Goal: Task Accomplishment & Management: Manage account settings

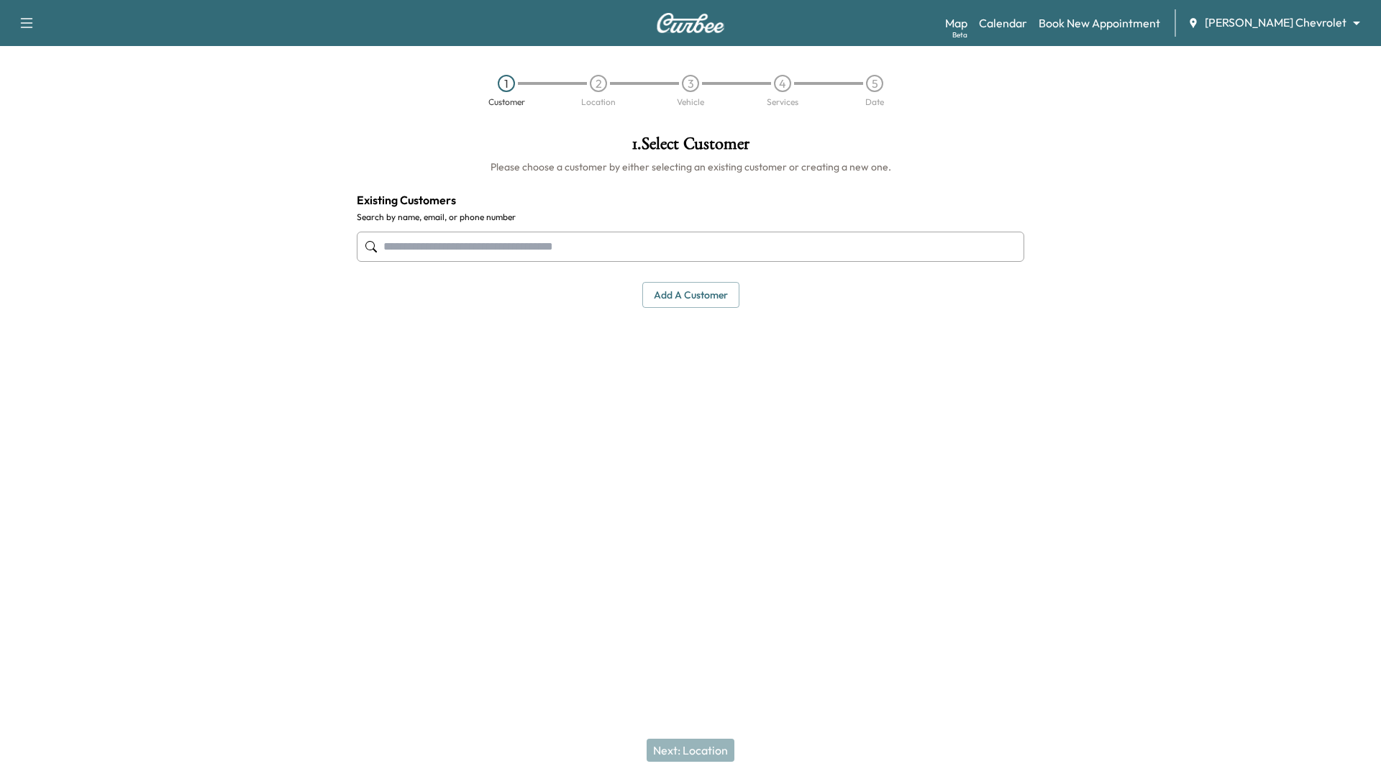
click at [1312, 30] on body "Support Log Out Map Beta Calendar Book New Appointment [PERSON_NAME] Chevrolet …" at bounding box center [690, 389] width 1381 height 779
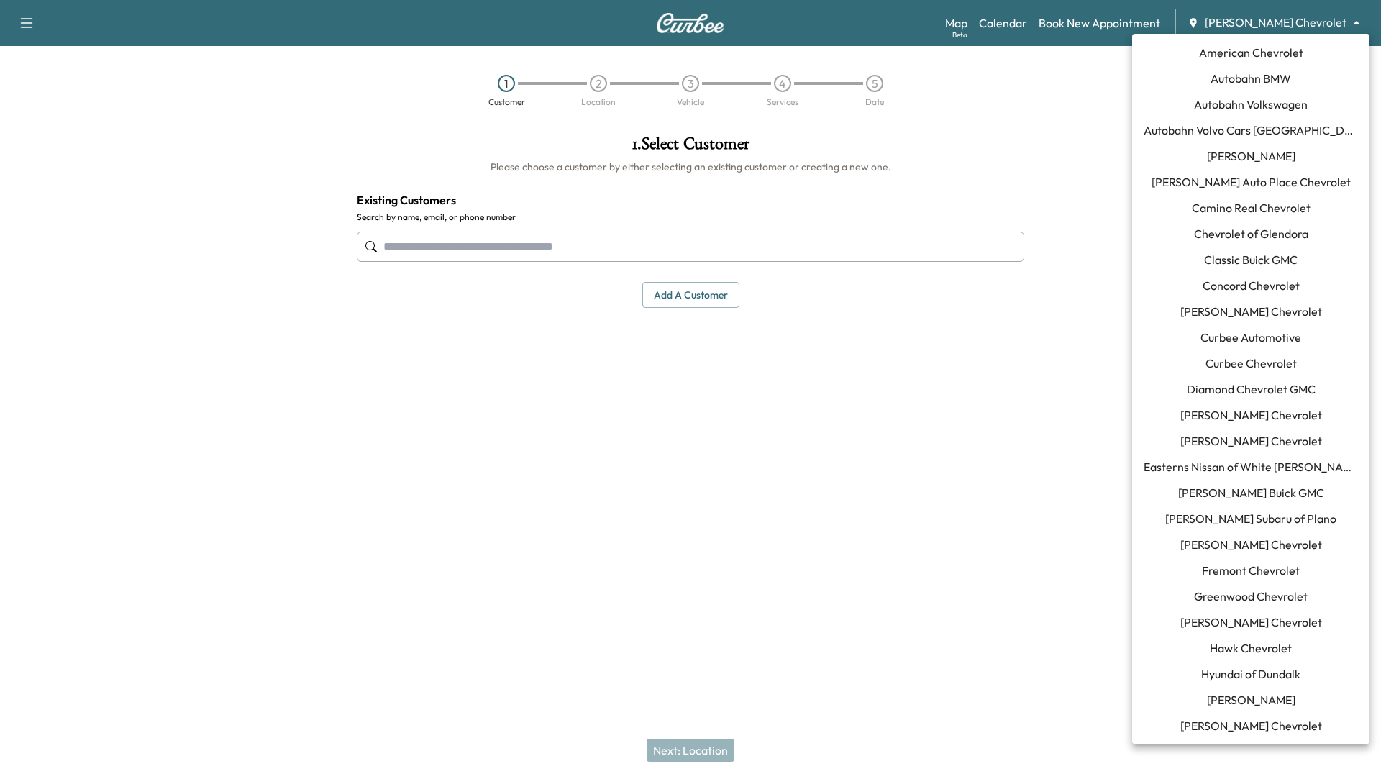
scroll to position [933, 0]
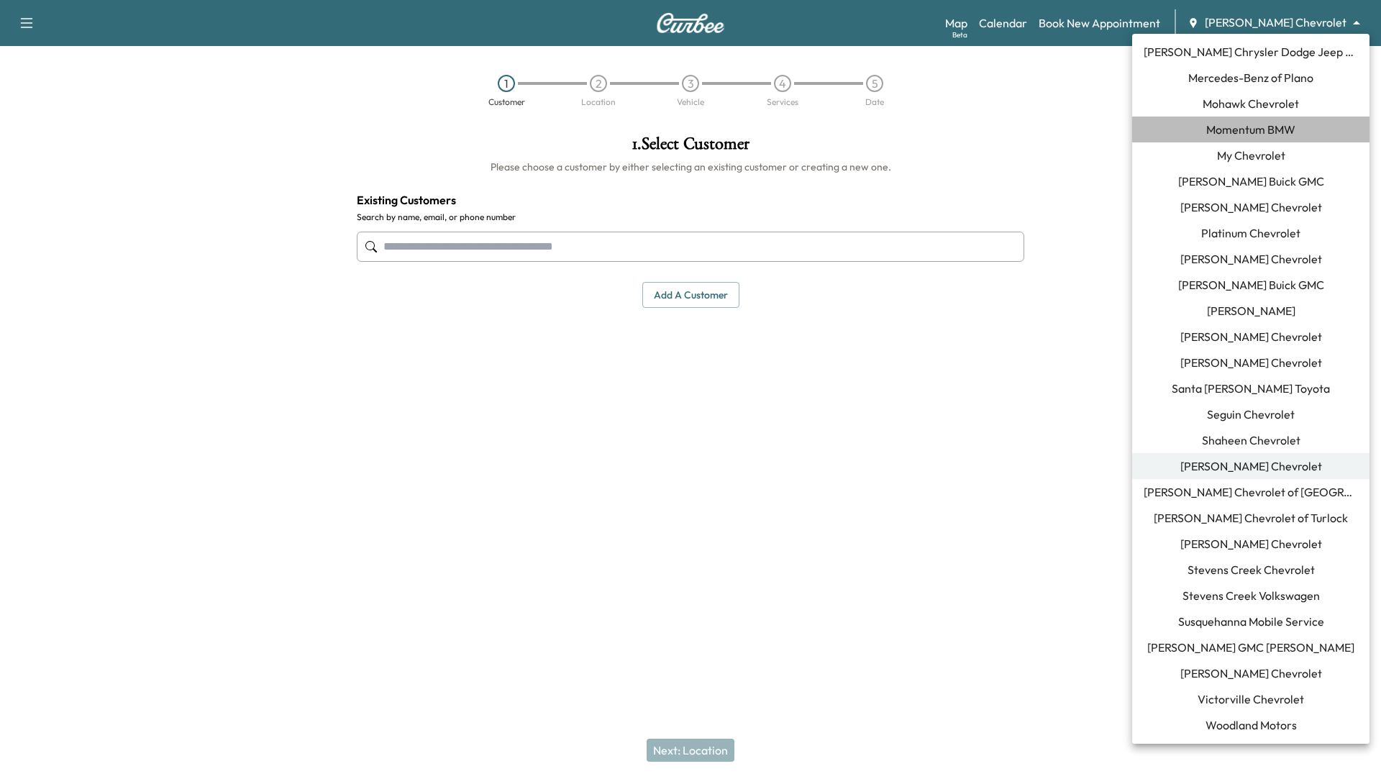
click at [1281, 127] on span "Momentum BMW" at bounding box center [1250, 129] width 89 height 17
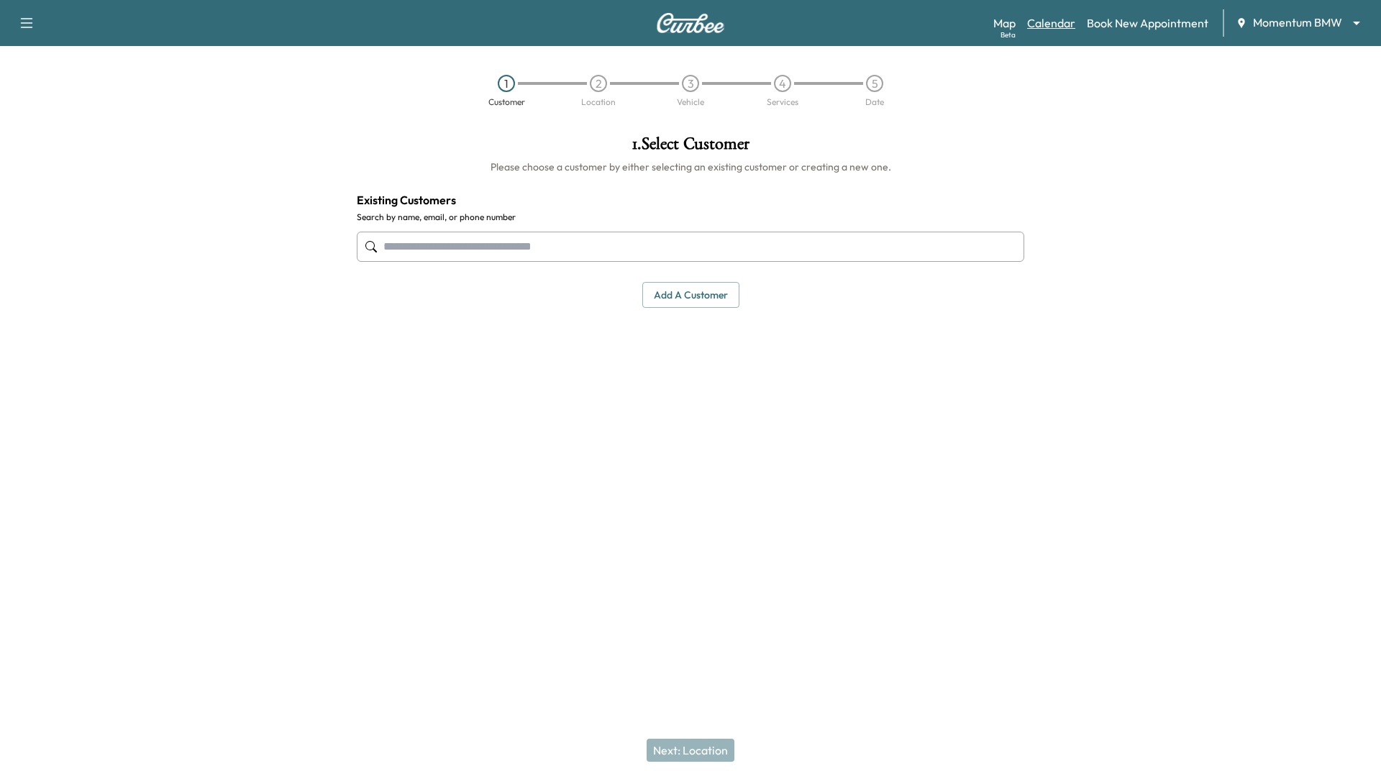
click at [1048, 23] on link "Calendar" at bounding box center [1051, 22] width 48 height 17
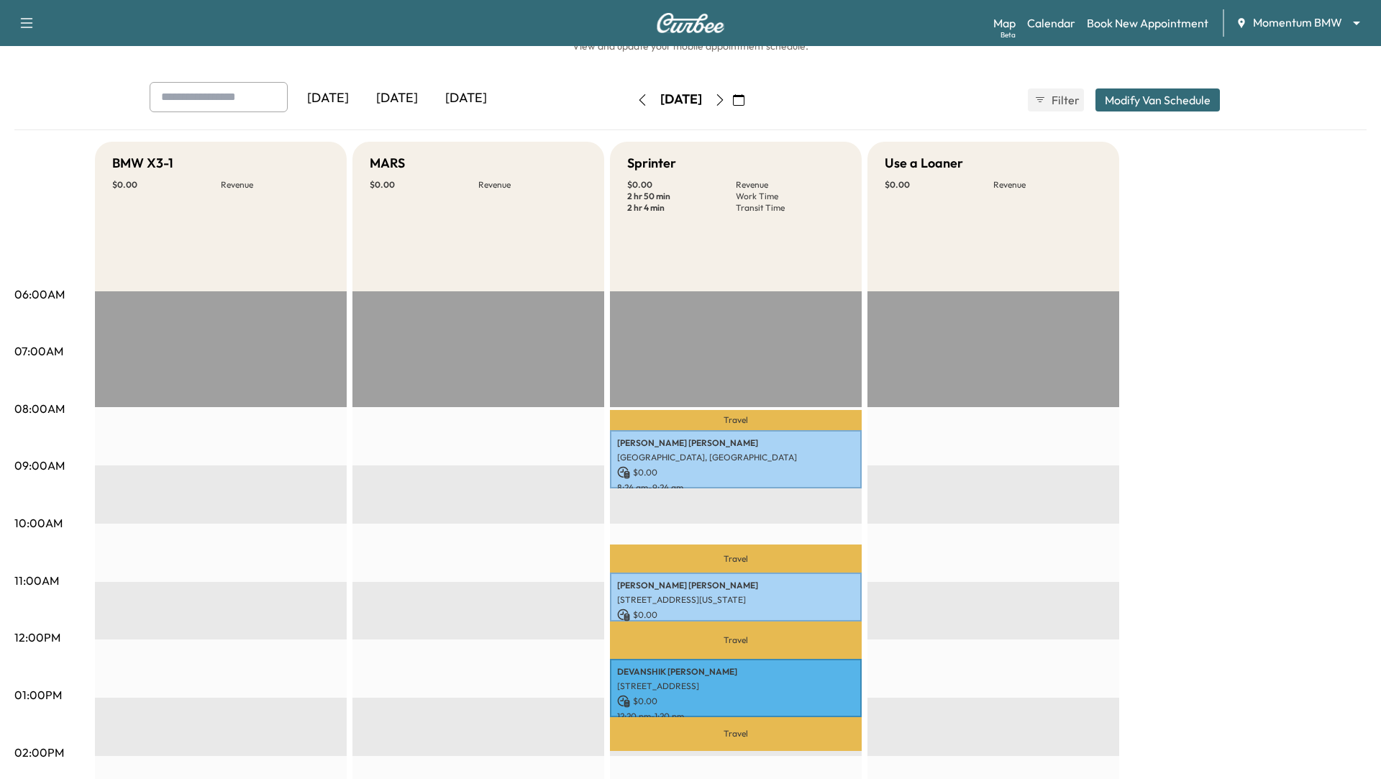
scroll to position [50, 0]
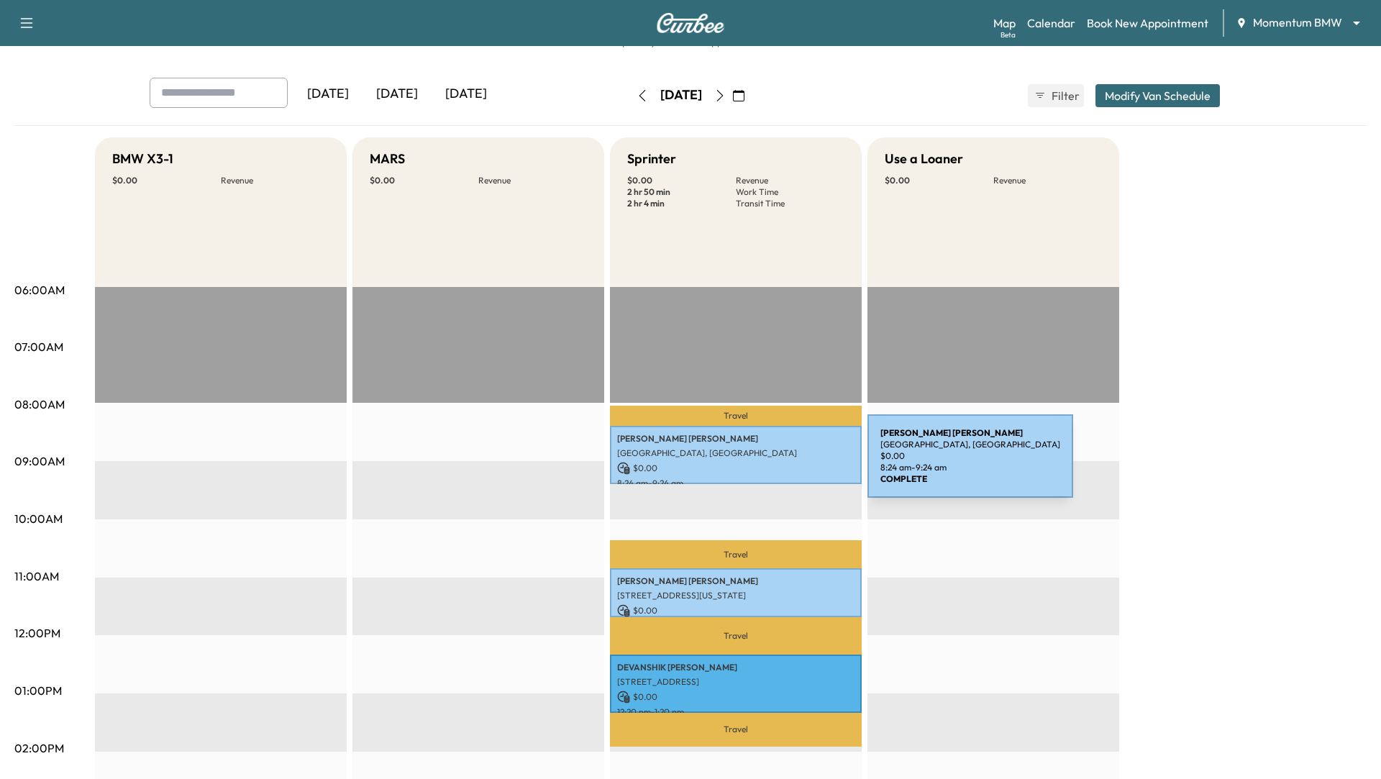
click at [759, 465] on p "$ 0.00" at bounding box center [735, 468] width 237 height 13
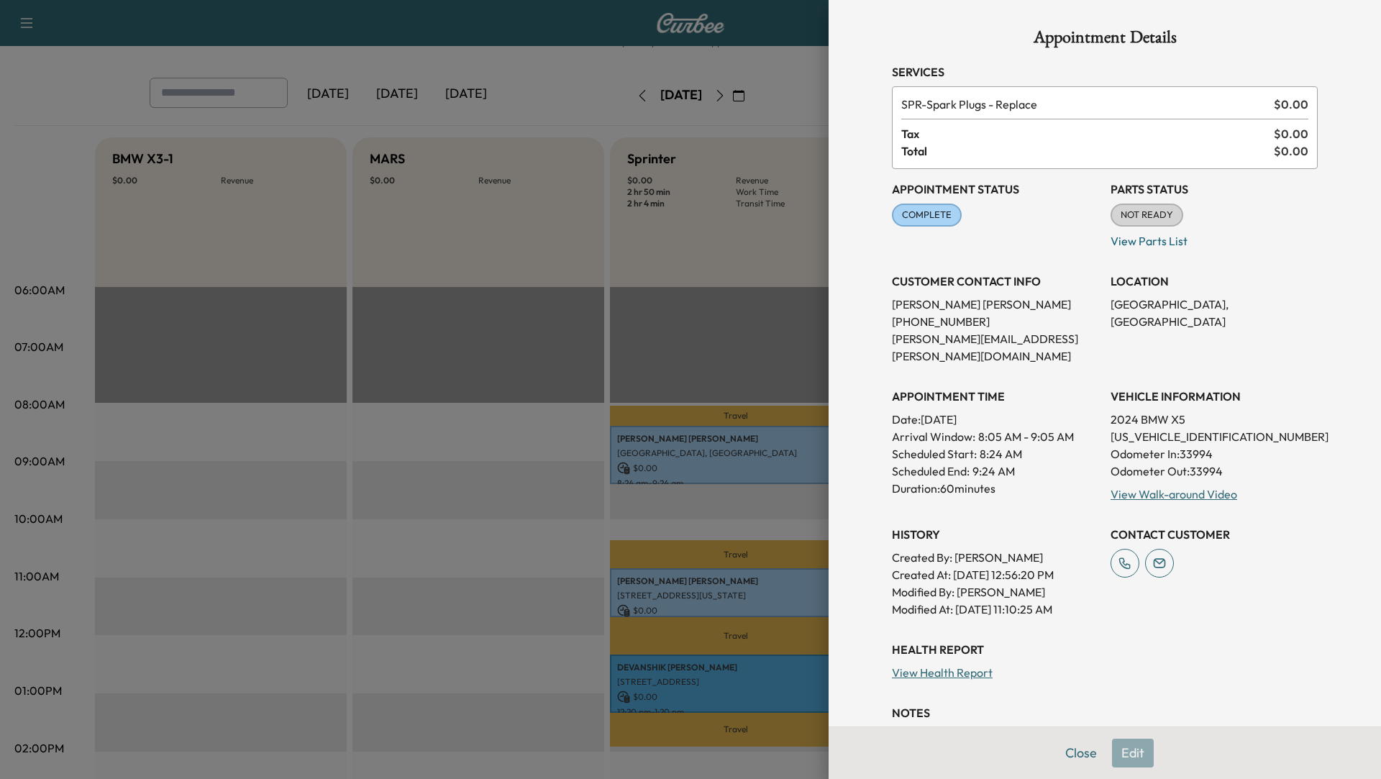
click at [718, 581] on div at bounding box center [690, 389] width 1381 height 779
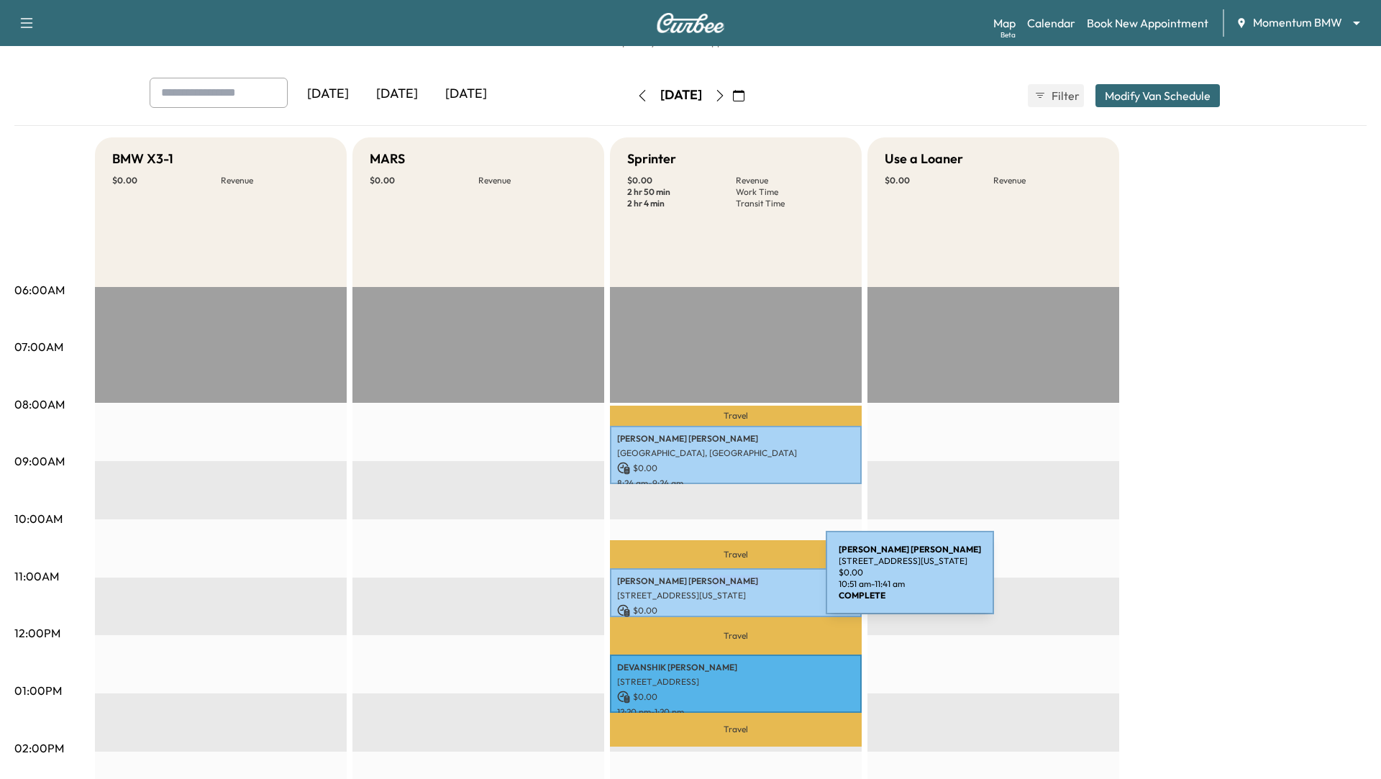
click at [718, 581] on p "[PERSON_NAME]" at bounding box center [735, 581] width 237 height 12
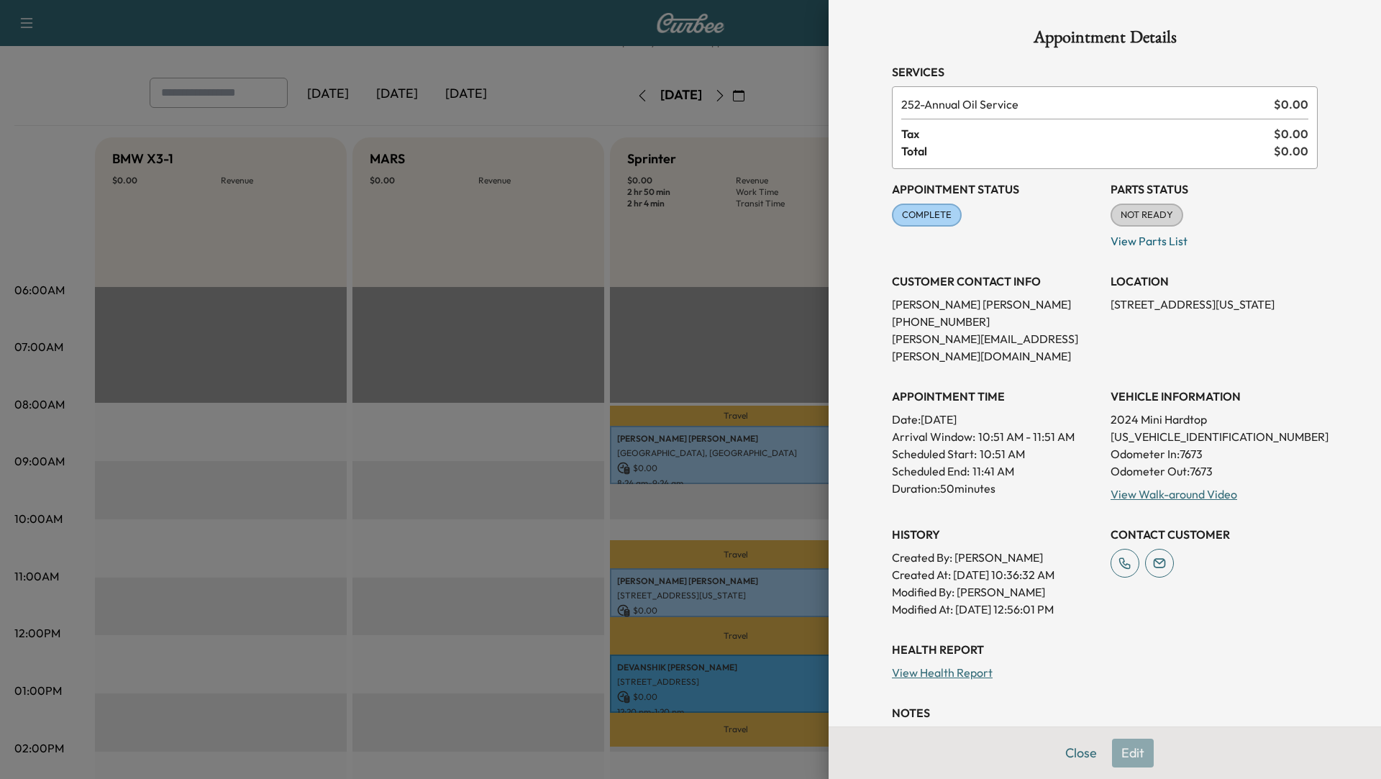
click at [718, 581] on div at bounding box center [690, 389] width 1381 height 779
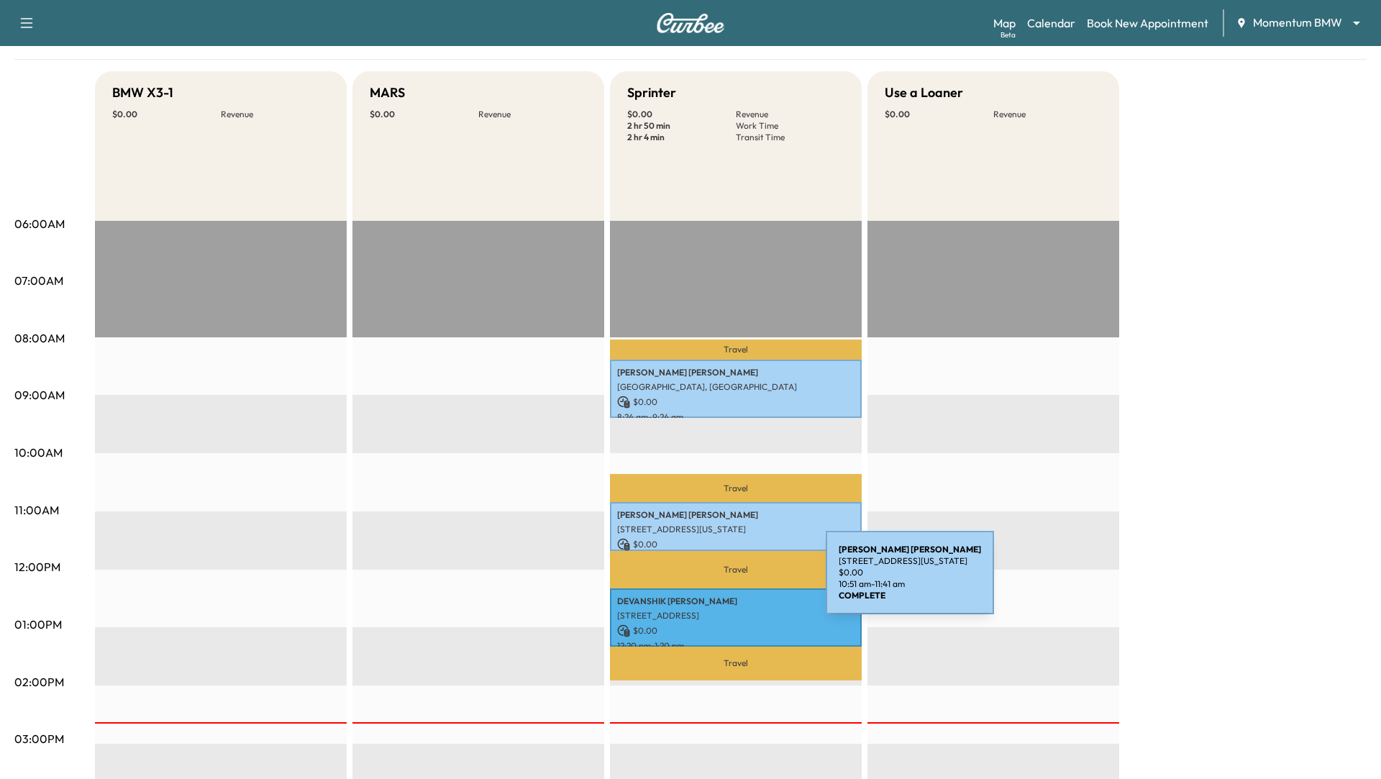
scroll to position [135, 0]
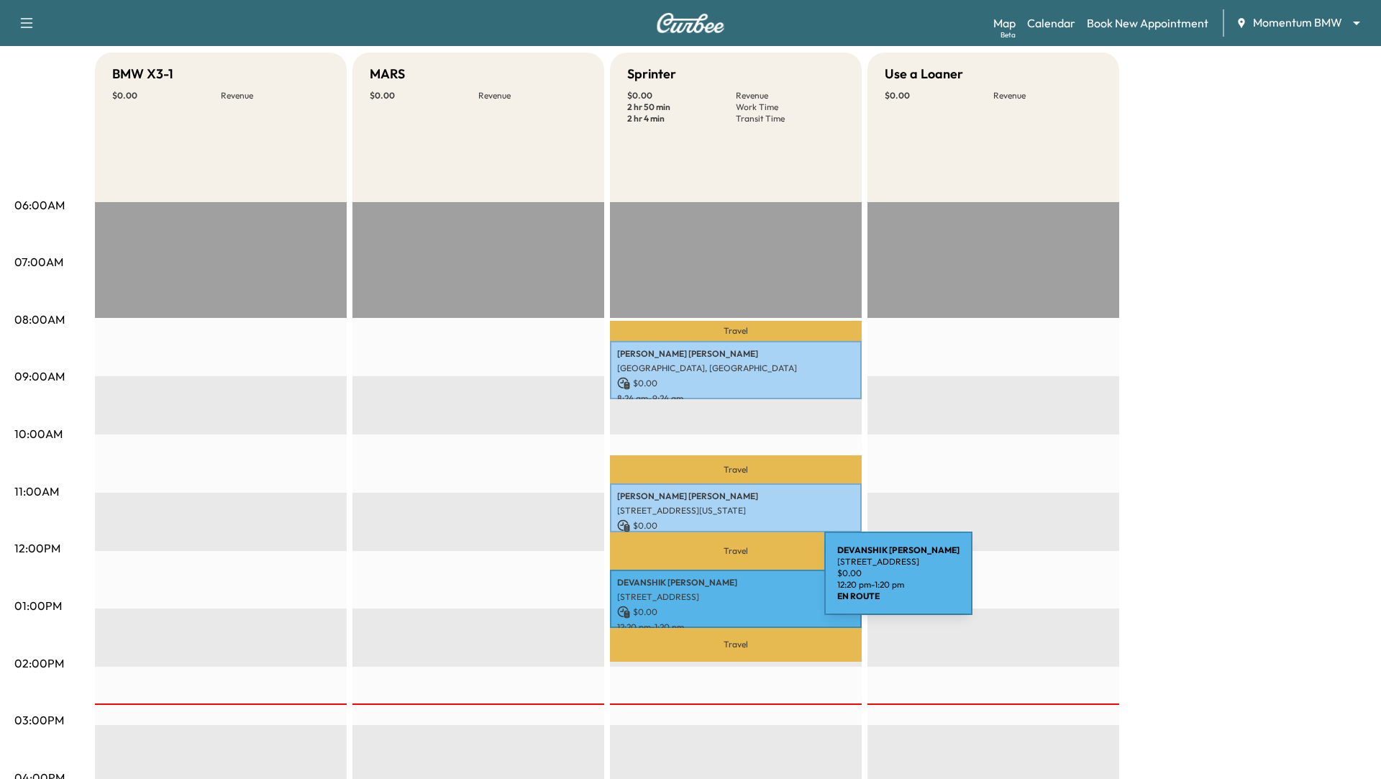
click at [716, 582] on p "[PERSON_NAME]" at bounding box center [735, 583] width 237 height 12
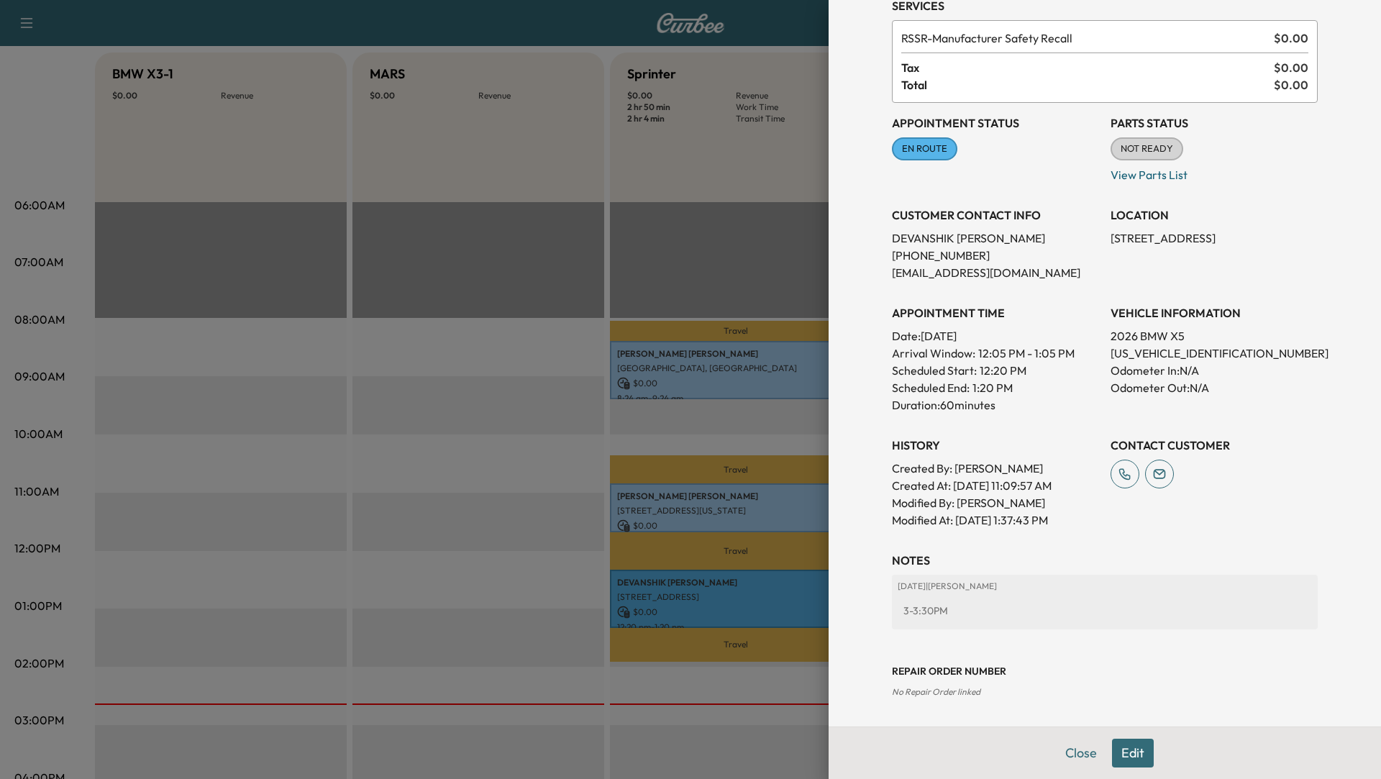
scroll to position [0, 0]
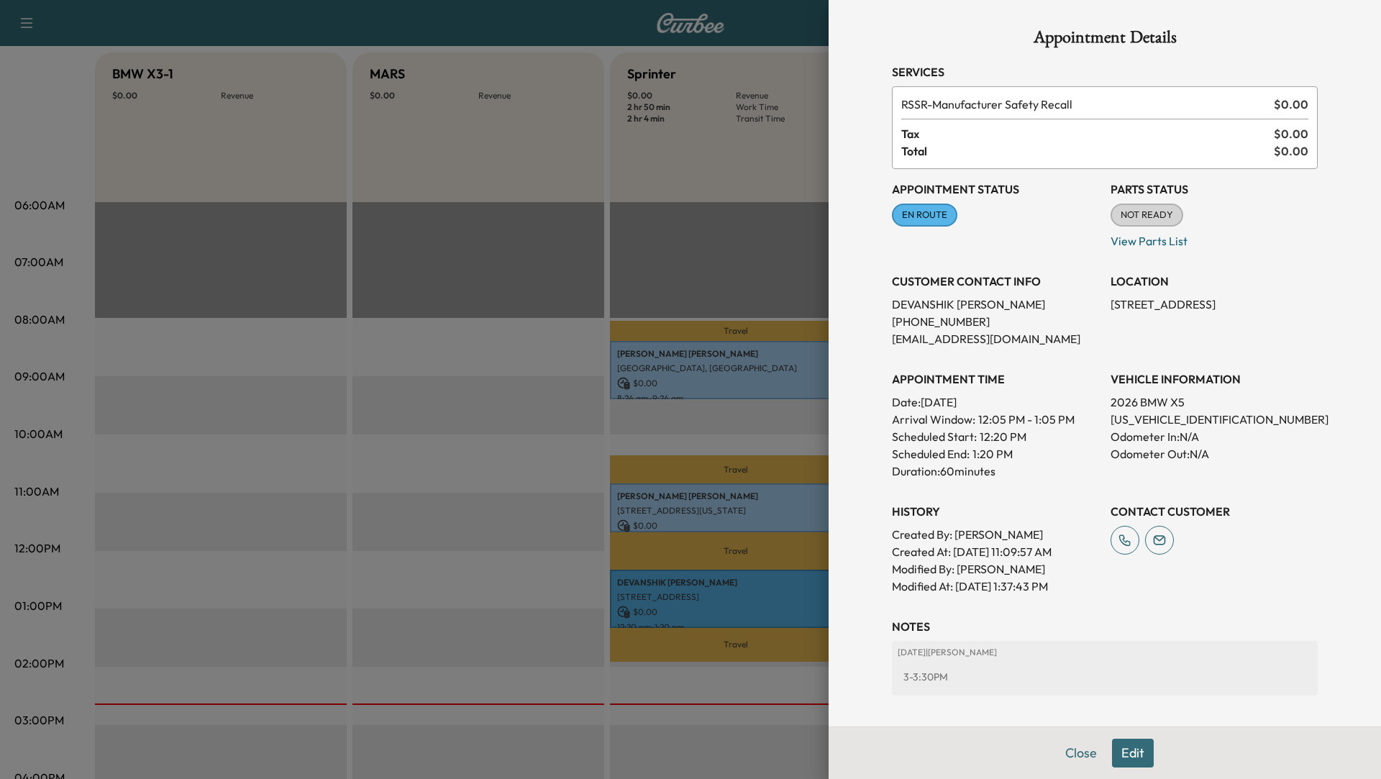
click at [510, 493] on div at bounding box center [690, 389] width 1381 height 779
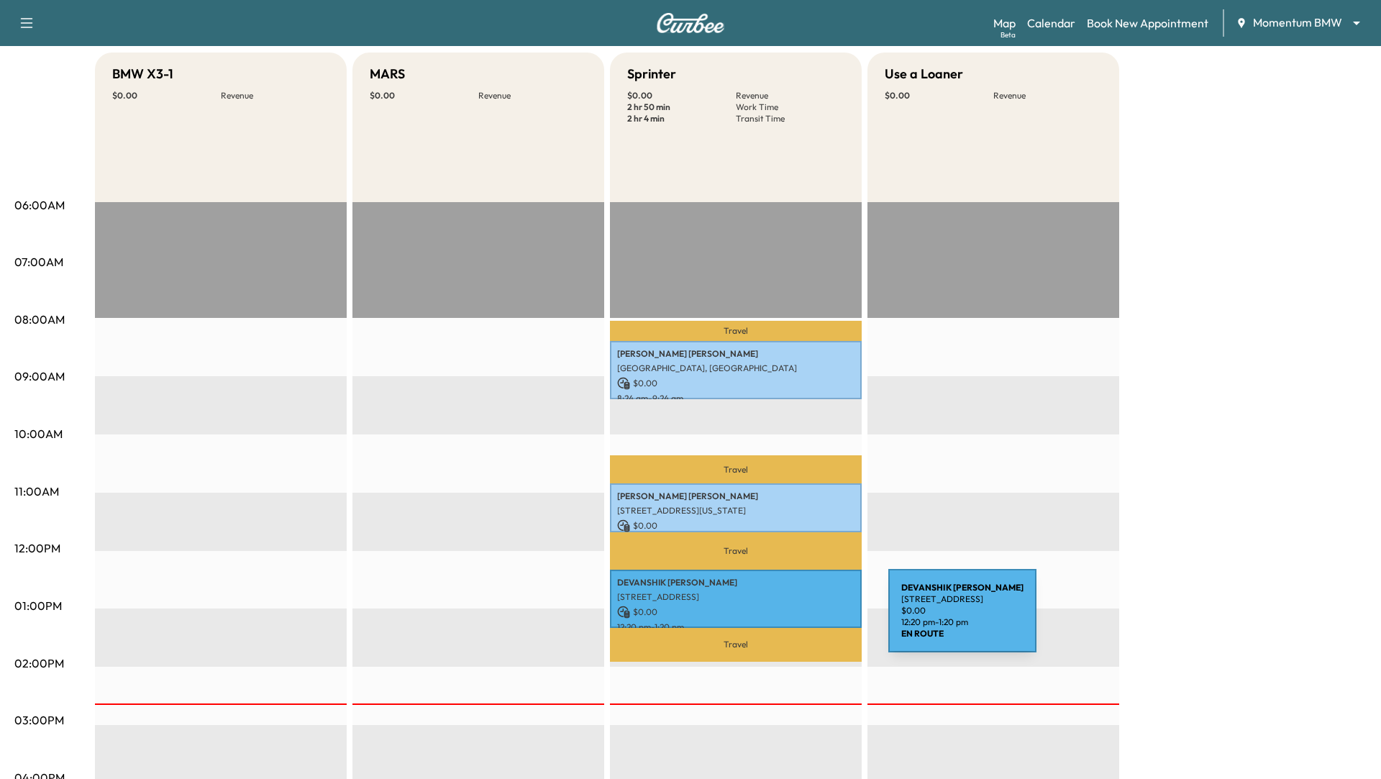
click at [772, 610] on p "$ 0.00" at bounding box center [735, 611] width 237 height 13
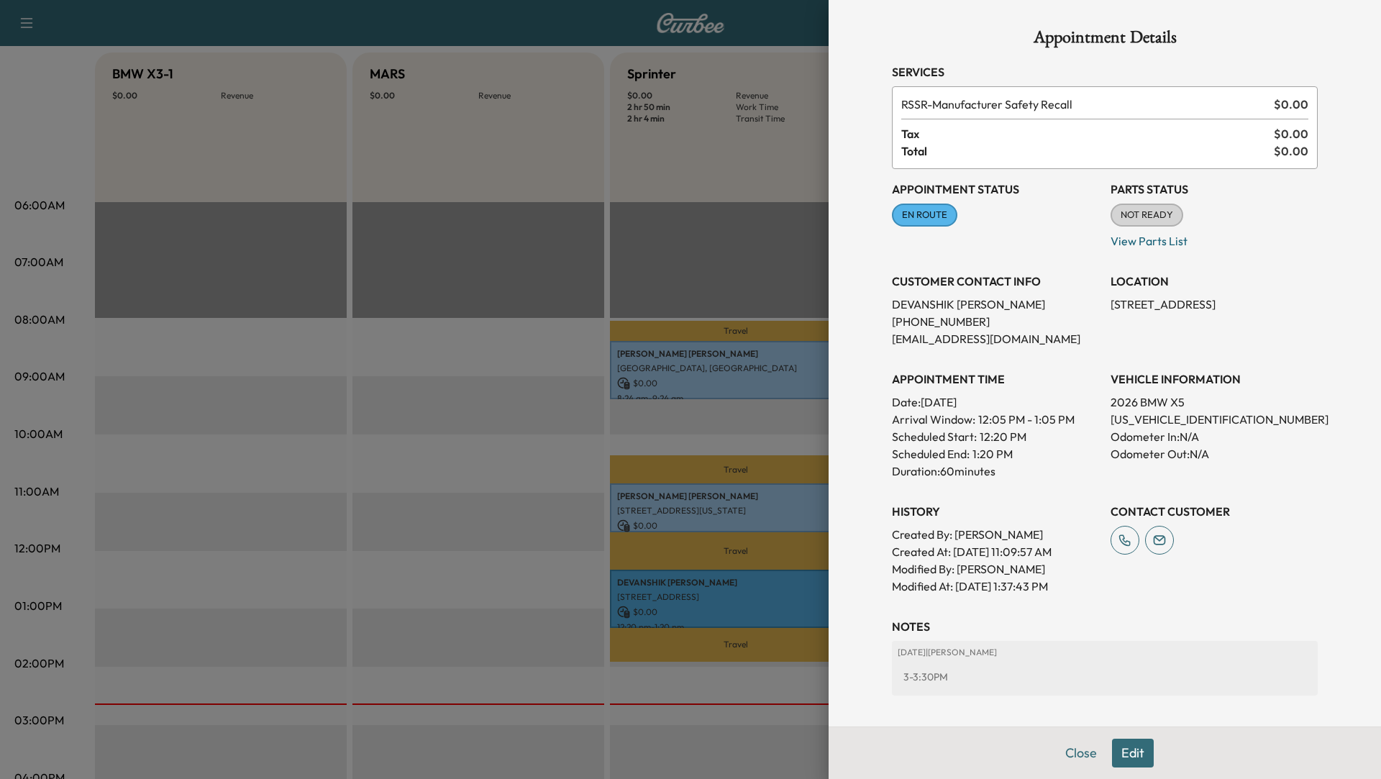
click at [473, 422] on div at bounding box center [690, 389] width 1381 height 779
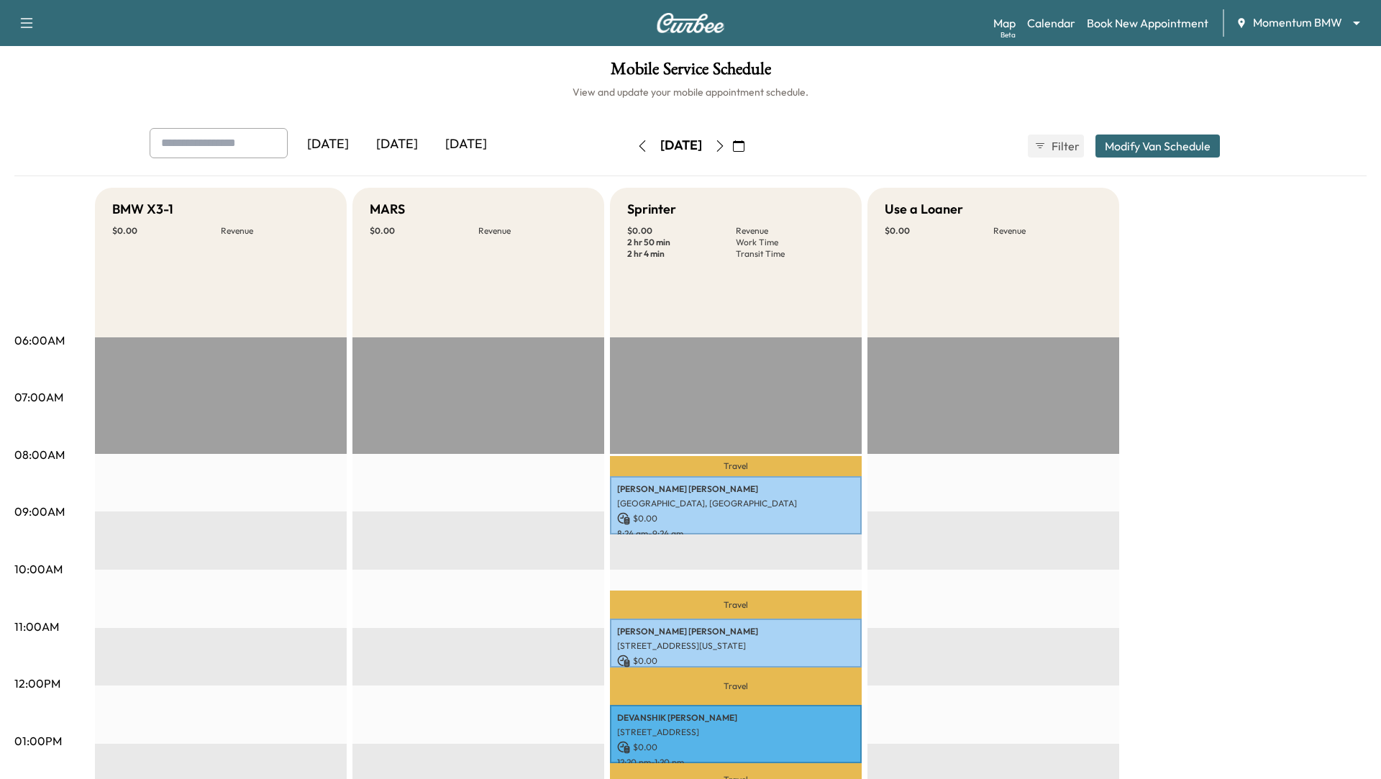
click at [751, 147] on button "button" at bounding box center [738, 145] width 24 height 23
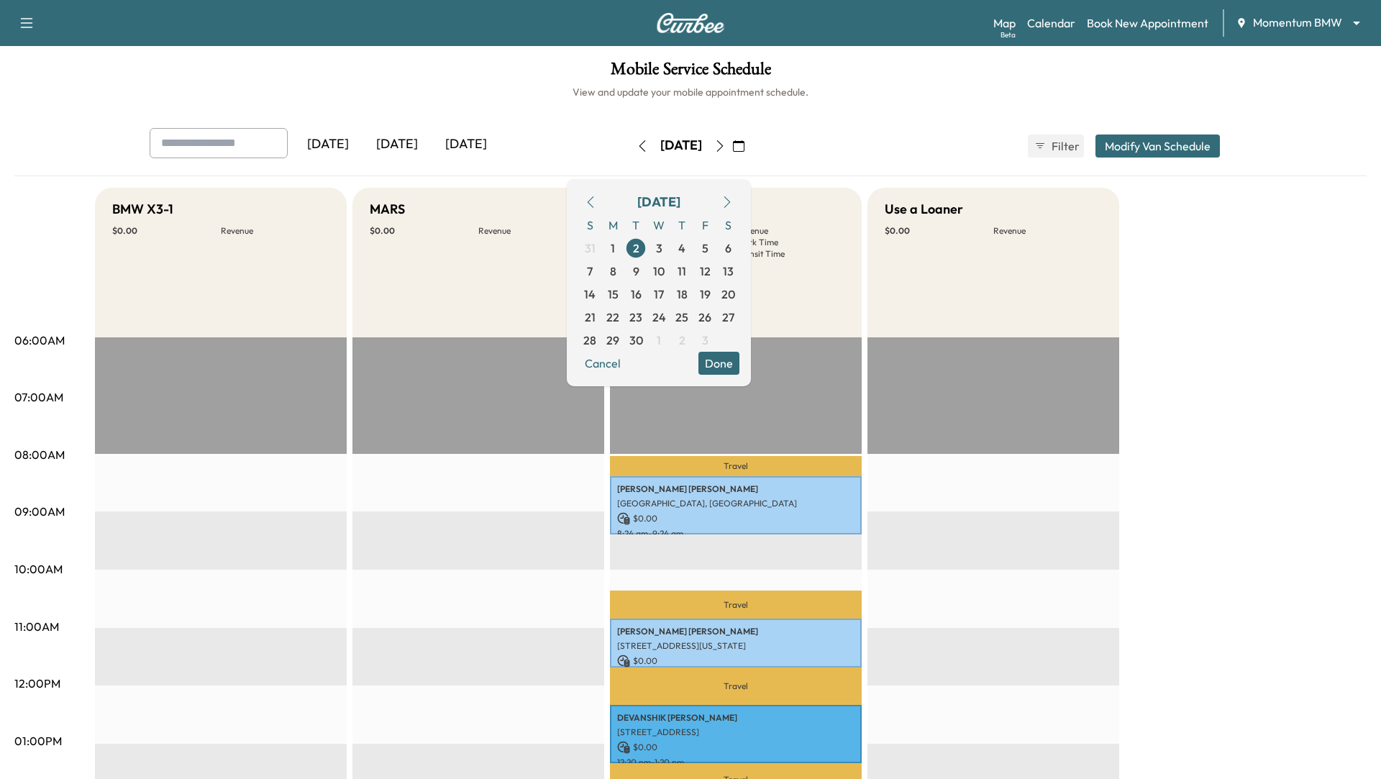
click at [891, 279] on div "Use a Loaner $ 0.00 Revenue" at bounding box center [993, 263] width 252 height 150
click at [739, 373] on button "Done" at bounding box center [718, 363] width 41 height 23
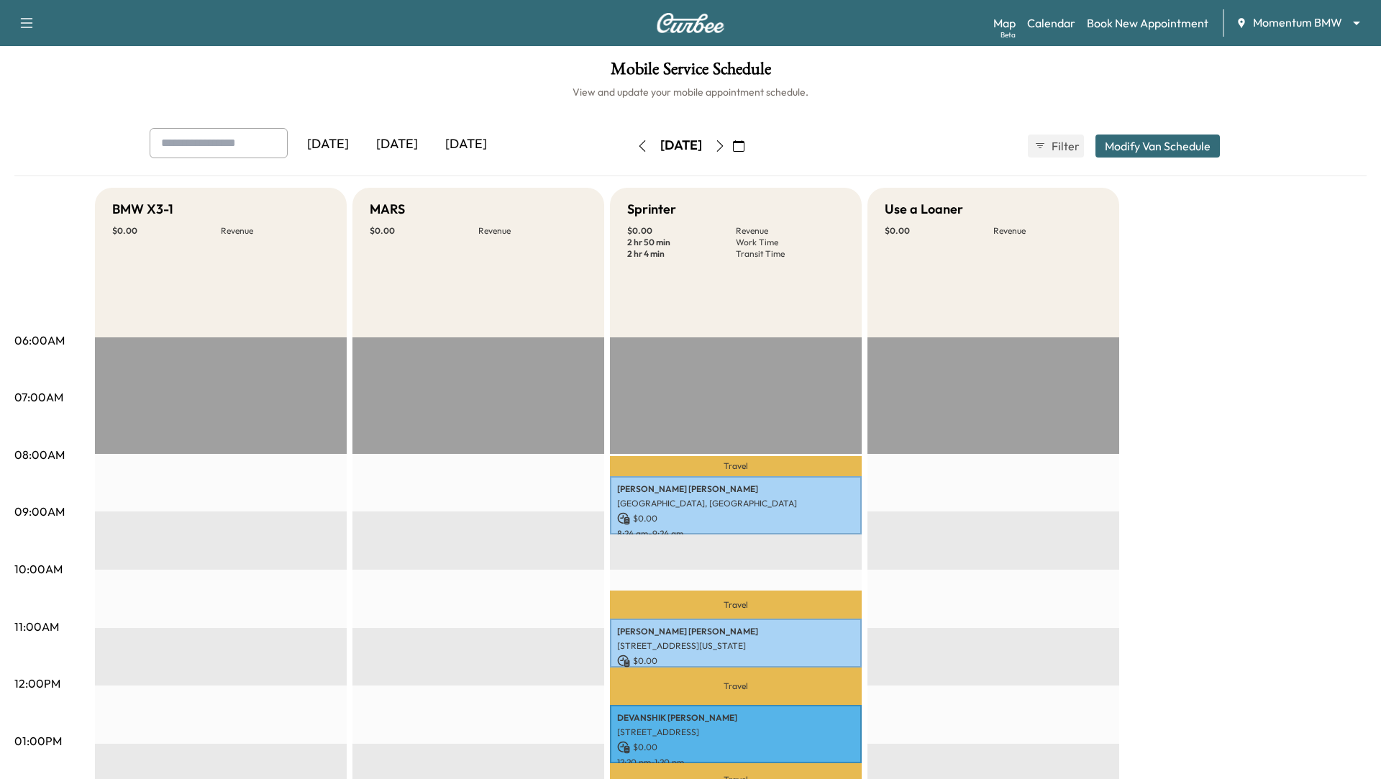
click at [723, 142] on icon "button" at bounding box center [720, 146] width 6 height 12
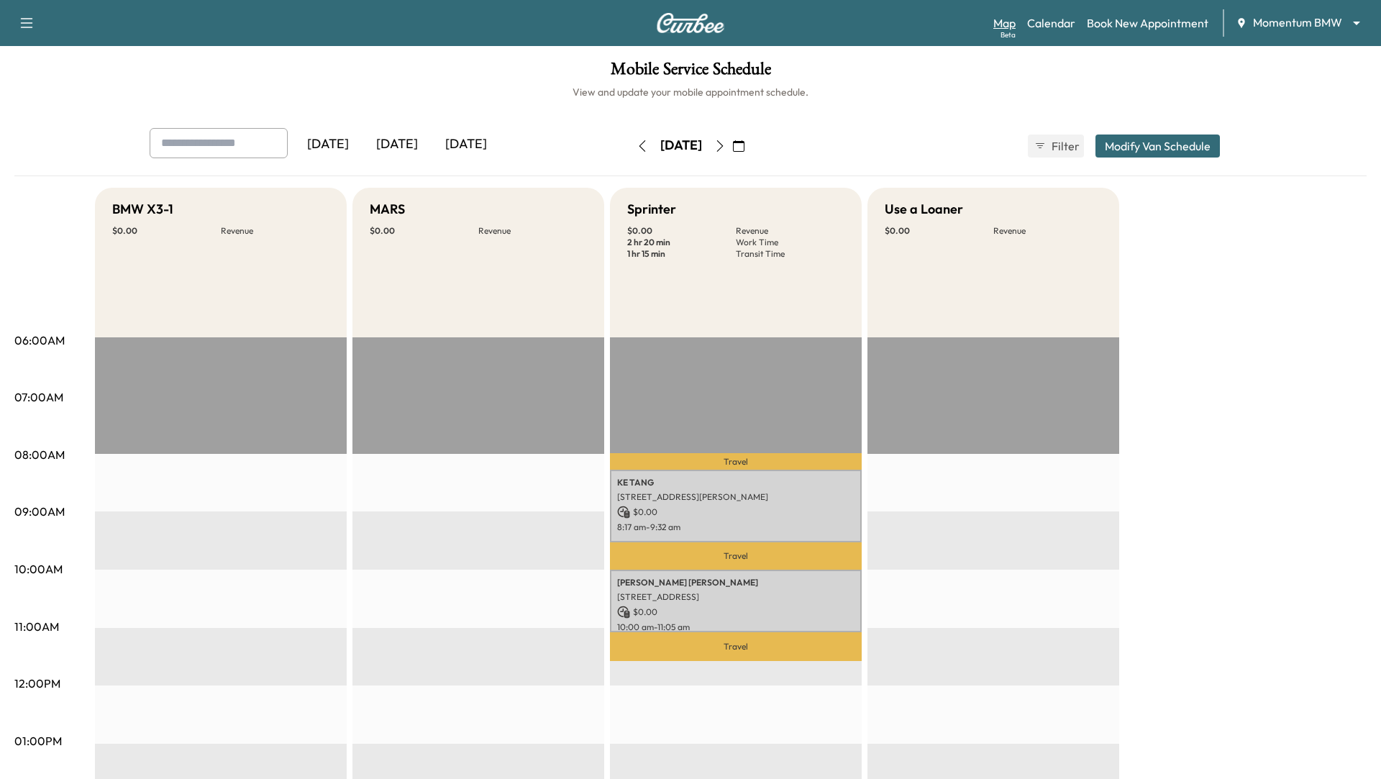
click at [1007, 27] on link "Map Beta" at bounding box center [1004, 22] width 22 height 17
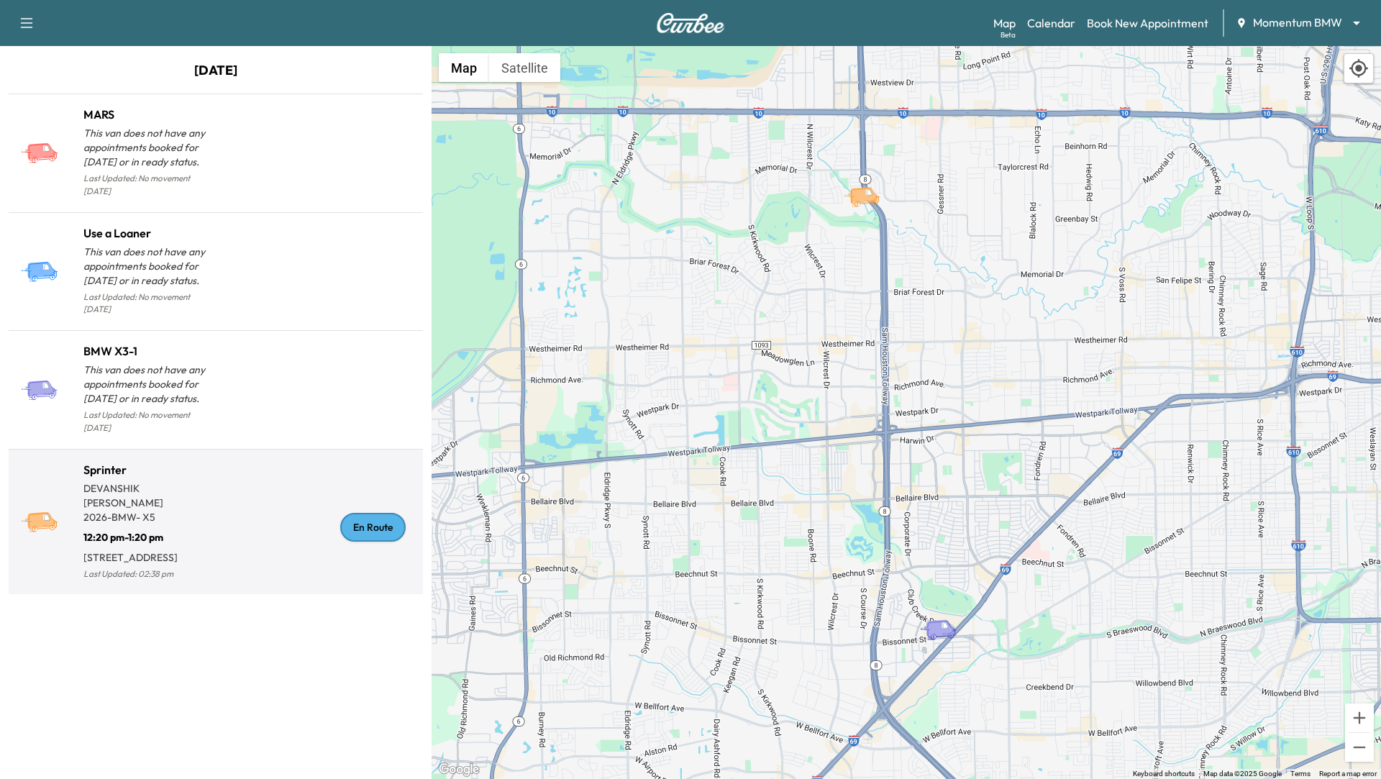
click at [263, 472] on div "En Route" at bounding box center [316, 527] width 201 height 111
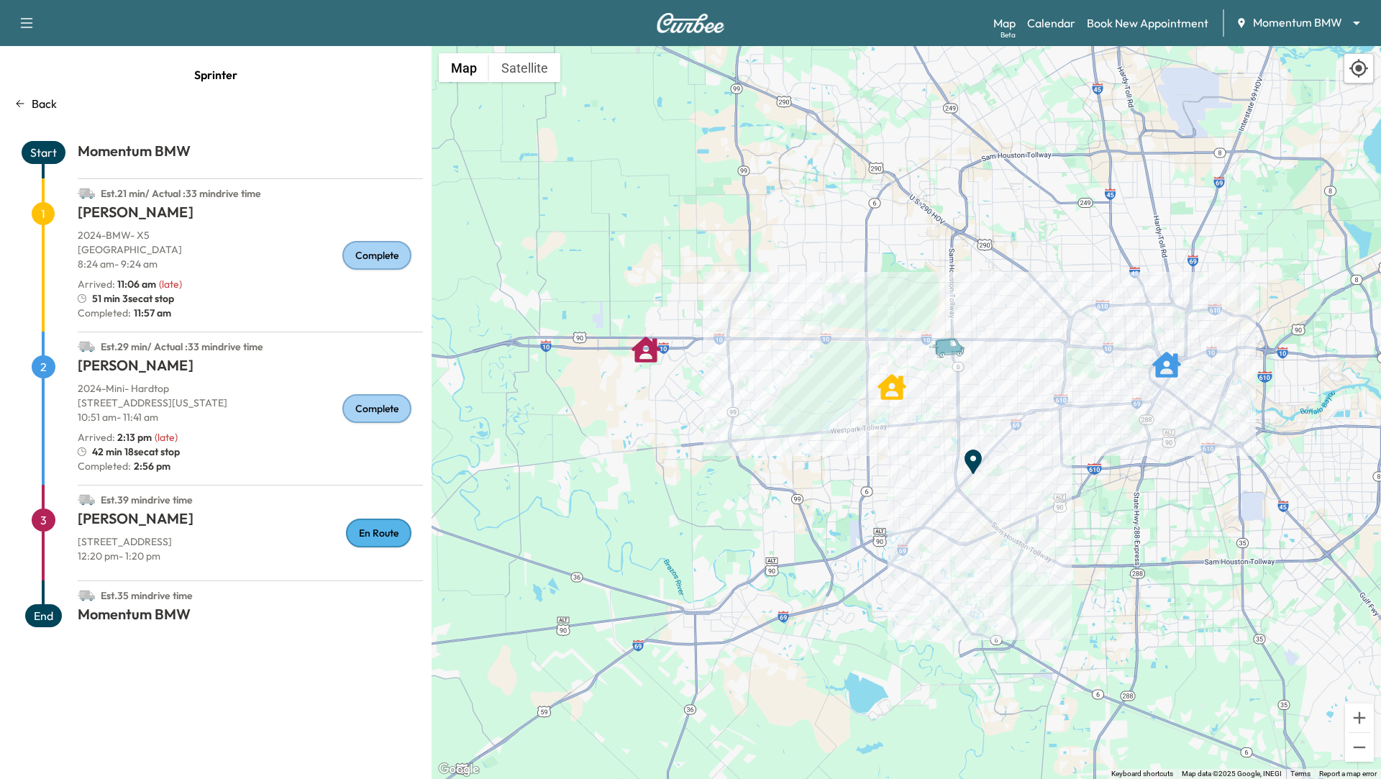
click at [859, 252] on div "To activate drag with keyboard, press Alt + Enter. Once in keyboard drag state,…" at bounding box center [905, 412] width 949 height 733
click at [1051, 28] on link "Calendar" at bounding box center [1051, 22] width 48 height 17
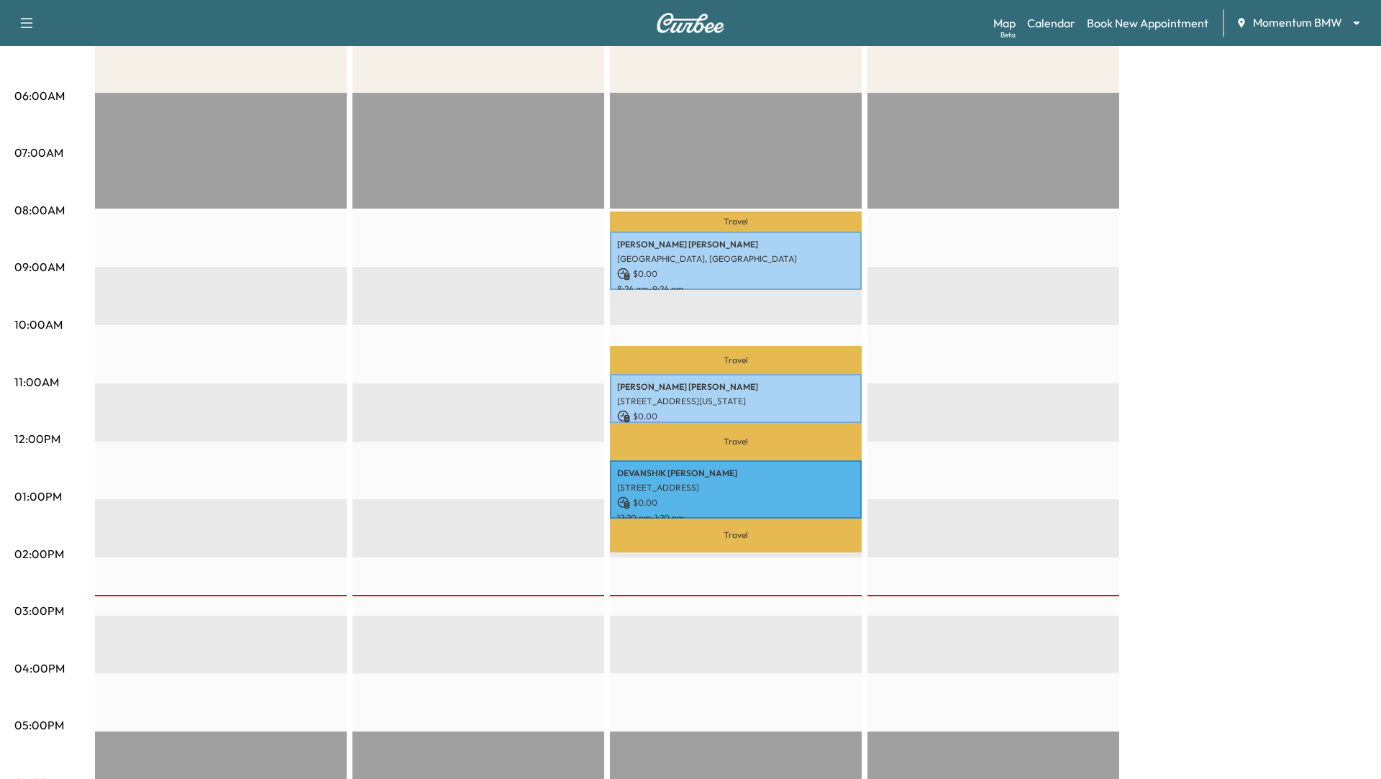
scroll to position [251, 0]
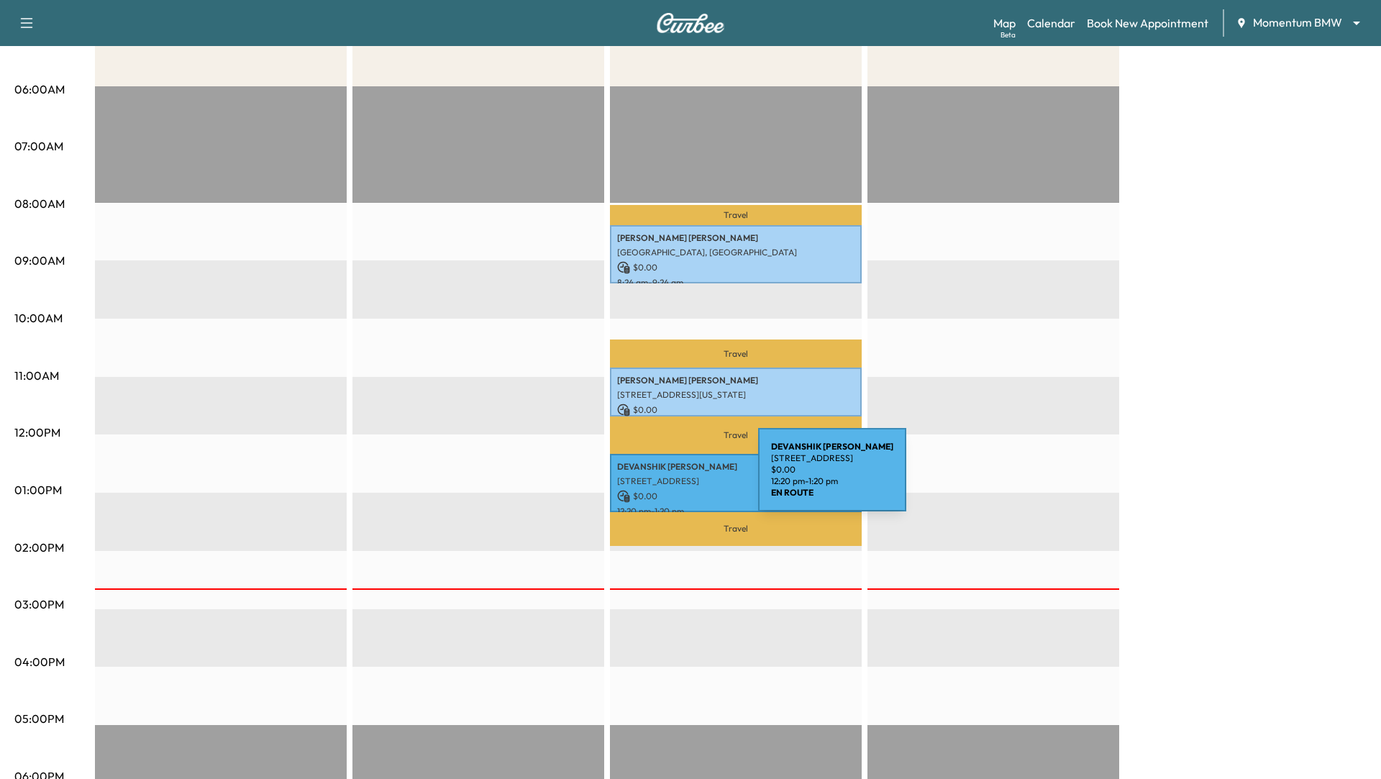
click at [650, 478] on p "[STREET_ADDRESS]" at bounding box center [735, 481] width 237 height 12
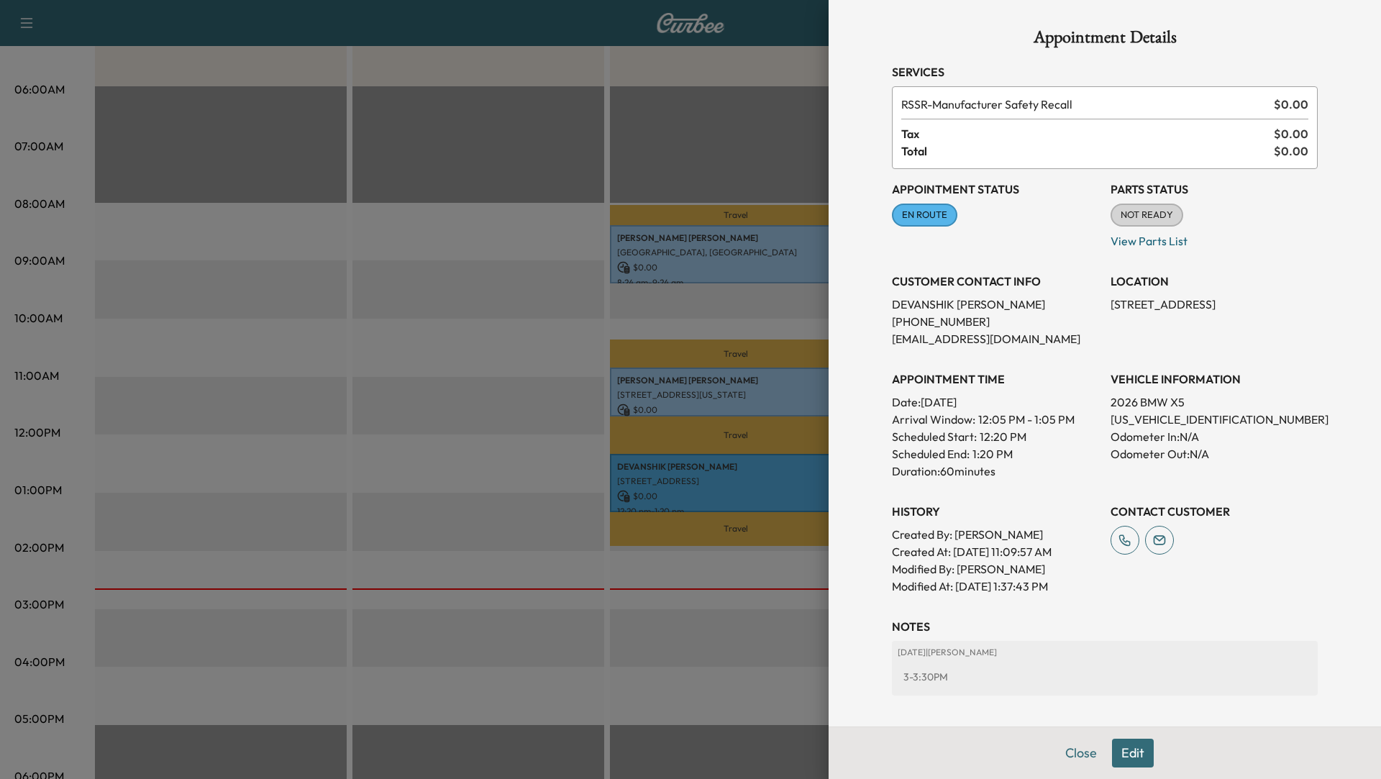
click at [764, 397] on div at bounding box center [690, 389] width 1381 height 779
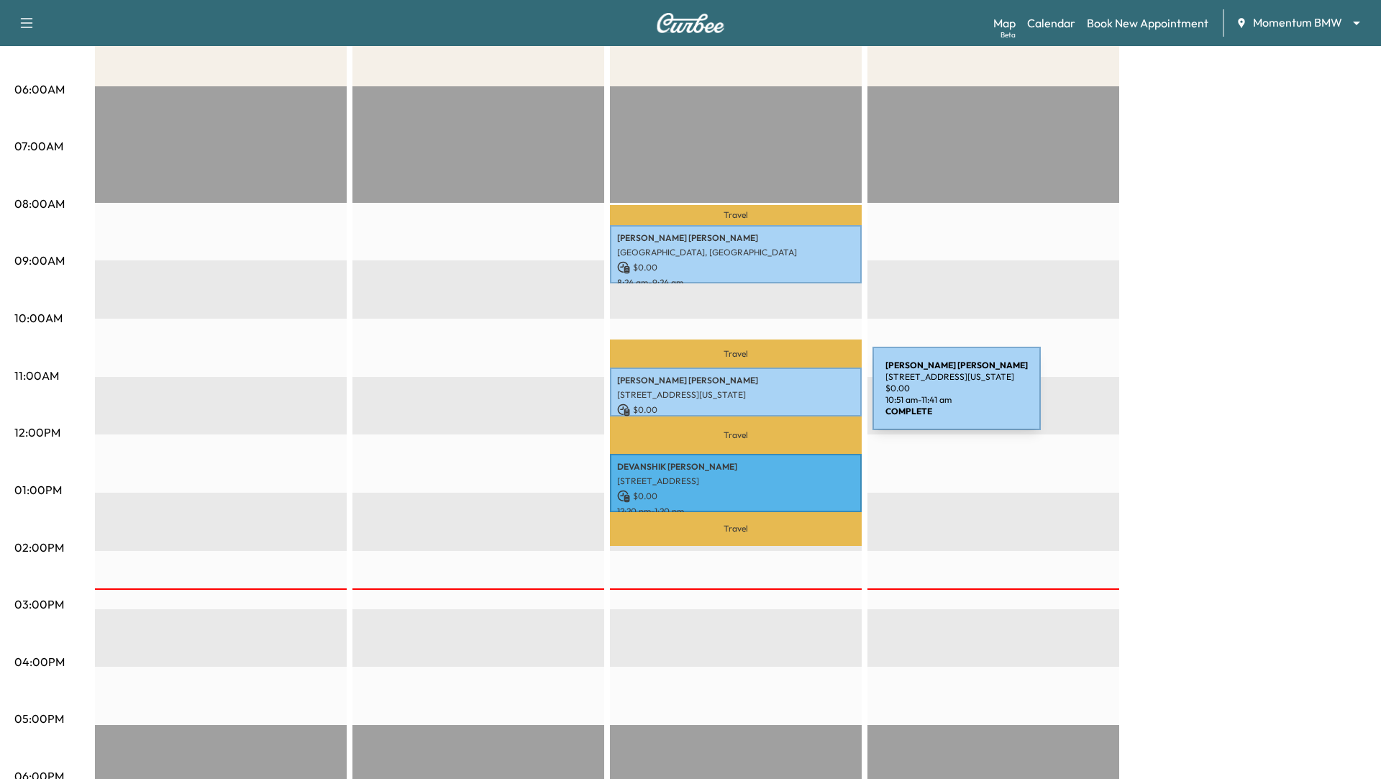
click at [764, 397] on p "[STREET_ADDRESS][US_STATE]" at bounding box center [735, 395] width 237 height 12
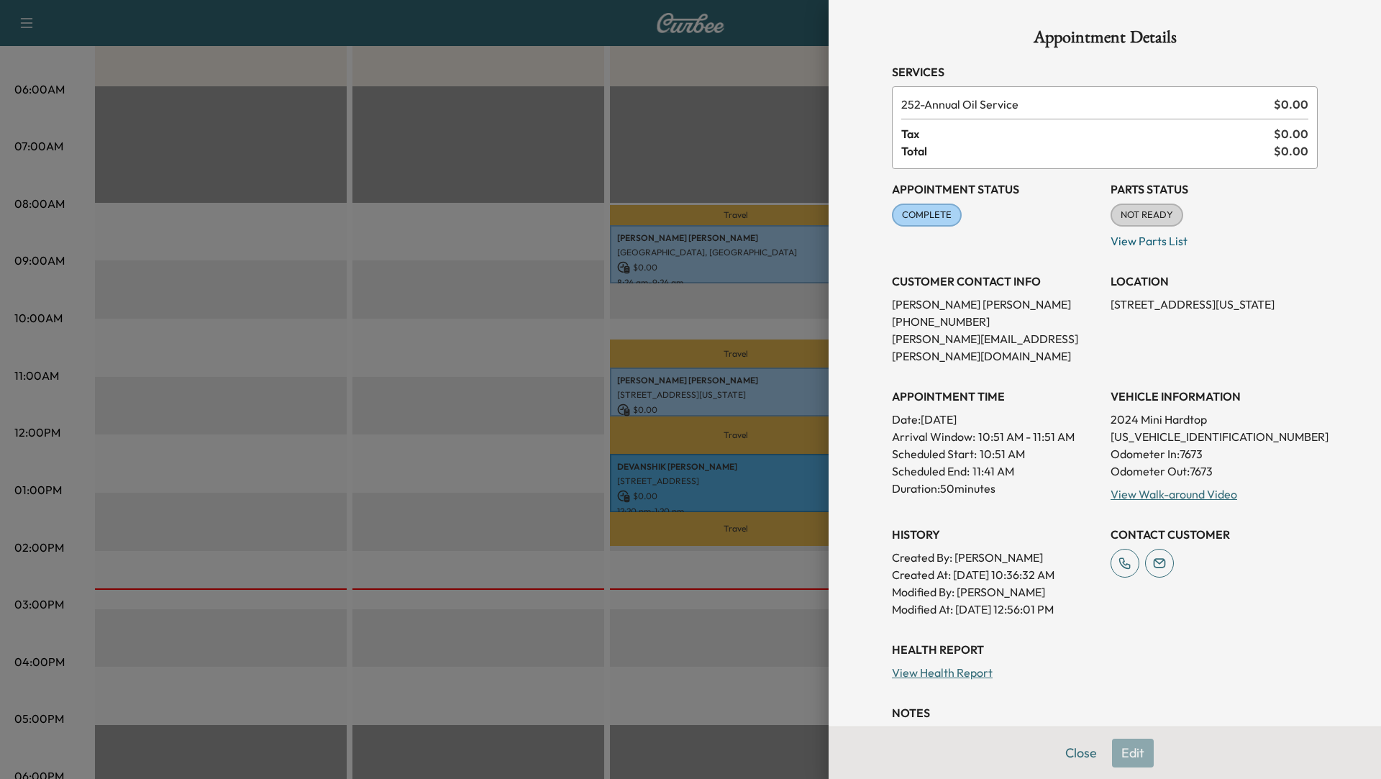
click at [764, 286] on div at bounding box center [690, 389] width 1381 height 779
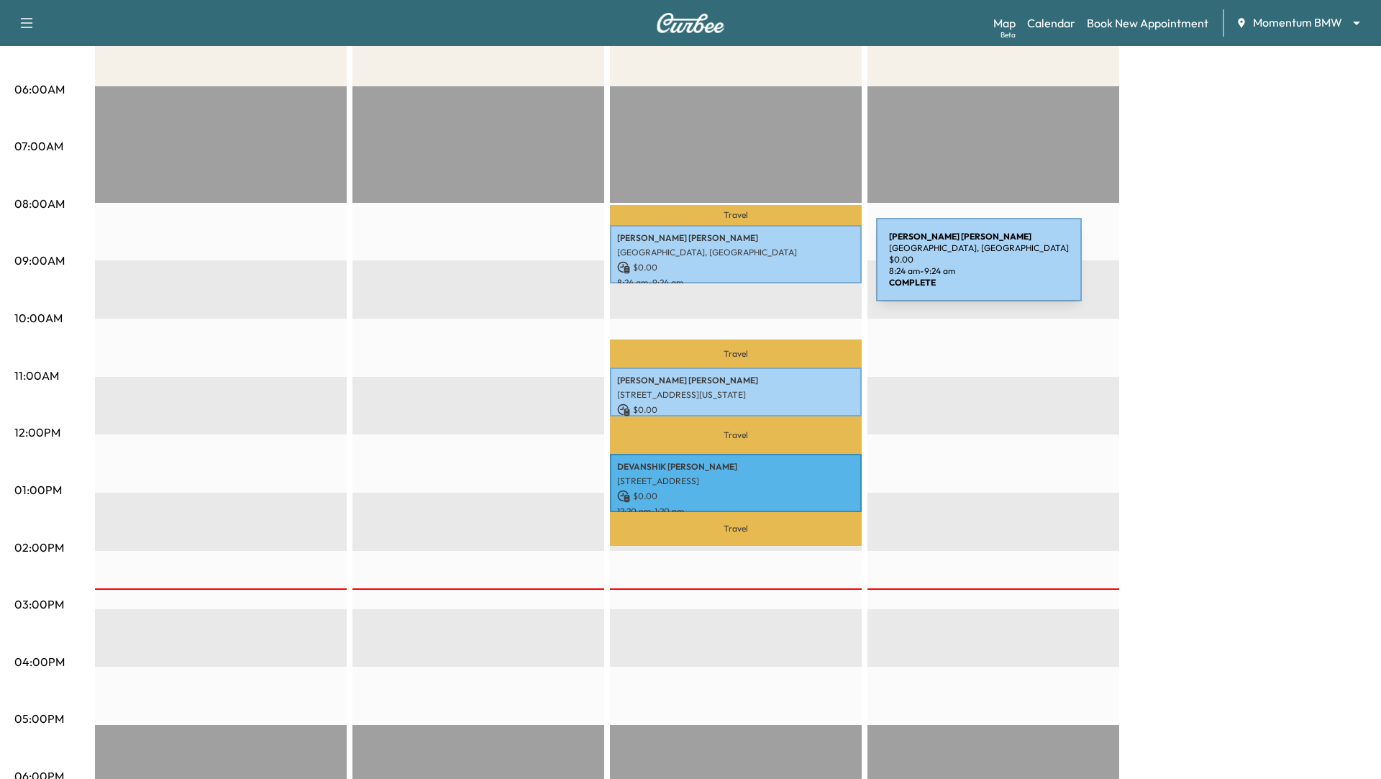
click at [770, 253] on p "[GEOGRAPHIC_DATA], [GEOGRAPHIC_DATA]" at bounding box center [735, 253] width 237 height 12
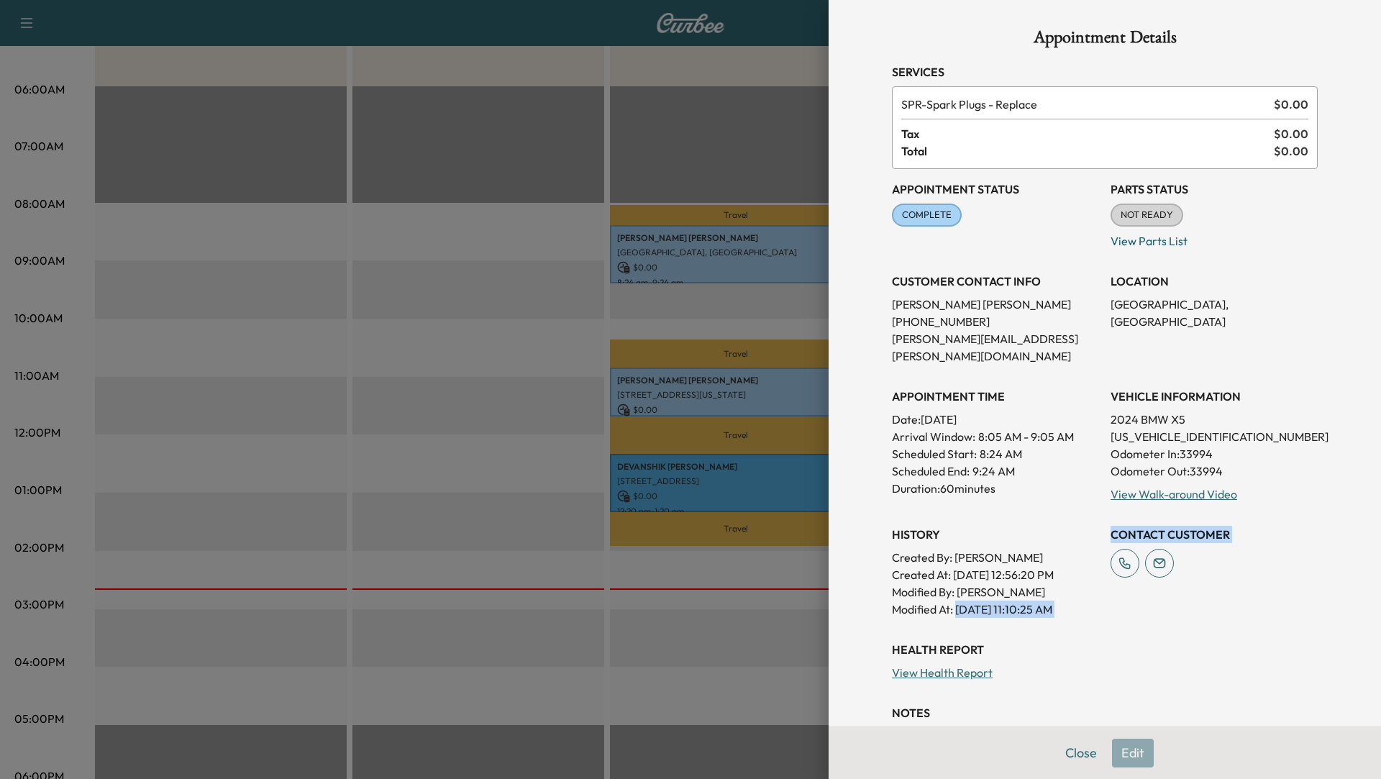
drag, startPoint x: 959, startPoint y: 593, endPoint x: 1126, endPoint y: 597, distance: 166.9
click at [1125, 595] on div "Appointment Status COMPLETE Mark as Not Ready Parts Status NOT READY Mark as Re…" at bounding box center [1105, 393] width 426 height 449
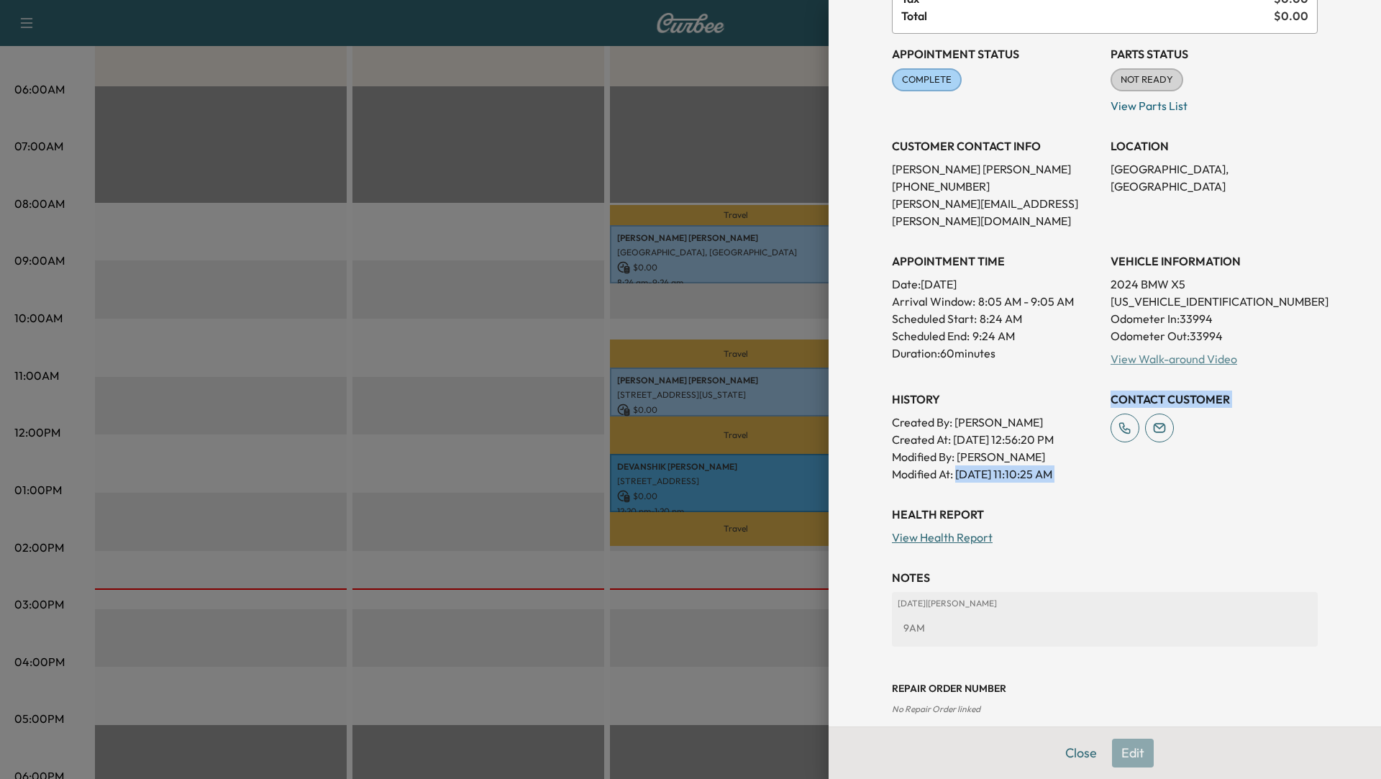
click at [1172, 352] on link "View Walk-around Video" at bounding box center [1173, 359] width 127 height 14
click at [536, 330] on div at bounding box center [690, 389] width 1381 height 779
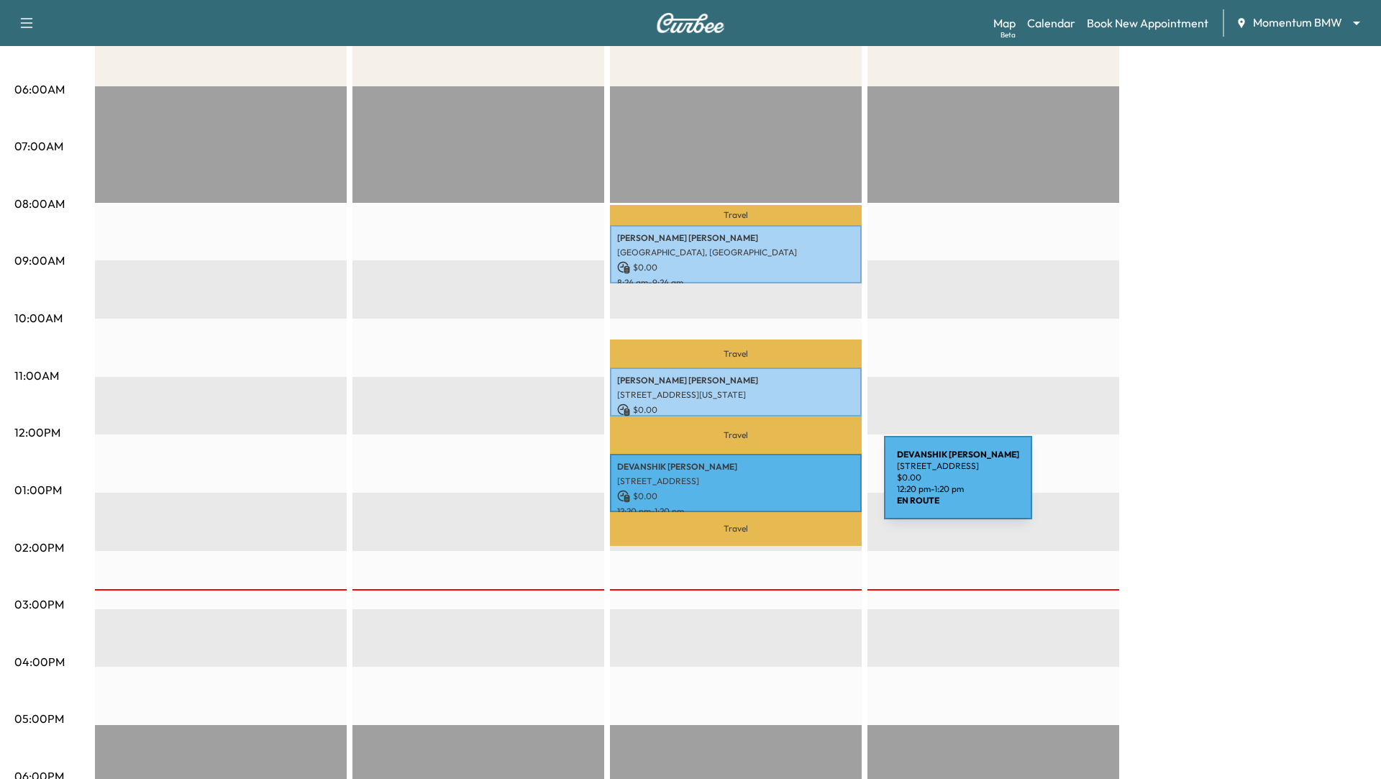
click at [762, 468] on p "[PERSON_NAME]" at bounding box center [735, 467] width 237 height 12
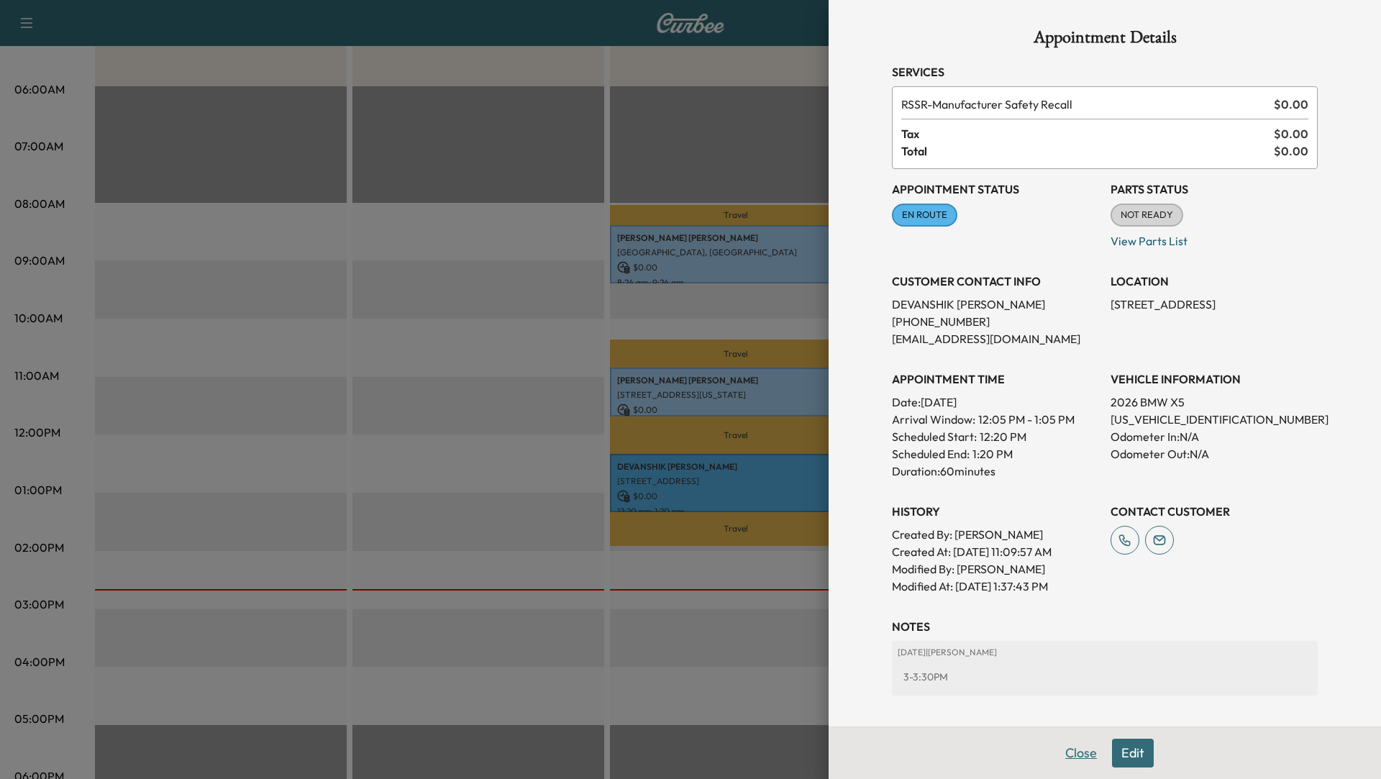
click at [1079, 752] on button "Close" at bounding box center [1081, 753] width 50 height 29
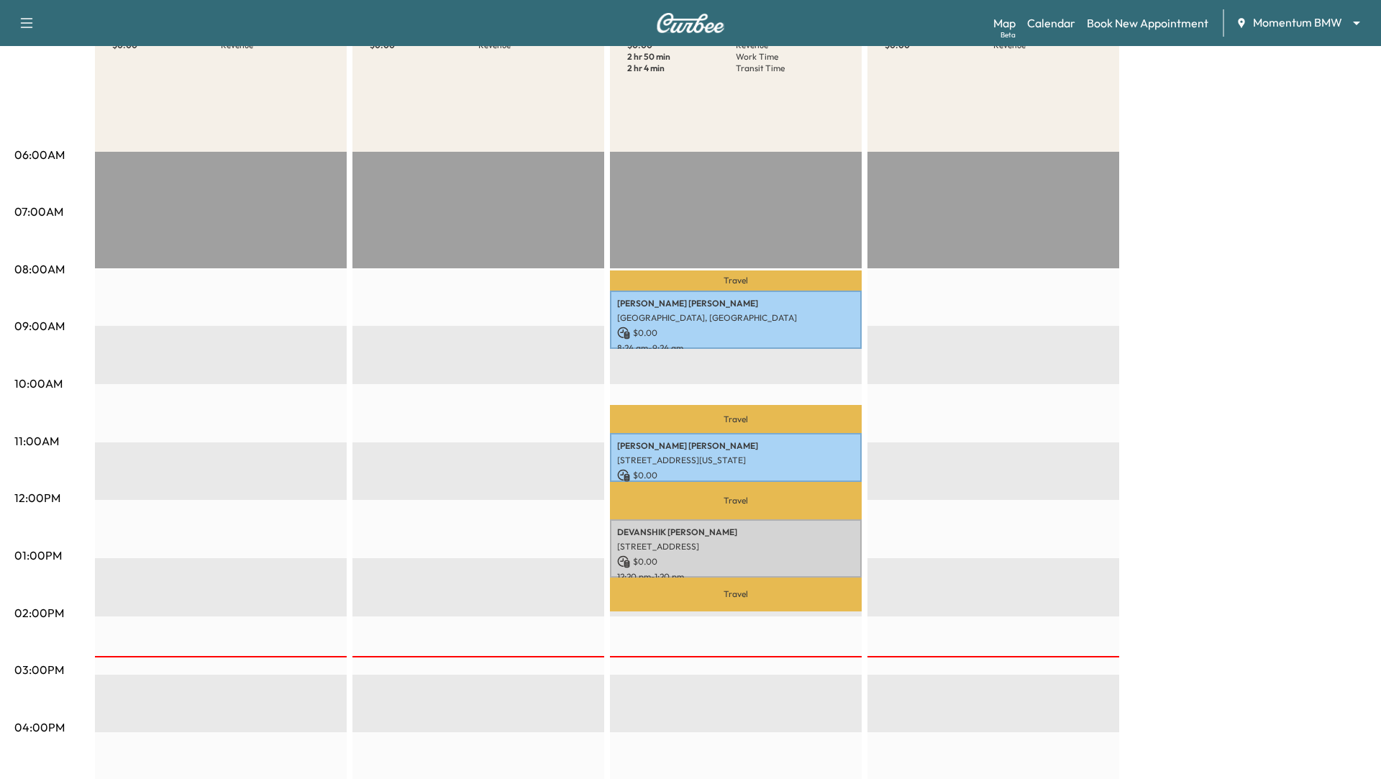
scroll to position [0, 0]
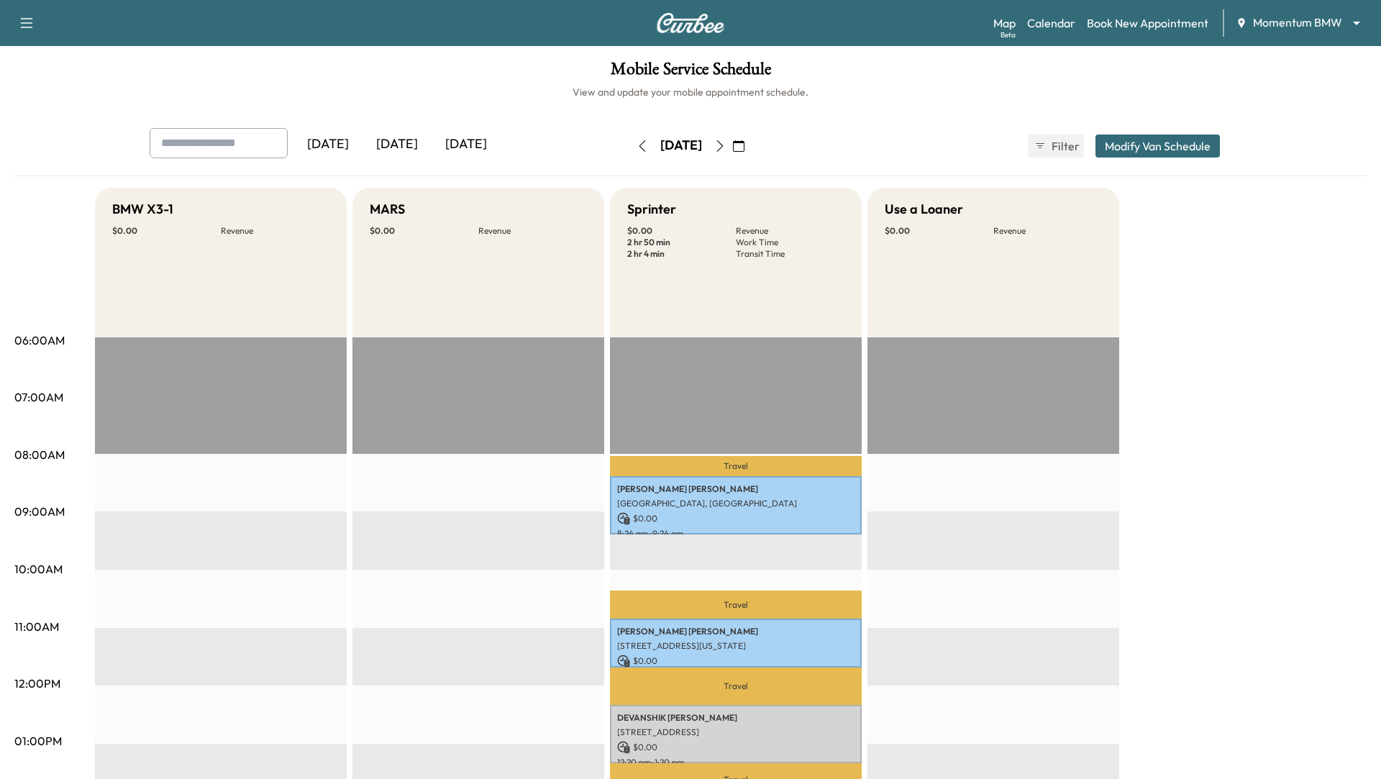
click at [1343, 24] on body "Support Log Out Map Beta Calendar Book New Appointment Momentum BMW ******** ​ …" at bounding box center [690, 389] width 1381 height 779
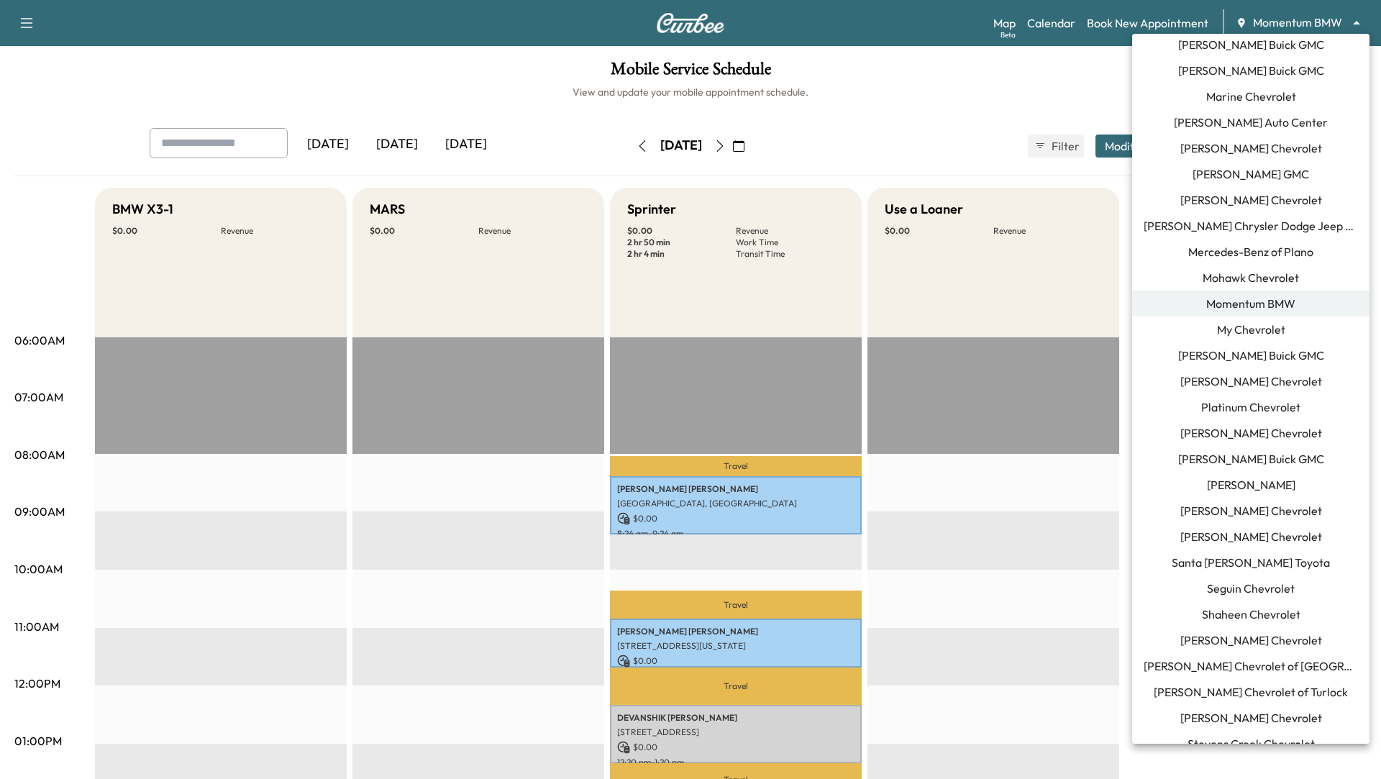
scroll to position [779, 0]
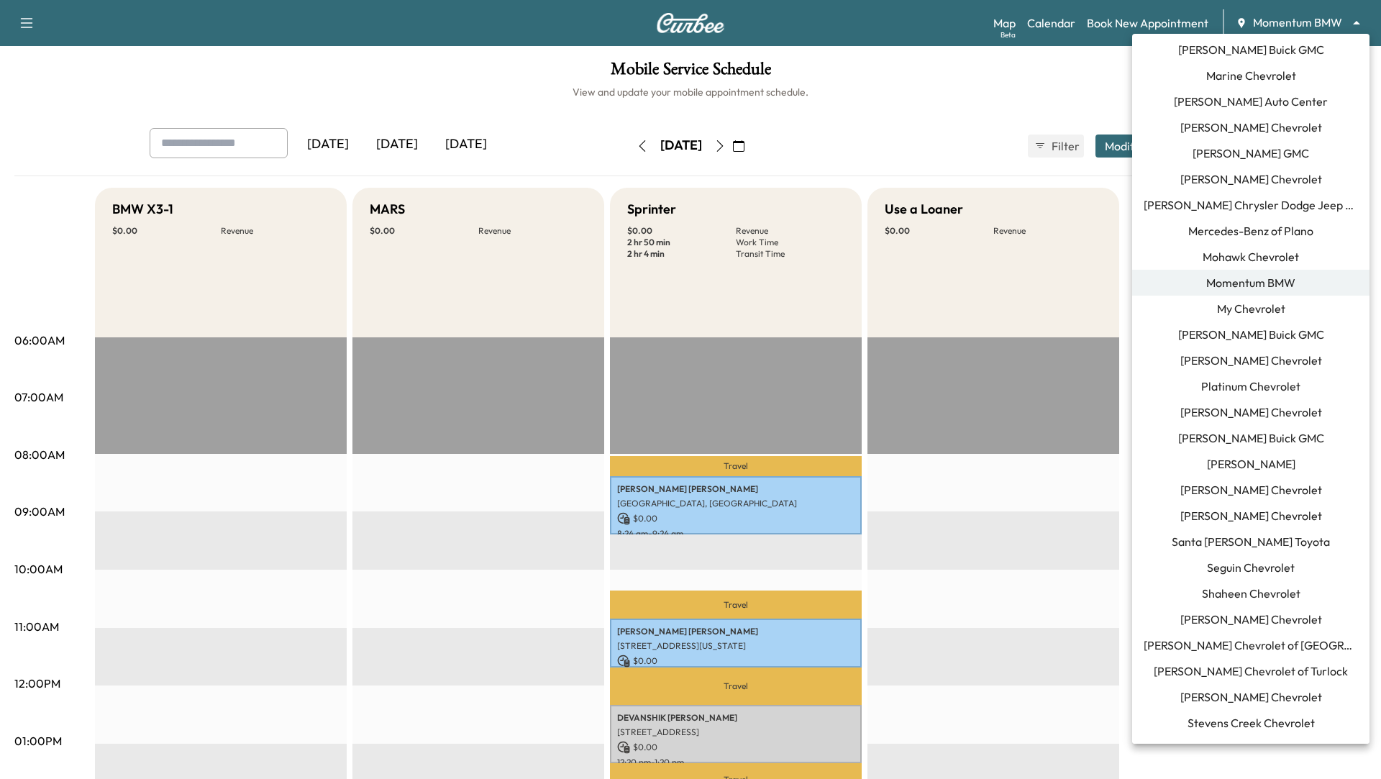
click at [1258, 536] on span "Santa [PERSON_NAME] Toyota" at bounding box center [1250, 541] width 158 height 17
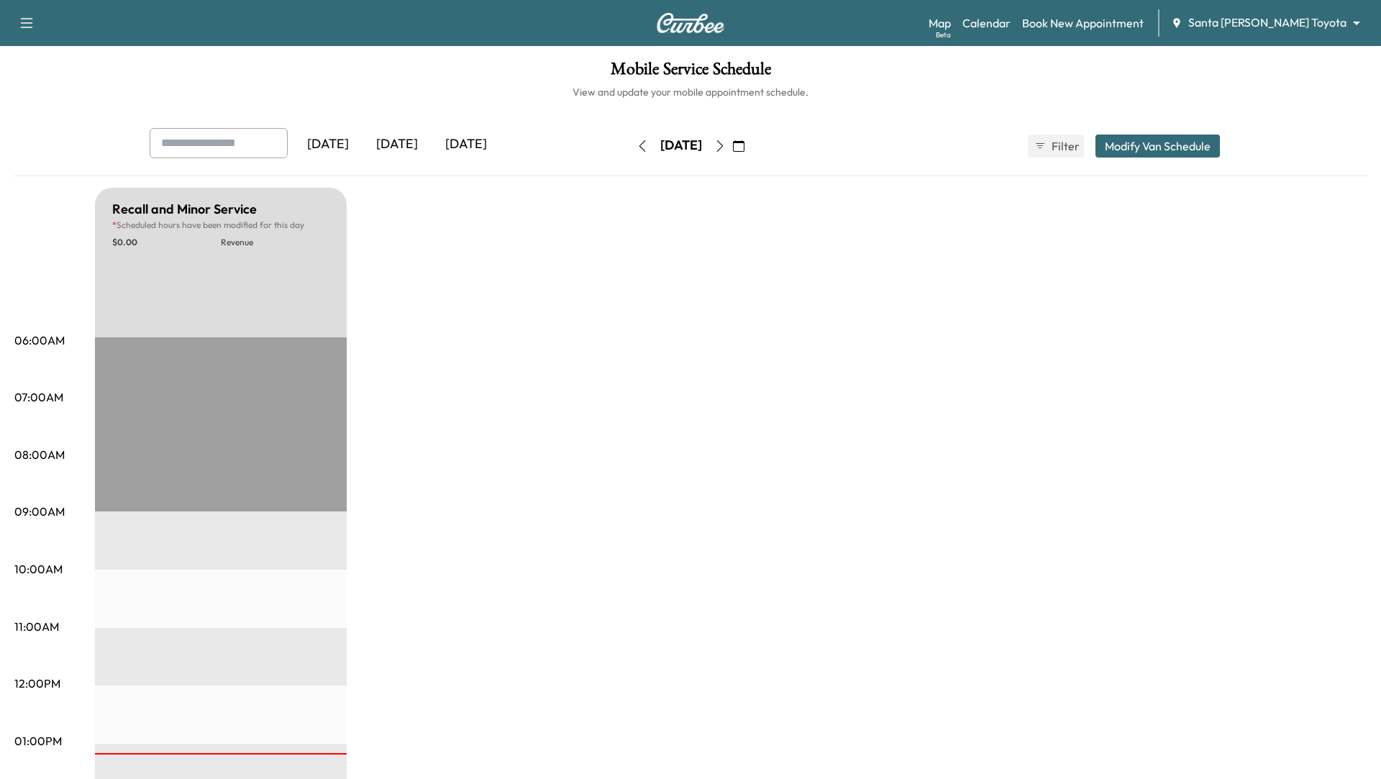
click at [751, 145] on button "button" at bounding box center [738, 145] width 24 height 23
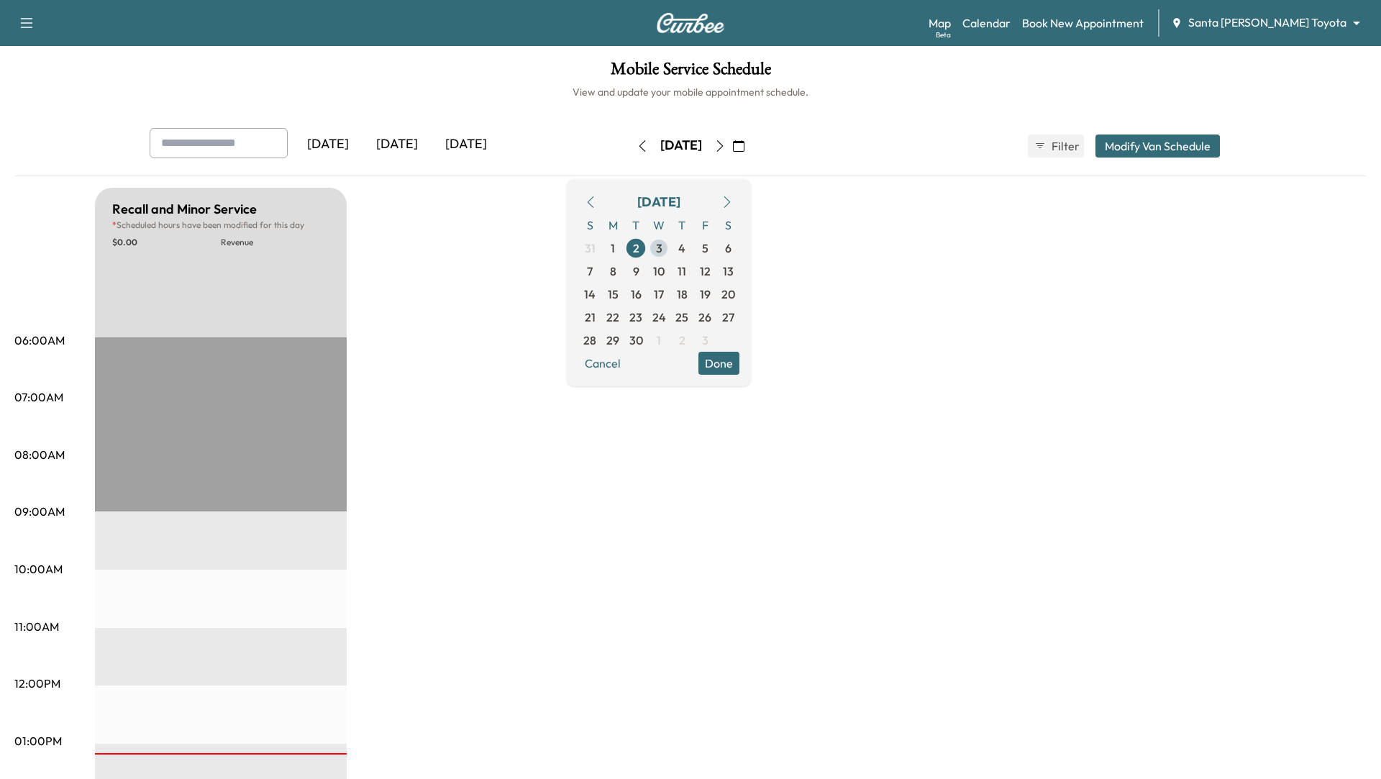
click at [670, 238] on span "3" at bounding box center [658, 248] width 23 height 23
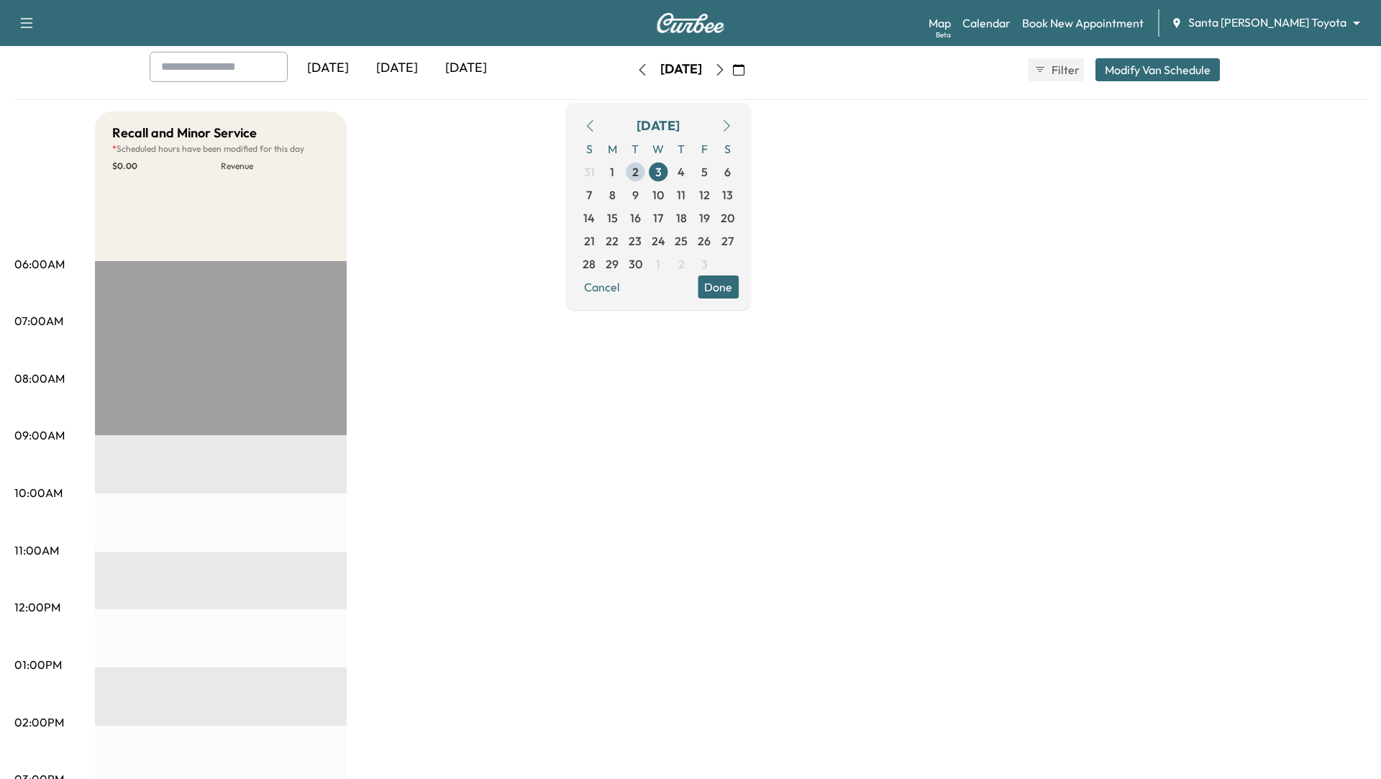
scroll to position [4, 0]
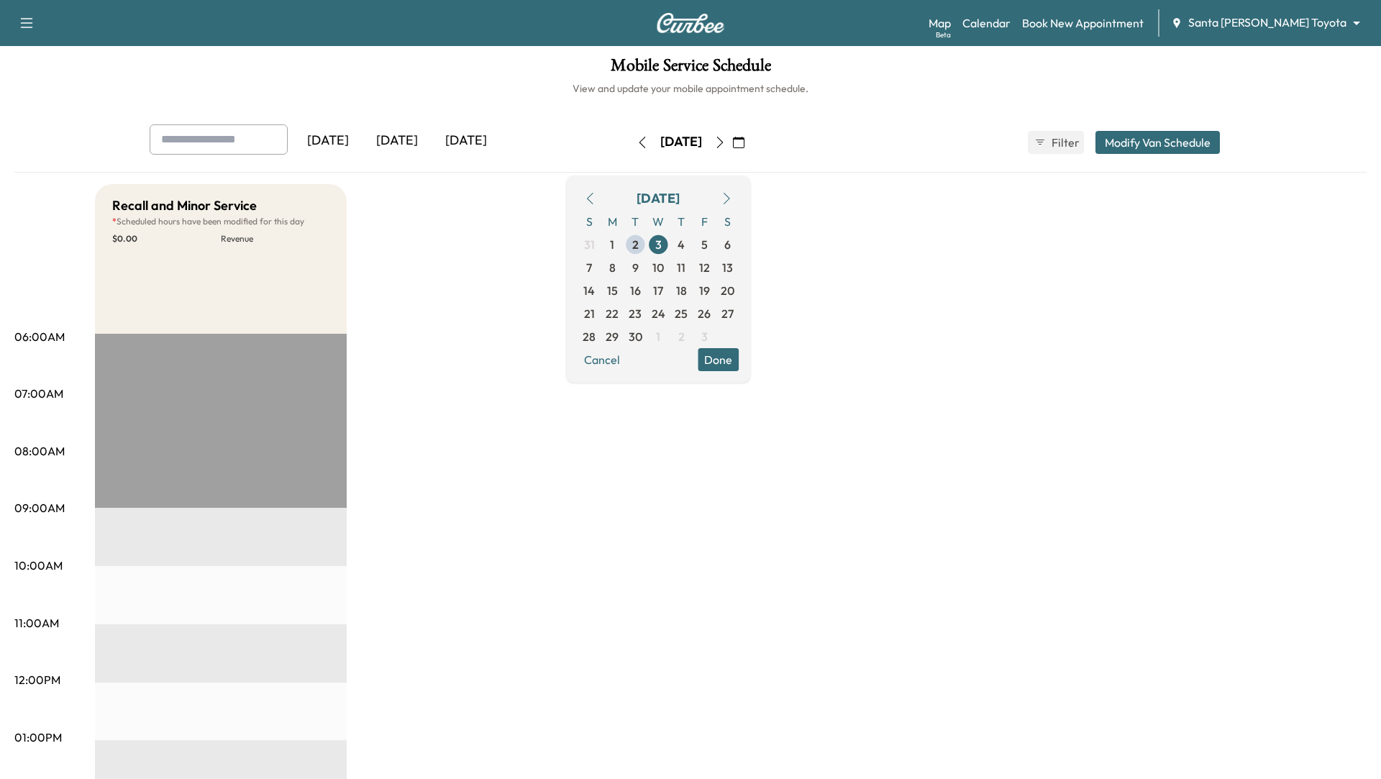
click at [739, 356] on button "Done" at bounding box center [718, 359] width 41 height 23
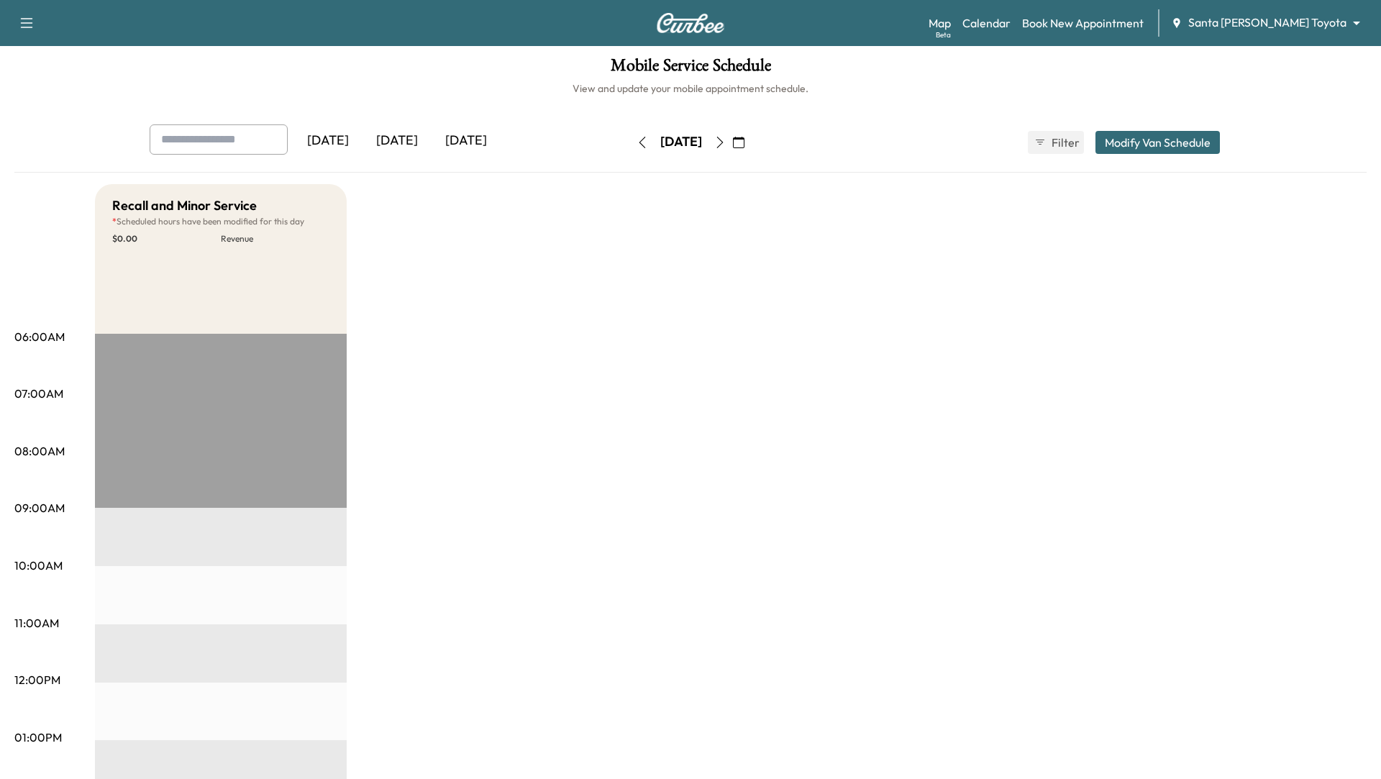
click at [732, 147] on button "button" at bounding box center [720, 142] width 24 height 23
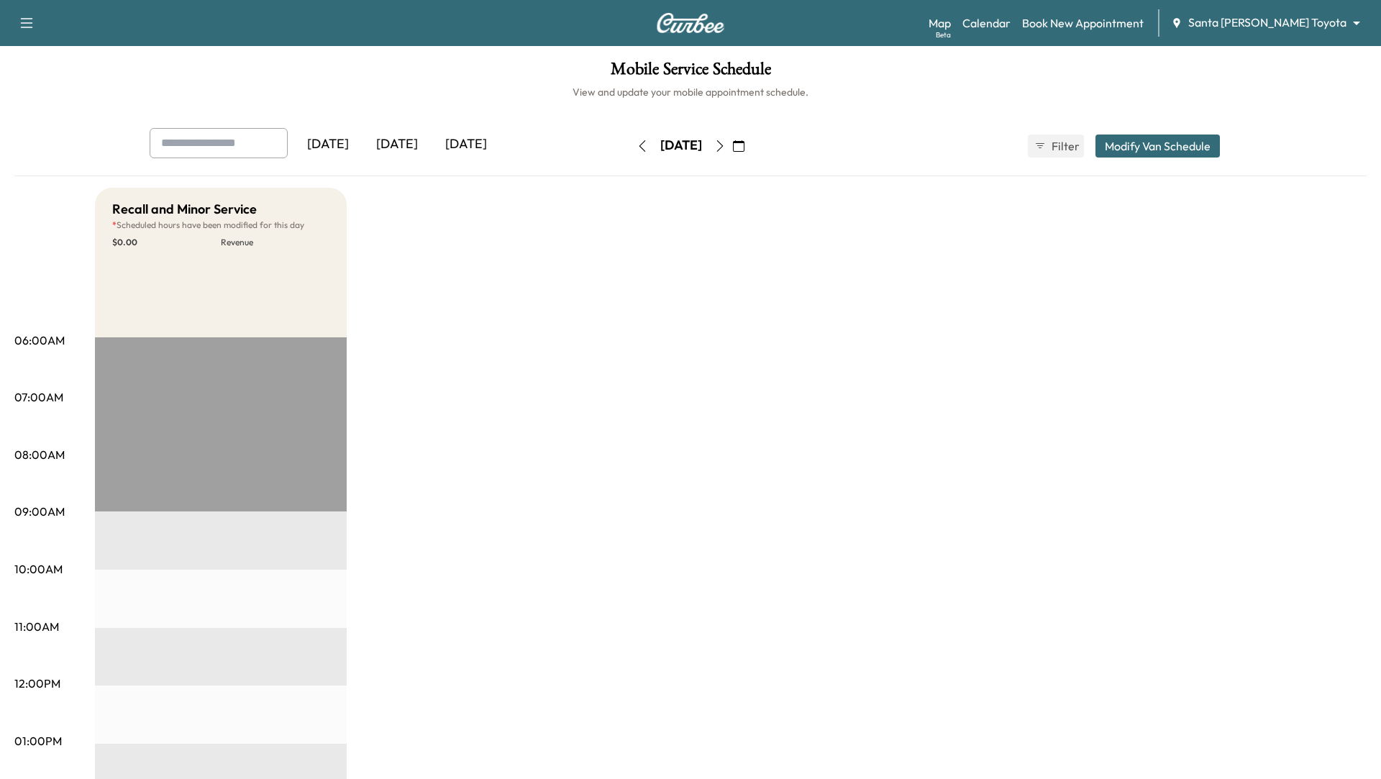
click at [726, 146] on icon "button" at bounding box center [720, 146] width 12 height 12
click at [732, 136] on button "button" at bounding box center [720, 145] width 24 height 23
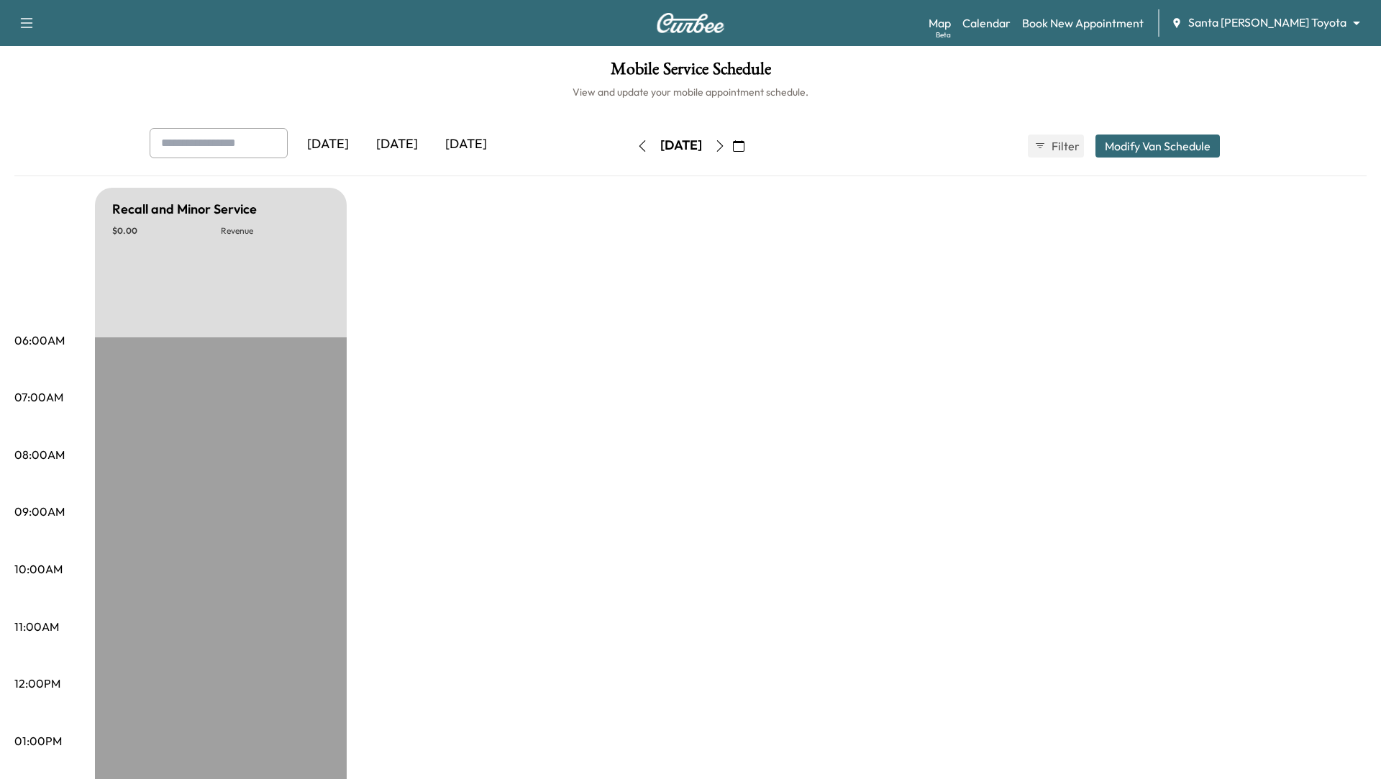
click at [744, 145] on icon "button" at bounding box center [739, 146] width 12 height 12
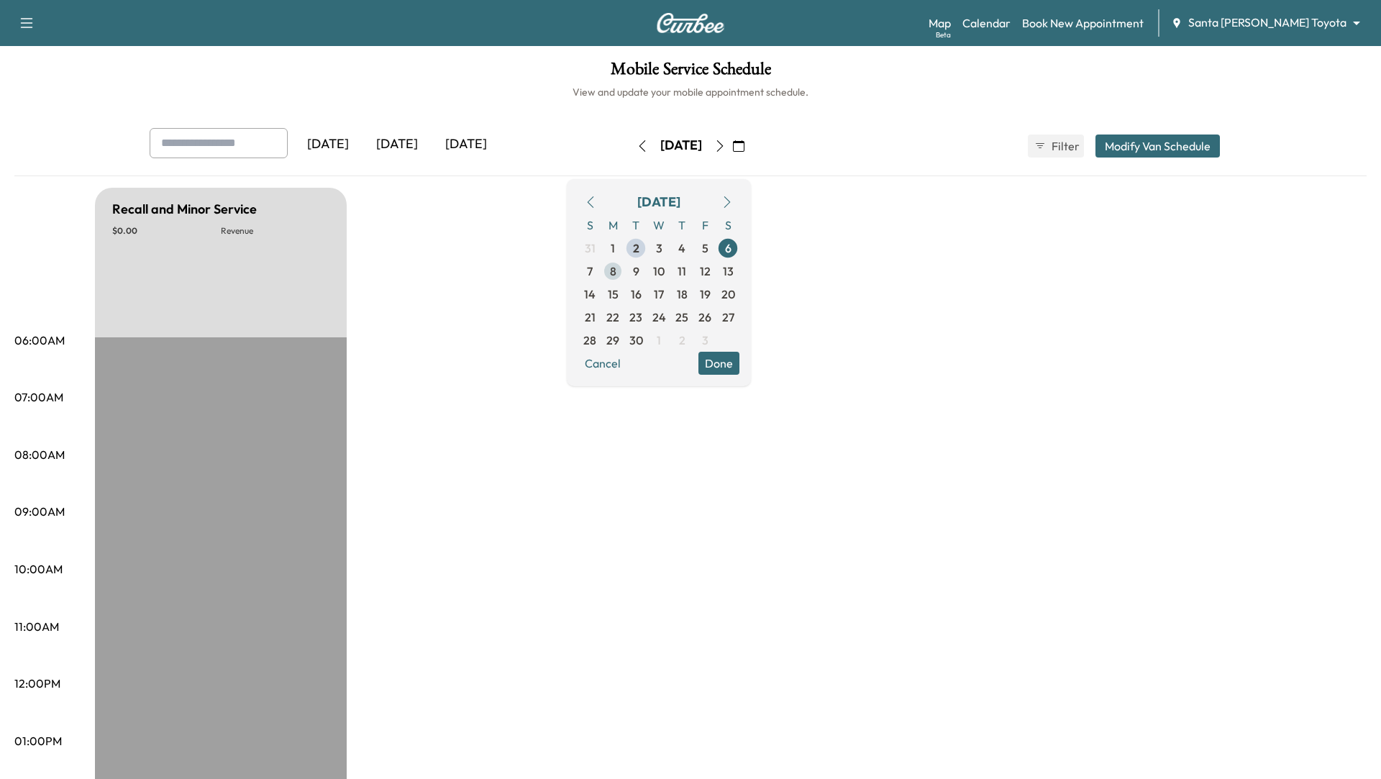
click at [616, 271] on span "8" at bounding box center [613, 270] width 6 height 17
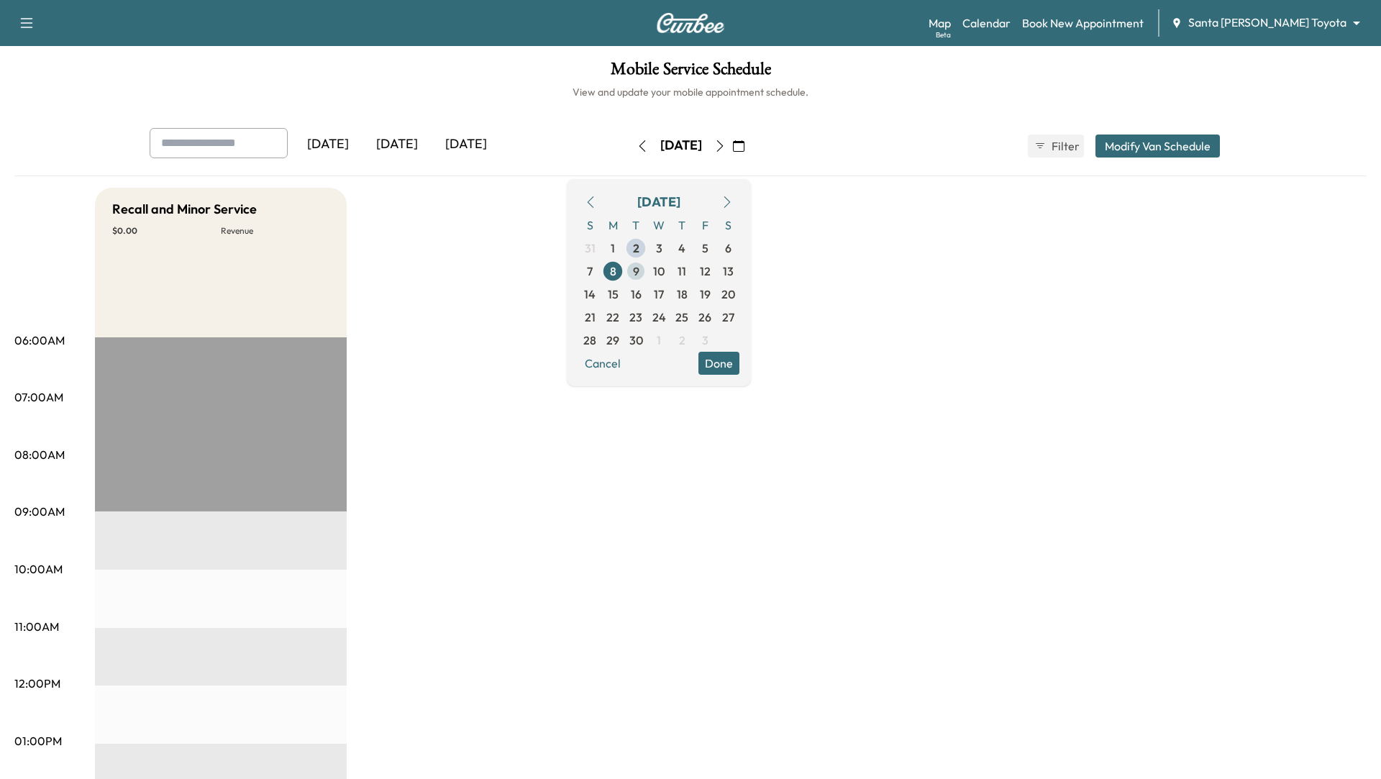
click at [639, 270] on span "9" at bounding box center [636, 270] width 6 height 17
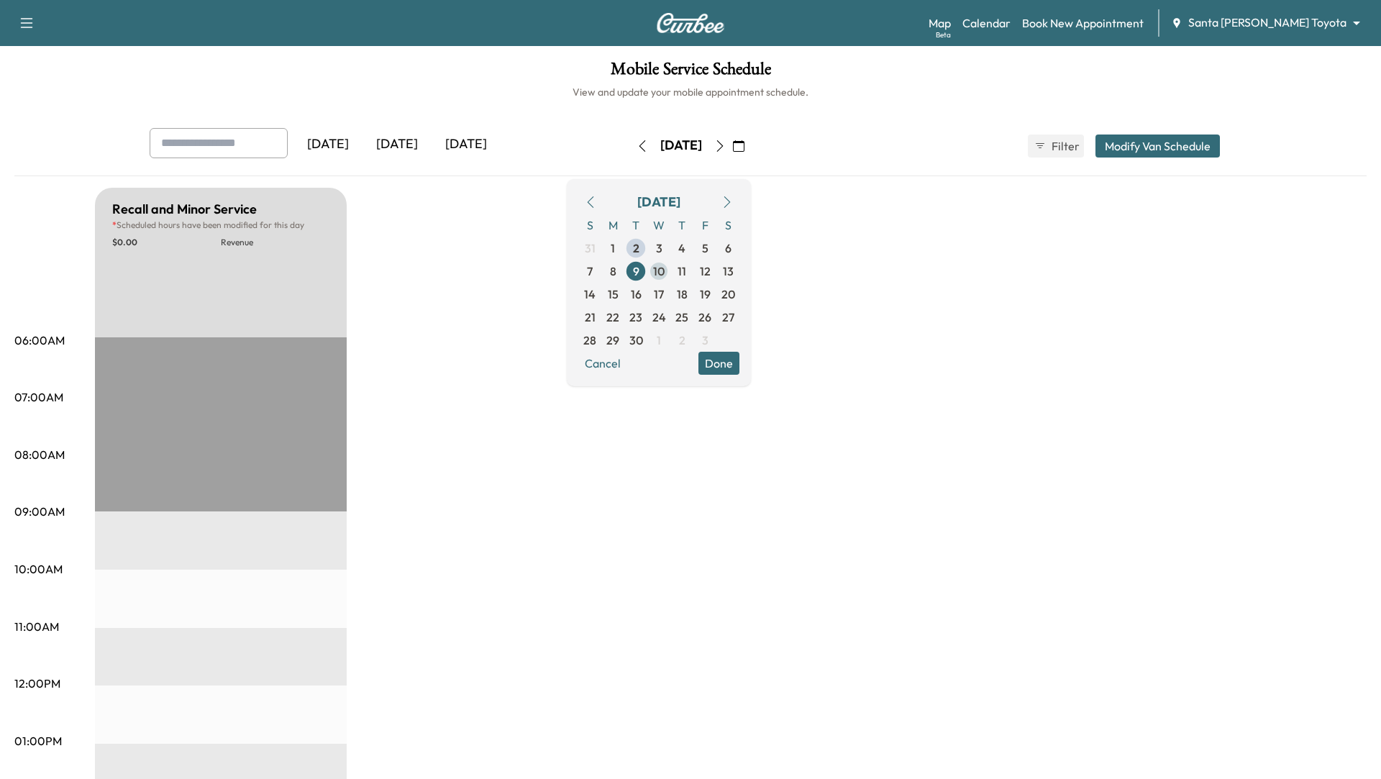
click at [664, 269] on span "10" at bounding box center [659, 270] width 12 height 17
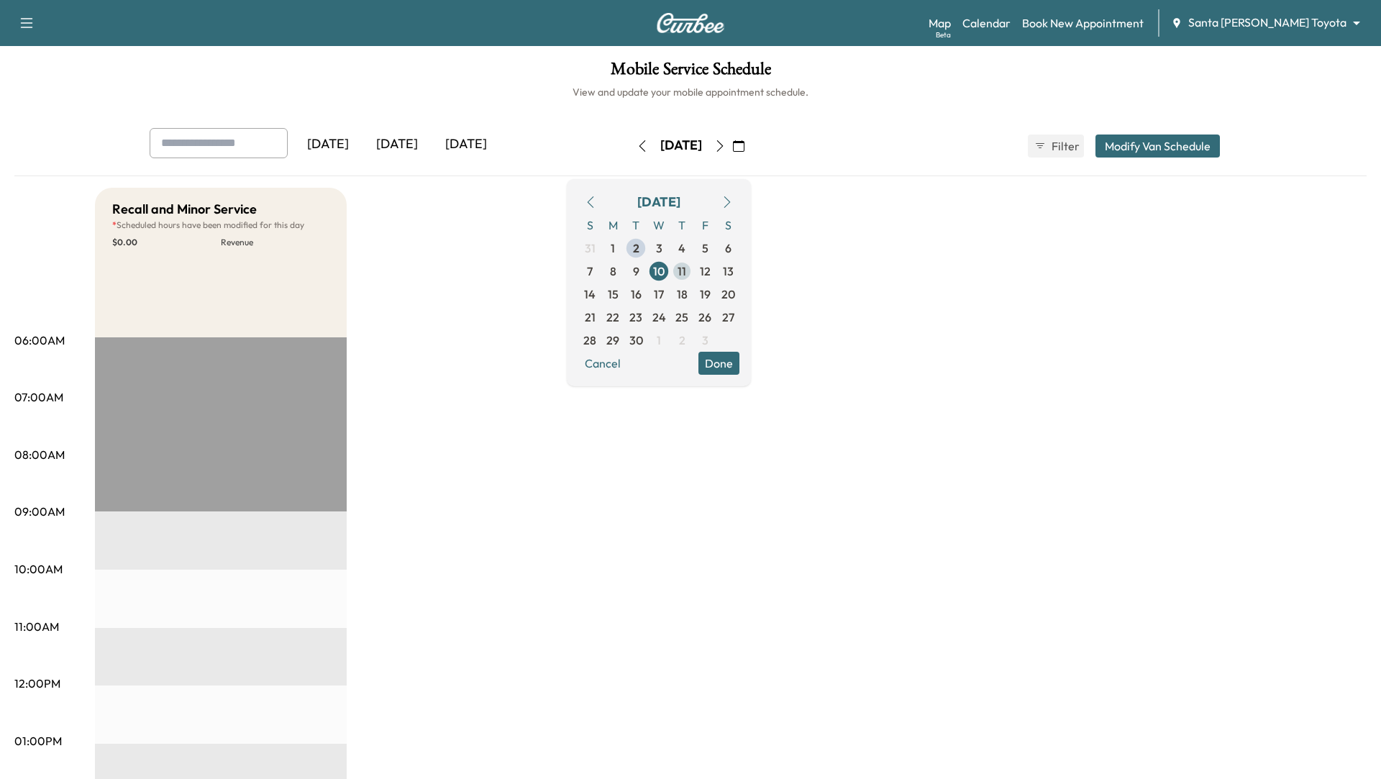
click at [693, 269] on span "11" at bounding box center [681, 271] width 23 height 23
click at [710, 269] on span "12" at bounding box center [705, 270] width 11 height 17
click at [739, 367] on button "Done" at bounding box center [718, 363] width 41 height 23
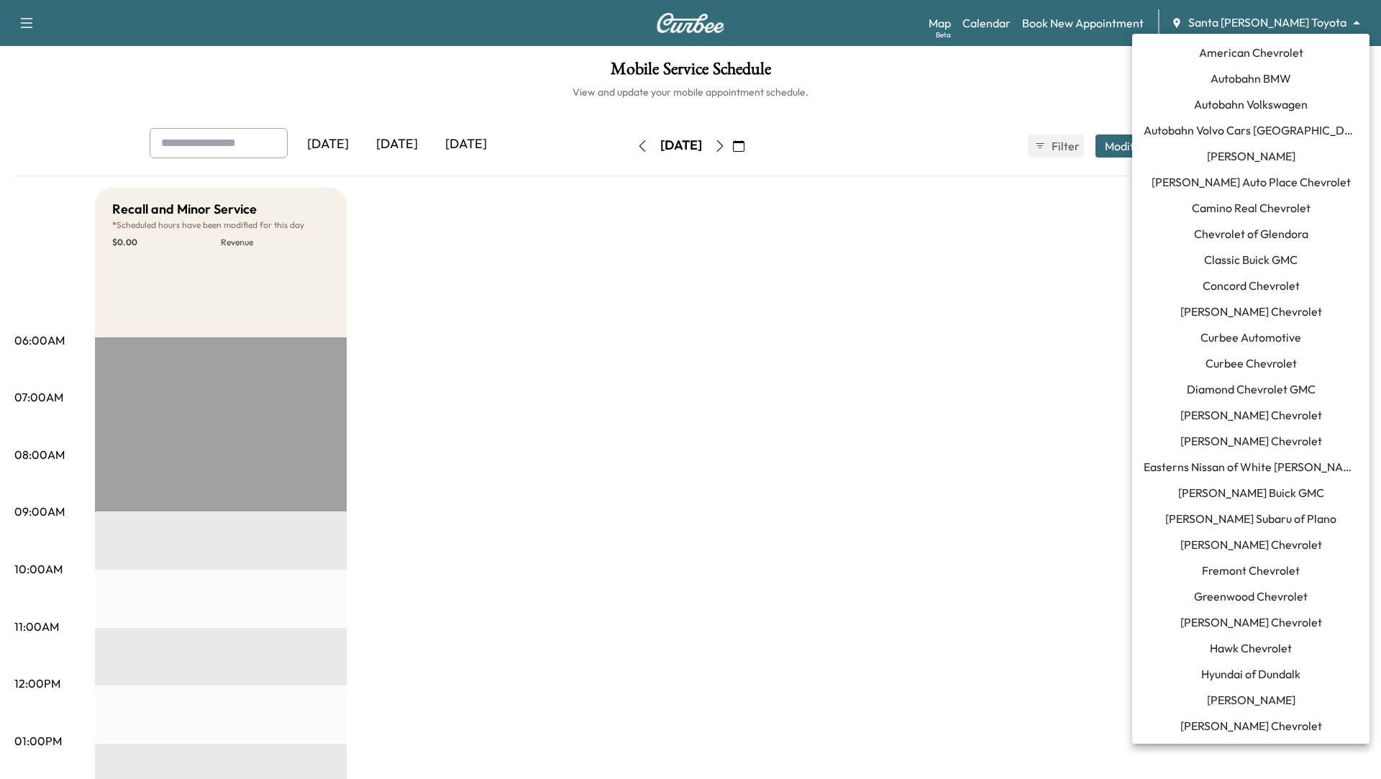
click at [1271, 23] on body "Support Log Out Map Beta Calendar Book New Appointment Santa [PERSON_NAME] Toyo…" at bounding box center [690, 389] width 1381 height 779
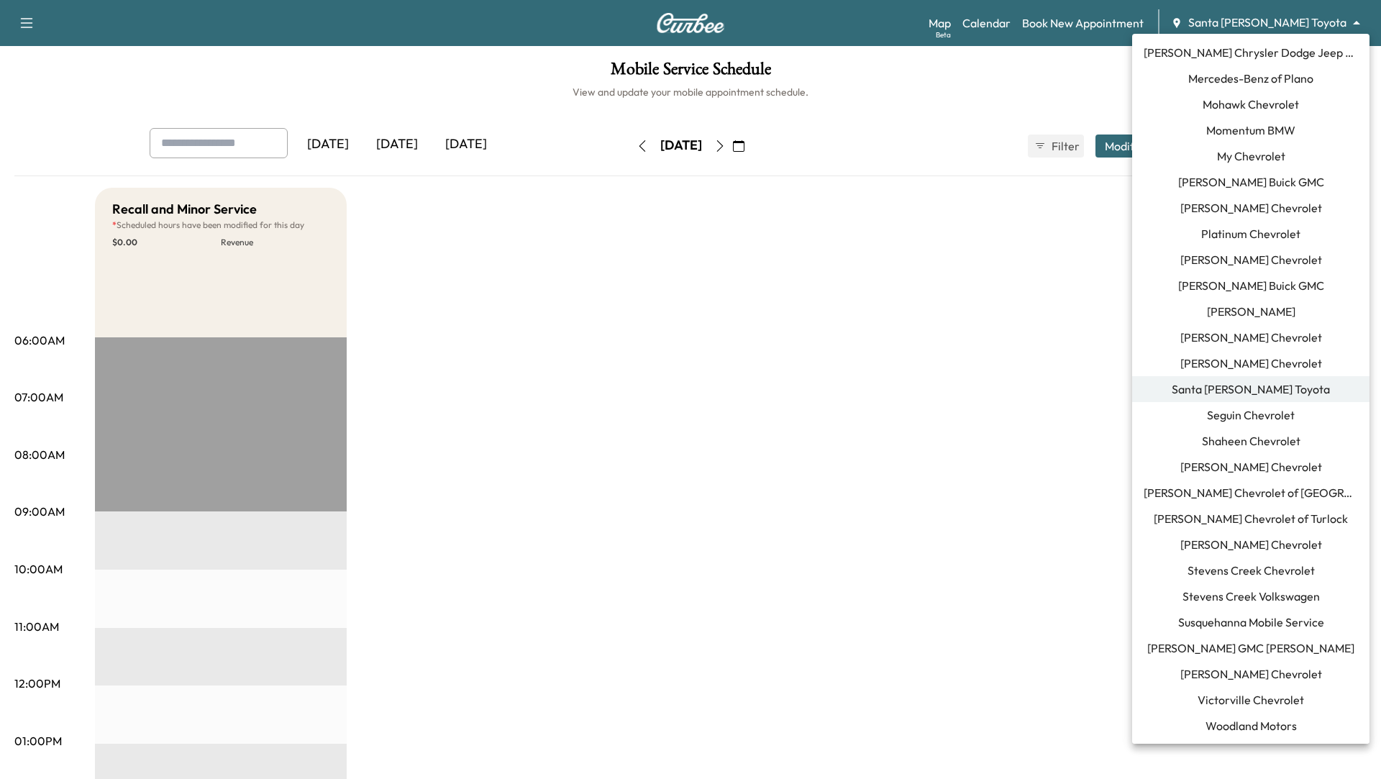
click at [1228, 669] on span "[PERSON_NAME] Chevrolet" at bounding box center [1251, 673] width 142 height 17
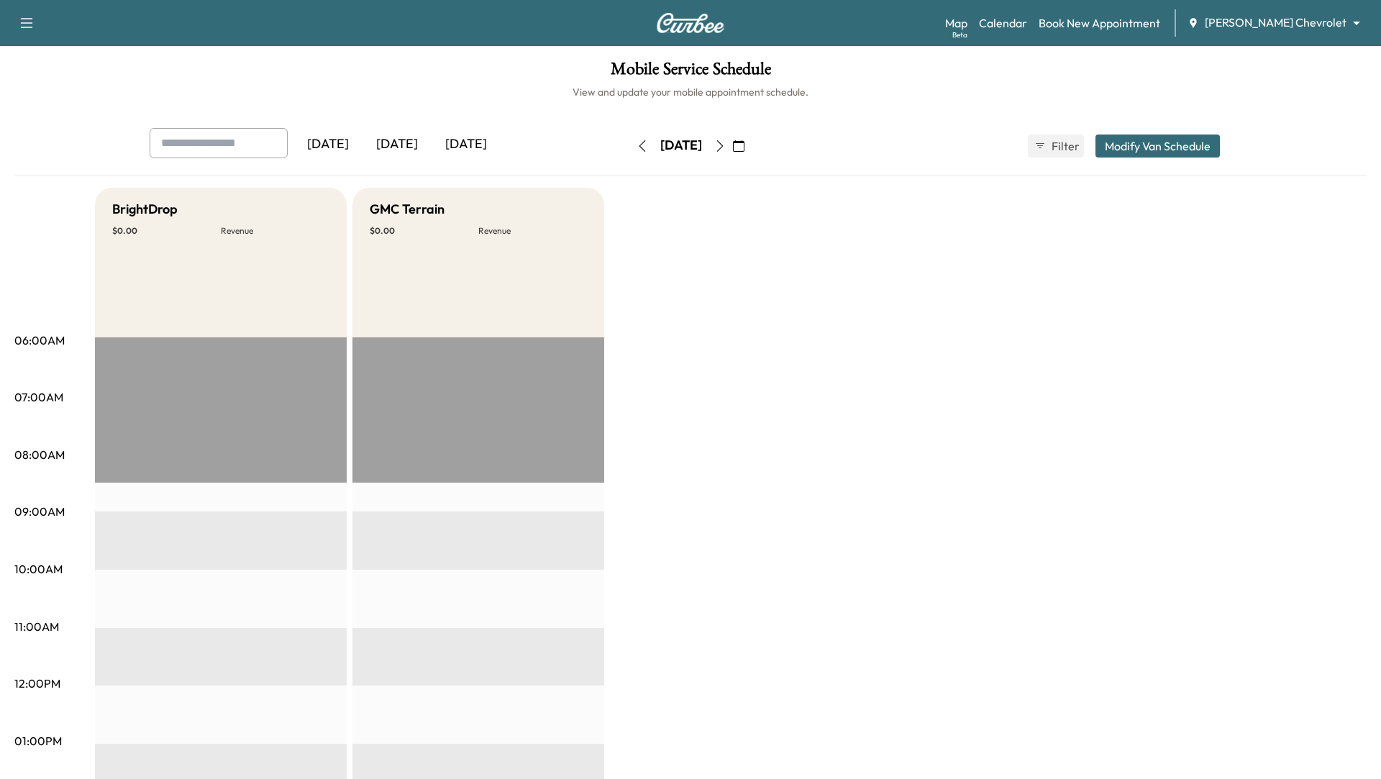
click at [744, 143] on icon "button" at bounding box center [739, 146] width 12 height 12
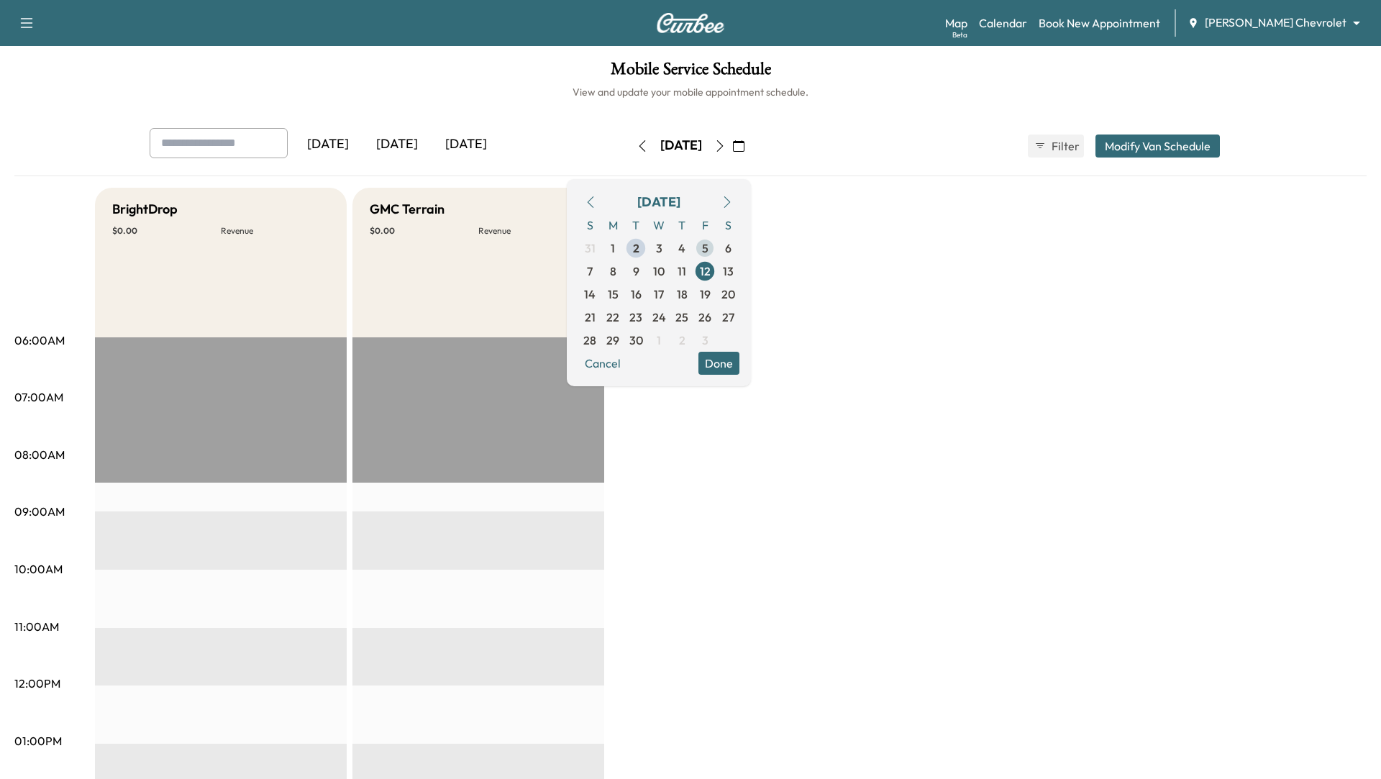
click at [708, 250] on span "5" at bounding box center [705, 247] width 6 height 17
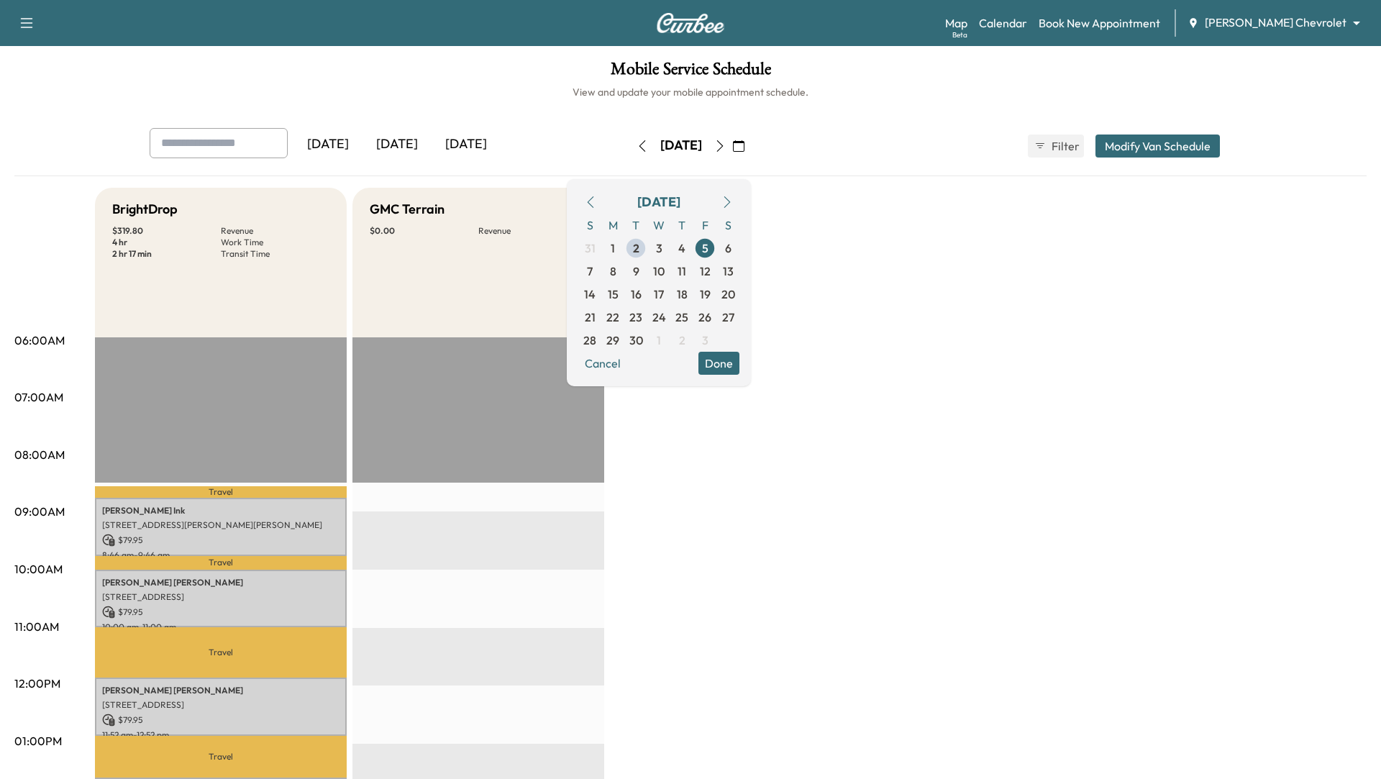
click at [739, 362] on button "Done" at bounding box center [718, 363] width 41 height 23
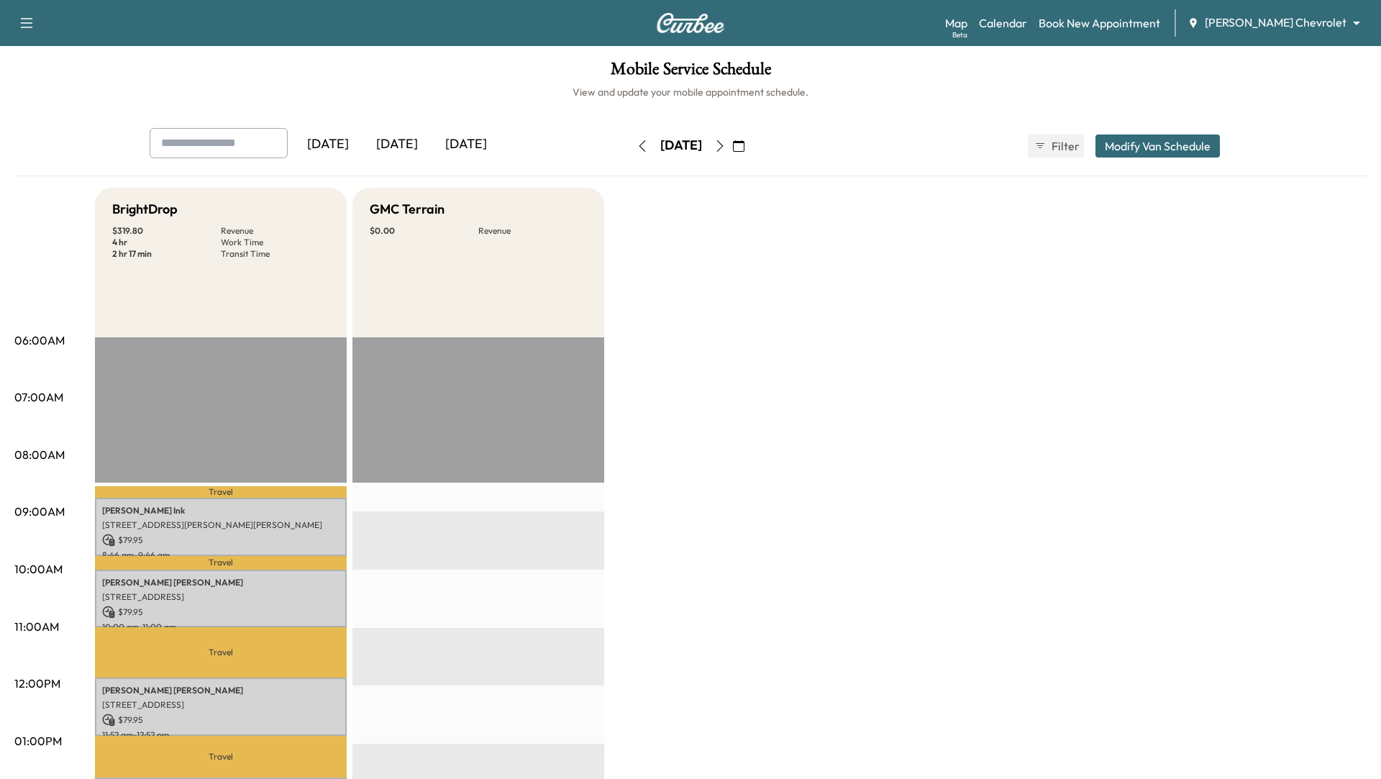
click at [1132, 150] on button "Modify Van Schedule" at bounding box center [1157, 145] width 124 height 23
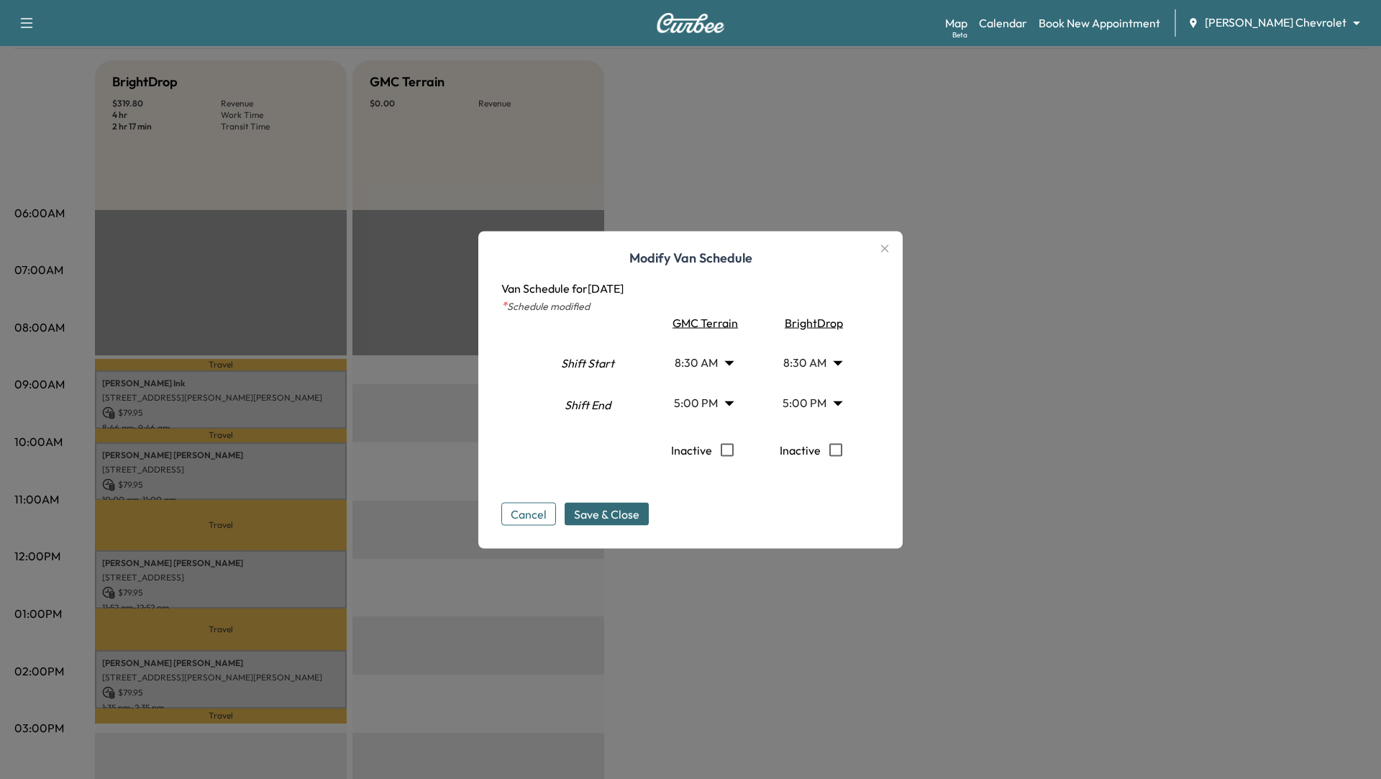
scroll to position [266, 0]
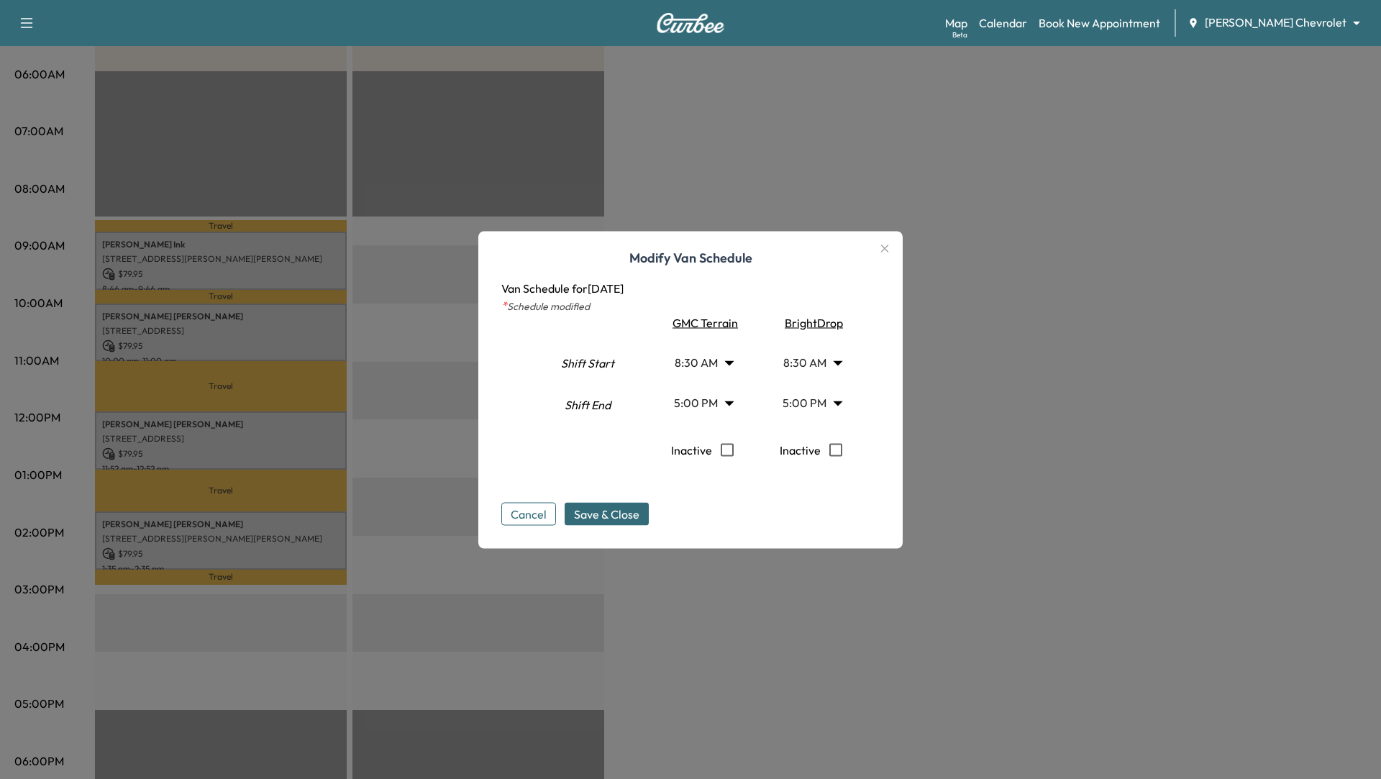
click at [722, 392] on body "Support Log Out Map Beta Calendar Book New Appointment [PERSON_NAME] Chevrolet …" at bounding box center [690, 123] width 1381 height 779
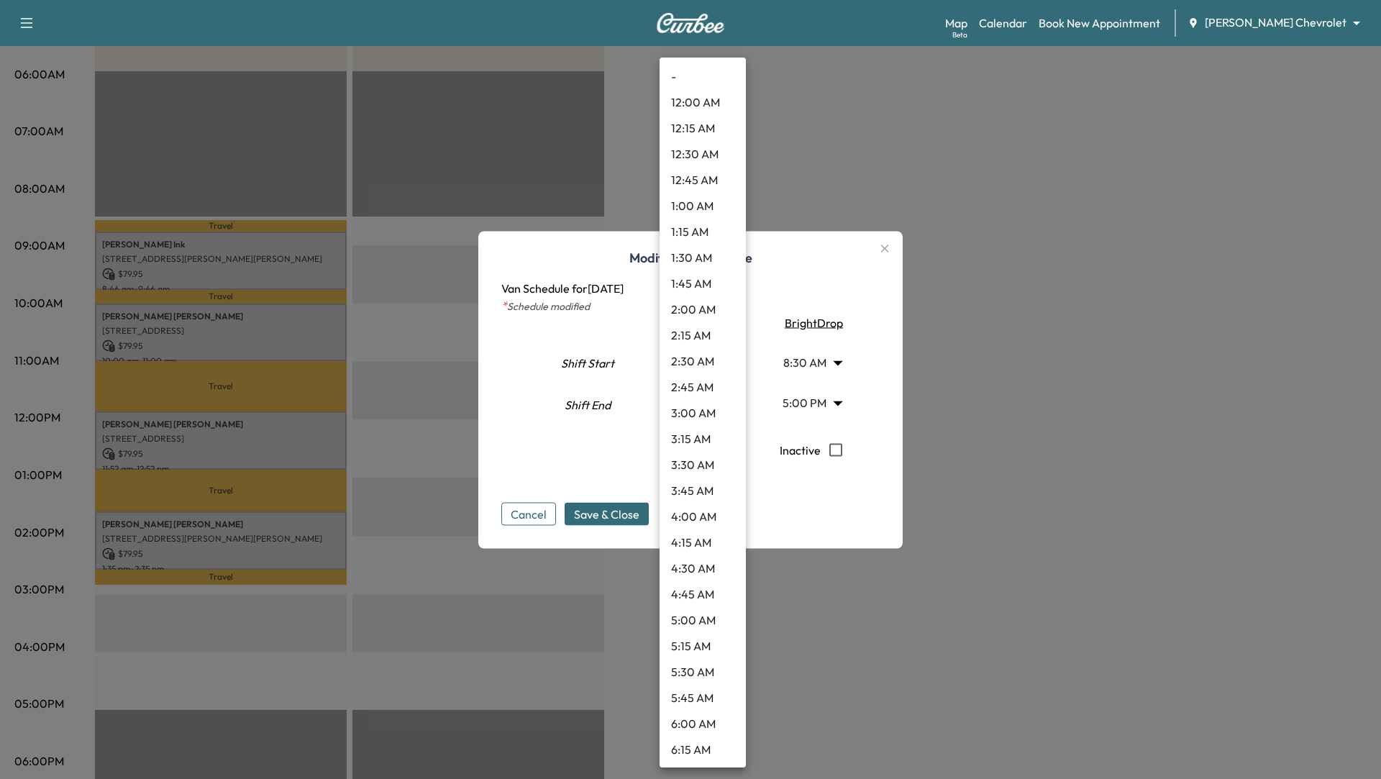
scroll to position [1450, 0]
click at [900, 281] on div at bounding box center [690, 389] width 1381 height 779
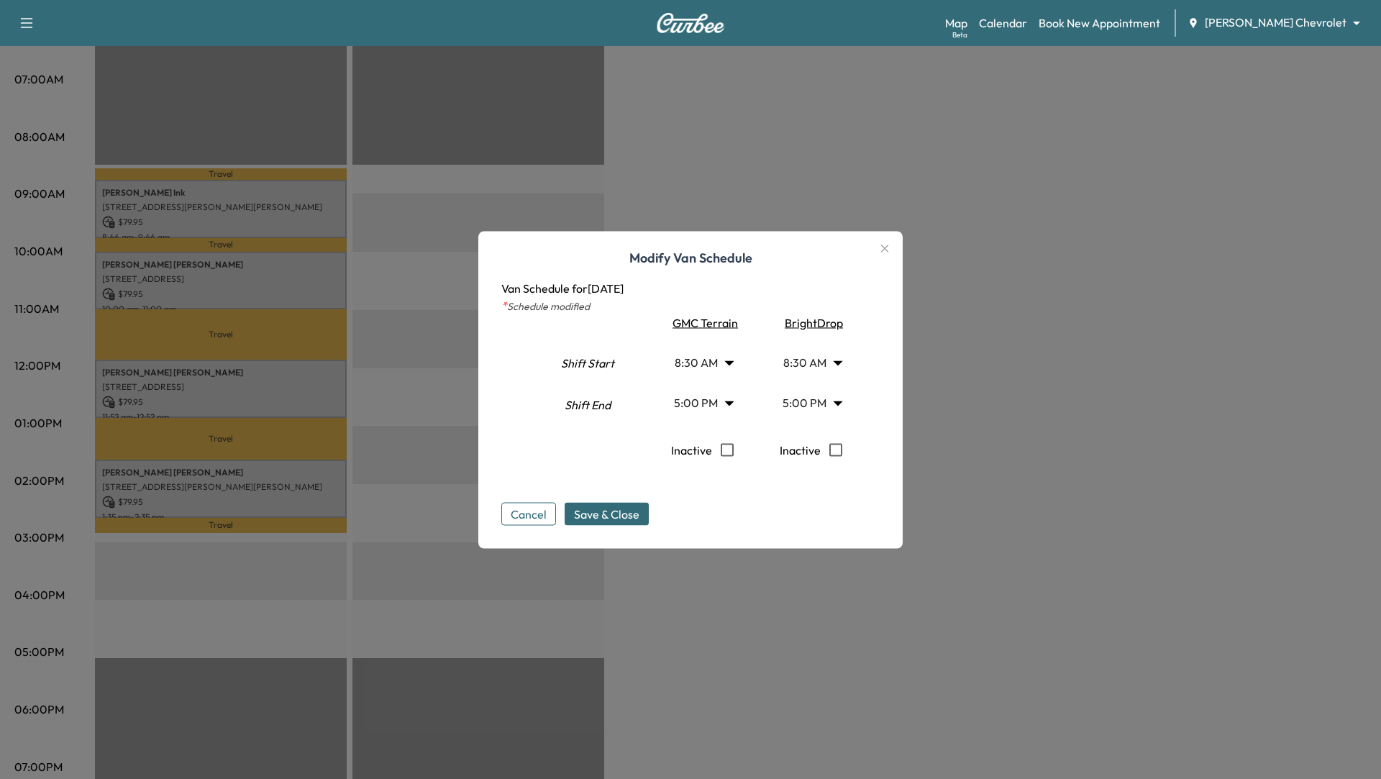
scroll to position [322, 0]
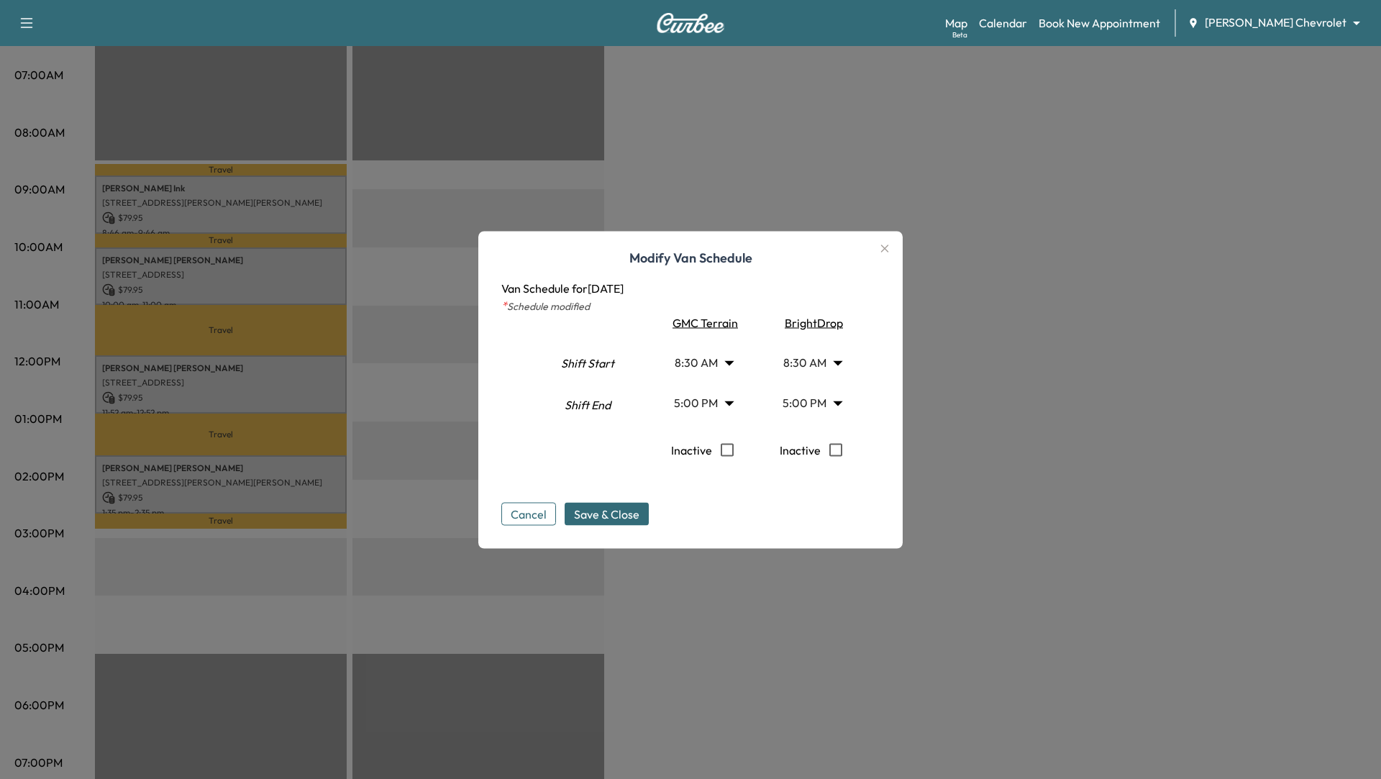
click at [835, 406] on body "Support Log Out Map Beta Calendar Book New Appointment [PERSON_NAME] Chevrolet …" at bounding box center [690, 67] width 1381 height 779
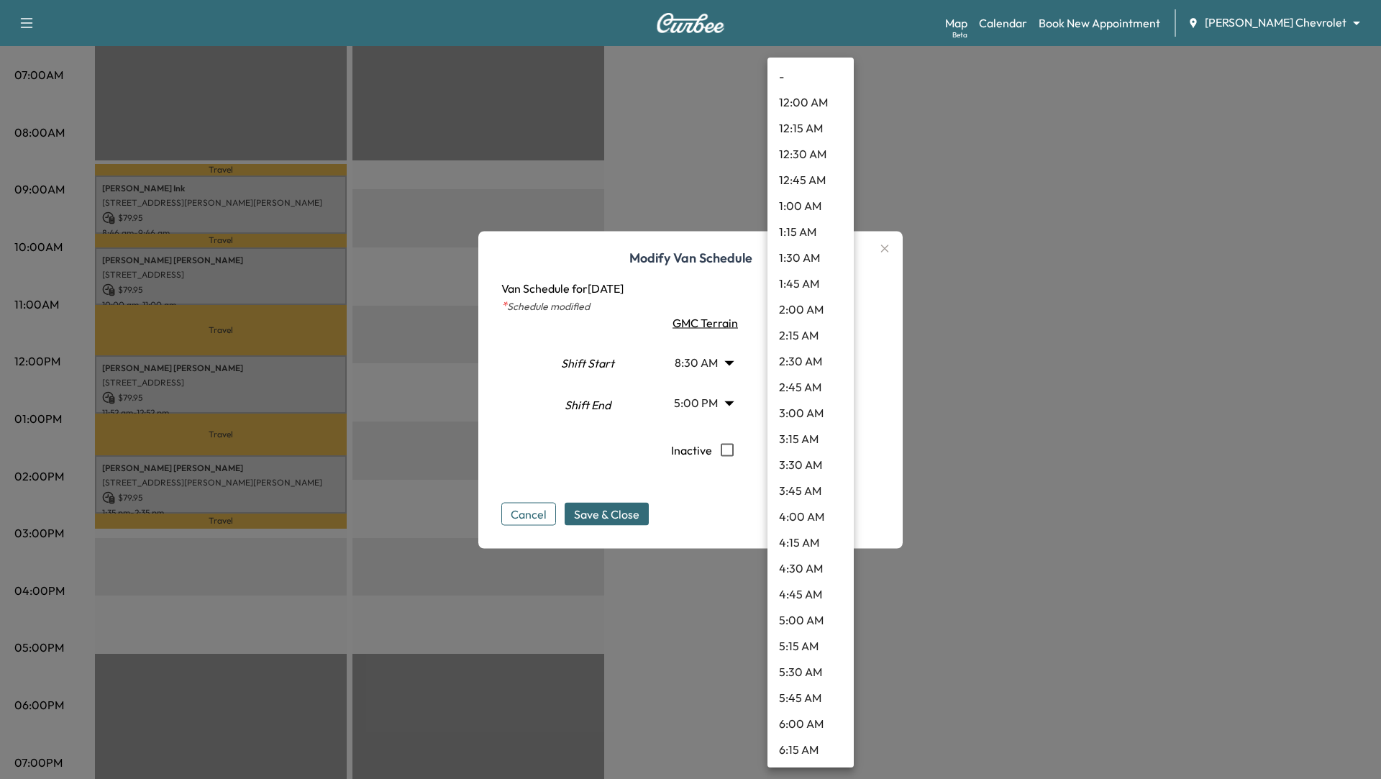
scroll to position [1450, 0]
click at [805, 621] on li "7:00 PM" at bounding box center [810, 620] width 86 height 26
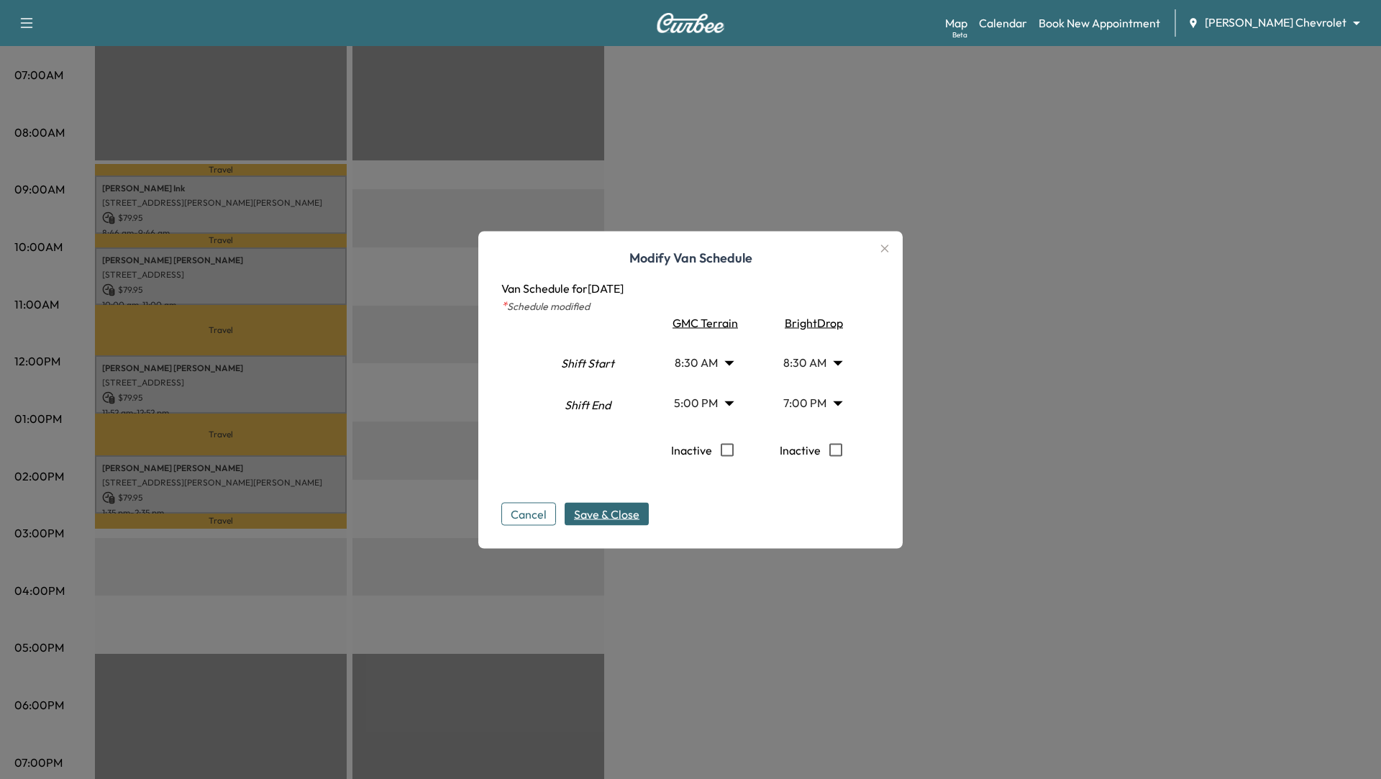
click at [636, 502] on button "Save & Close" at bounding box center [606, 513] width 84 height 23
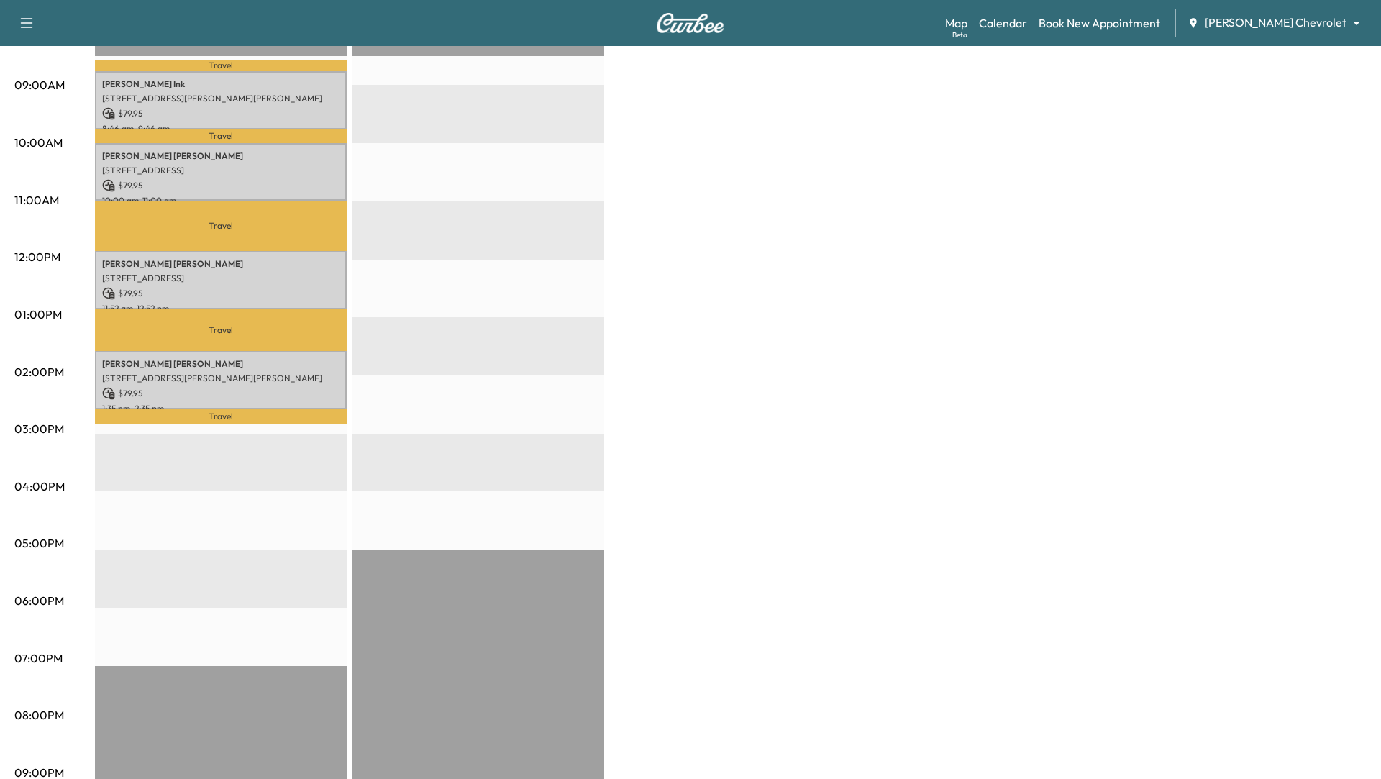
scroll to position [0, 0]
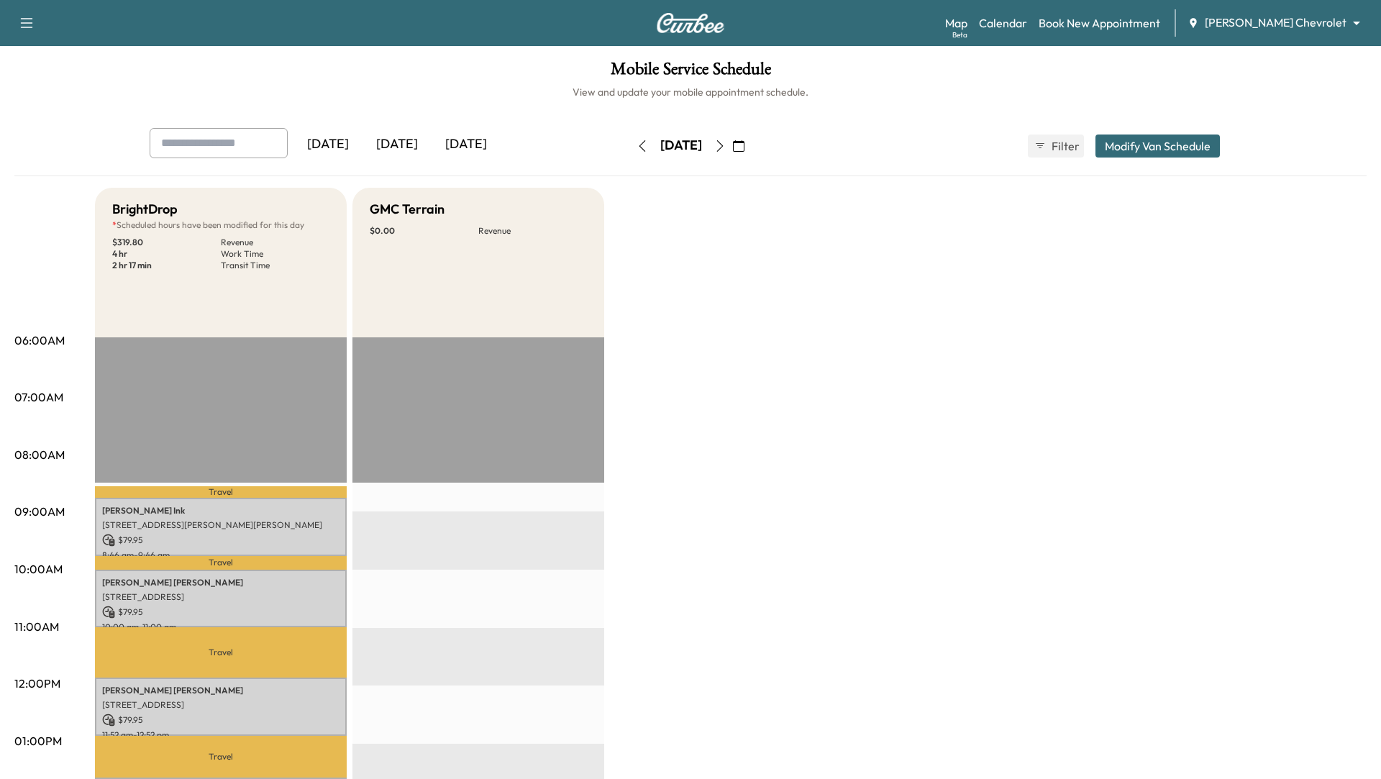
click at [1156, 142] on button "Modify Van Schedule" at bounding box center [1157, 145] width 124 height 23
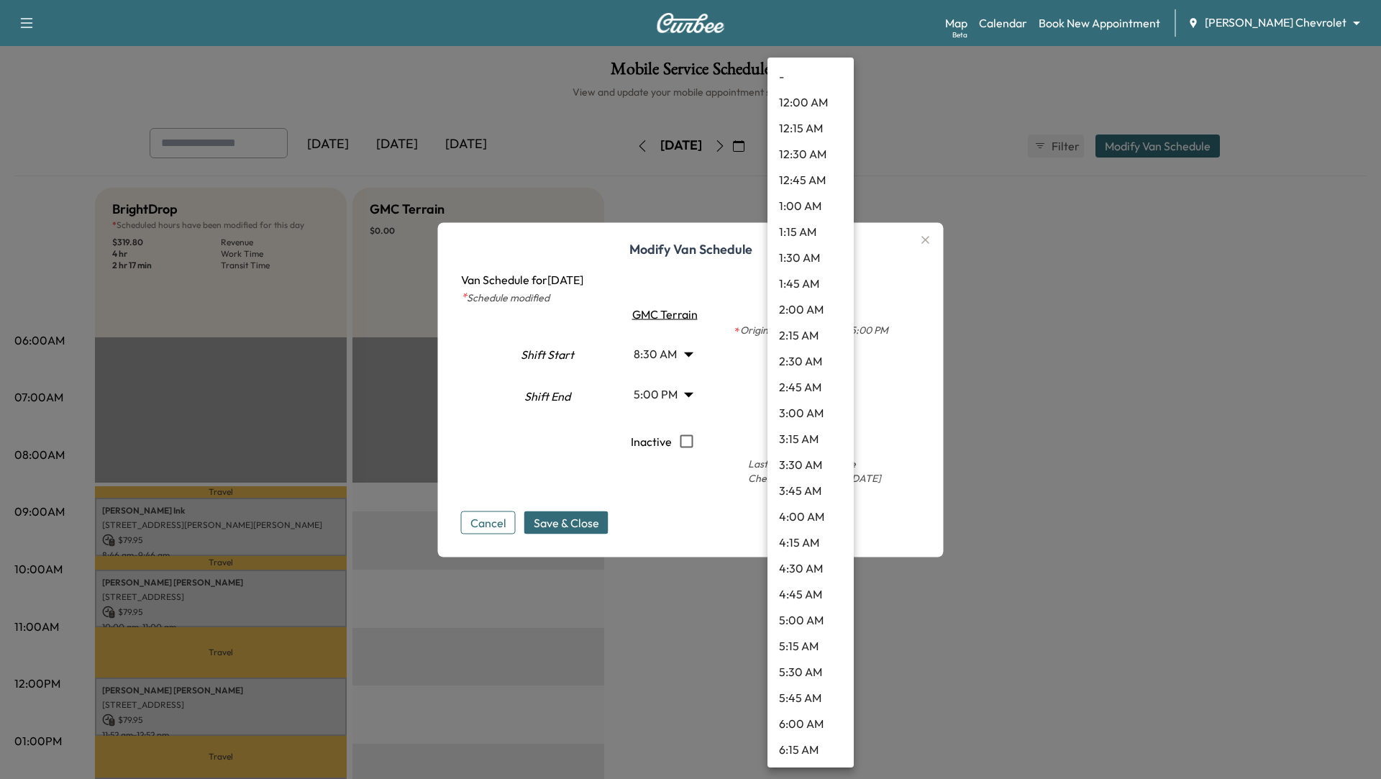
click at [838, 393] on body "Support Log Out Map Beta Calendar Book New Appointment [PERSON_NAME] Chevrolet …" at bounding box center [690, 389] width 1381 height 779
click at [804, 203] on li "5:00 PM" at bounding box center [810, 206] width 86 height 26
type input "**"
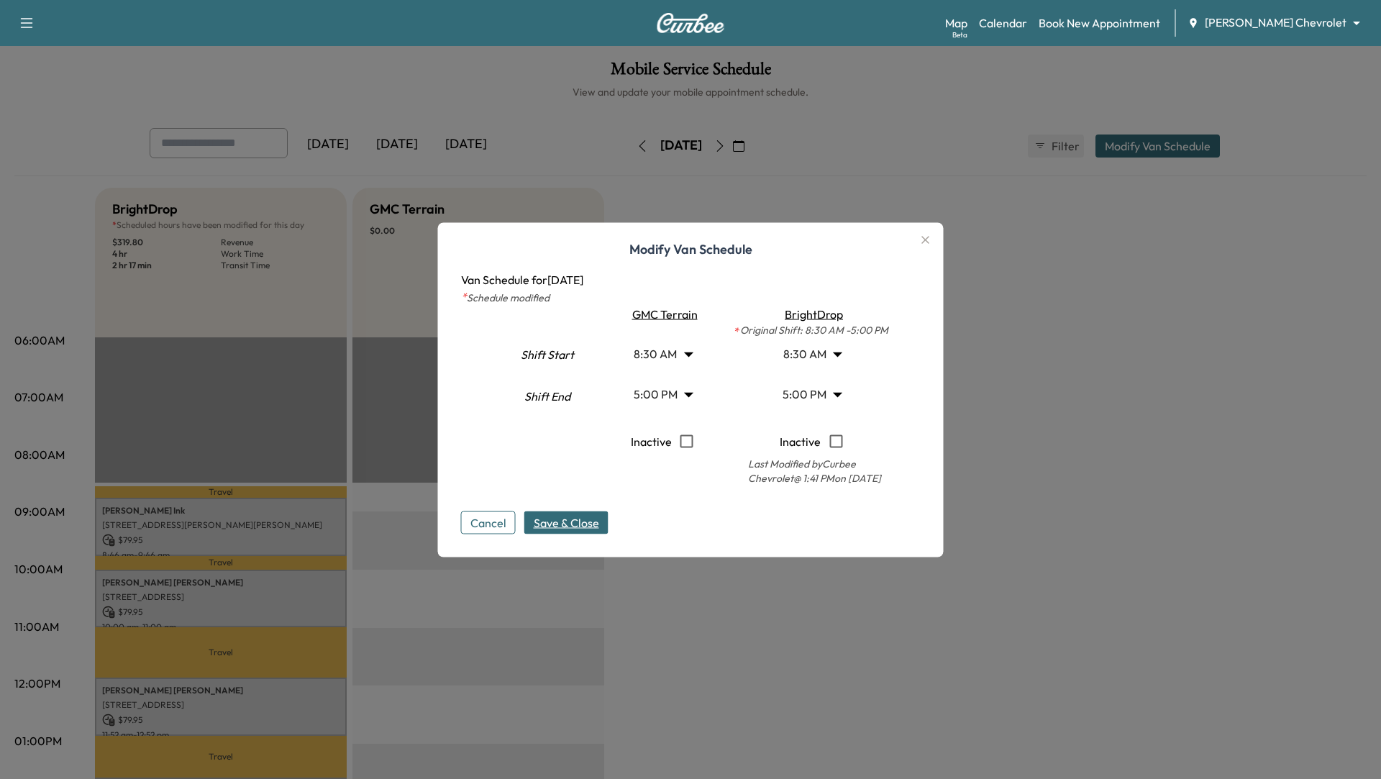
click at [585, 520] on span "Save & Close" at bounding box center [566, 521] width 65 height 17
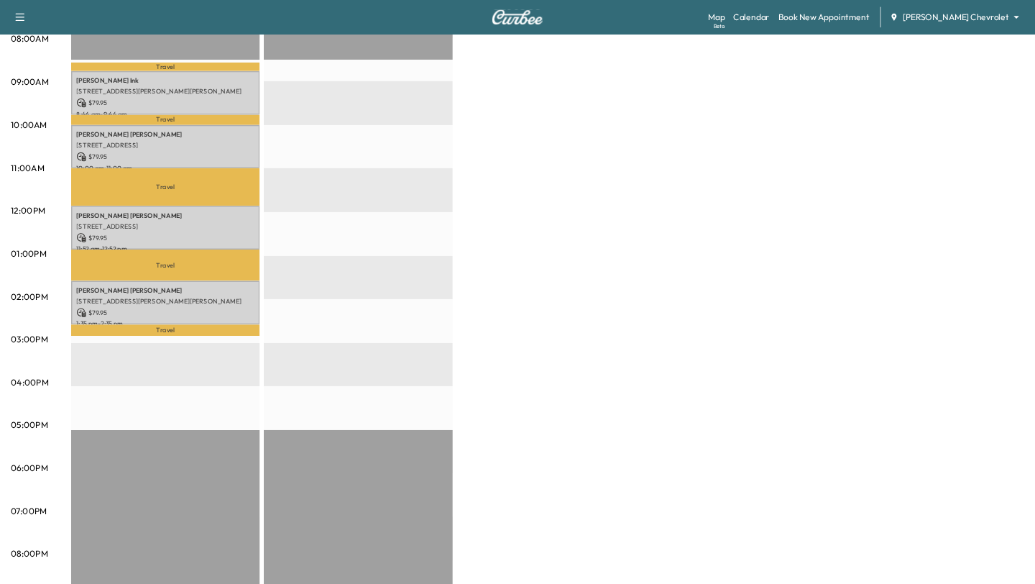
scroll to position [0, 0]
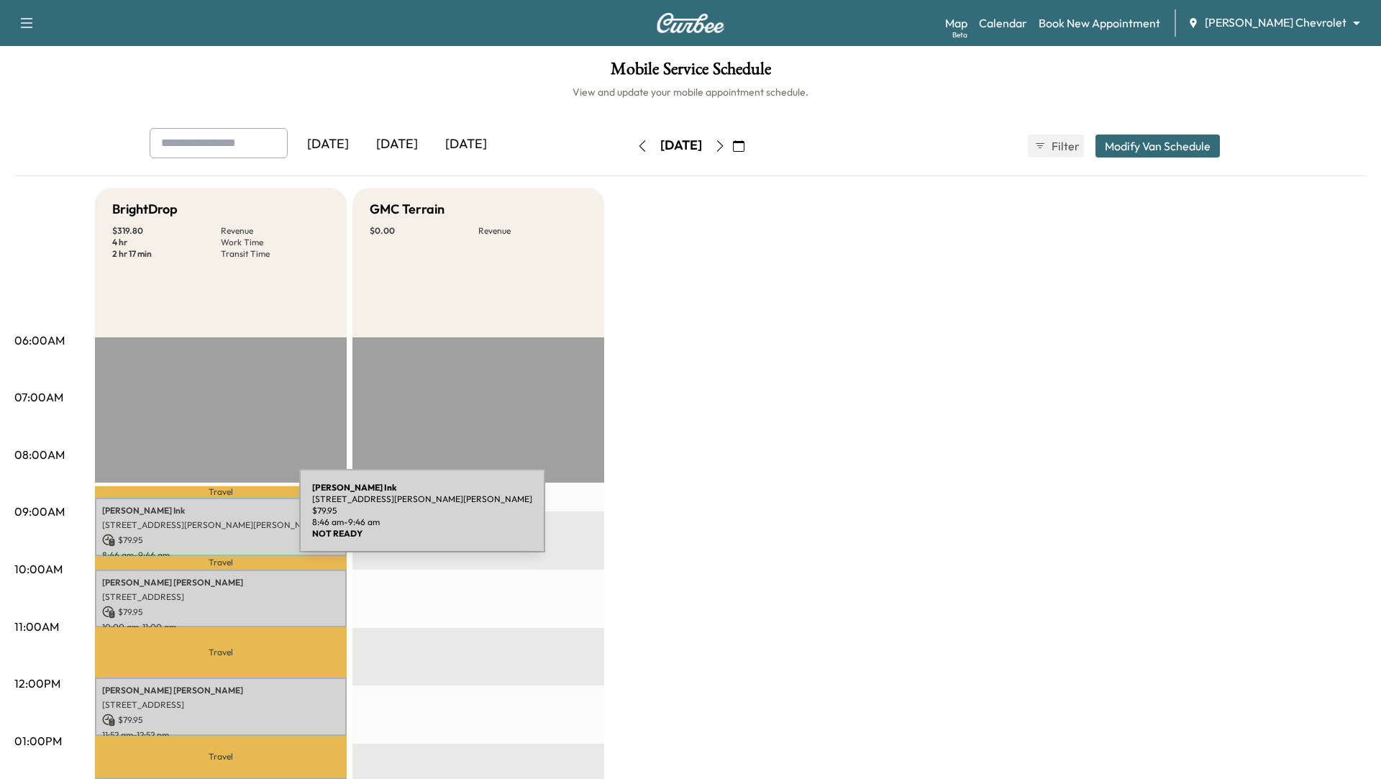
click at [187, 523] on p "[STREET_ADDRESS][PERSON_NAME][PERSON_NAME]" at bounding box center [220, 525] width 237 height 12
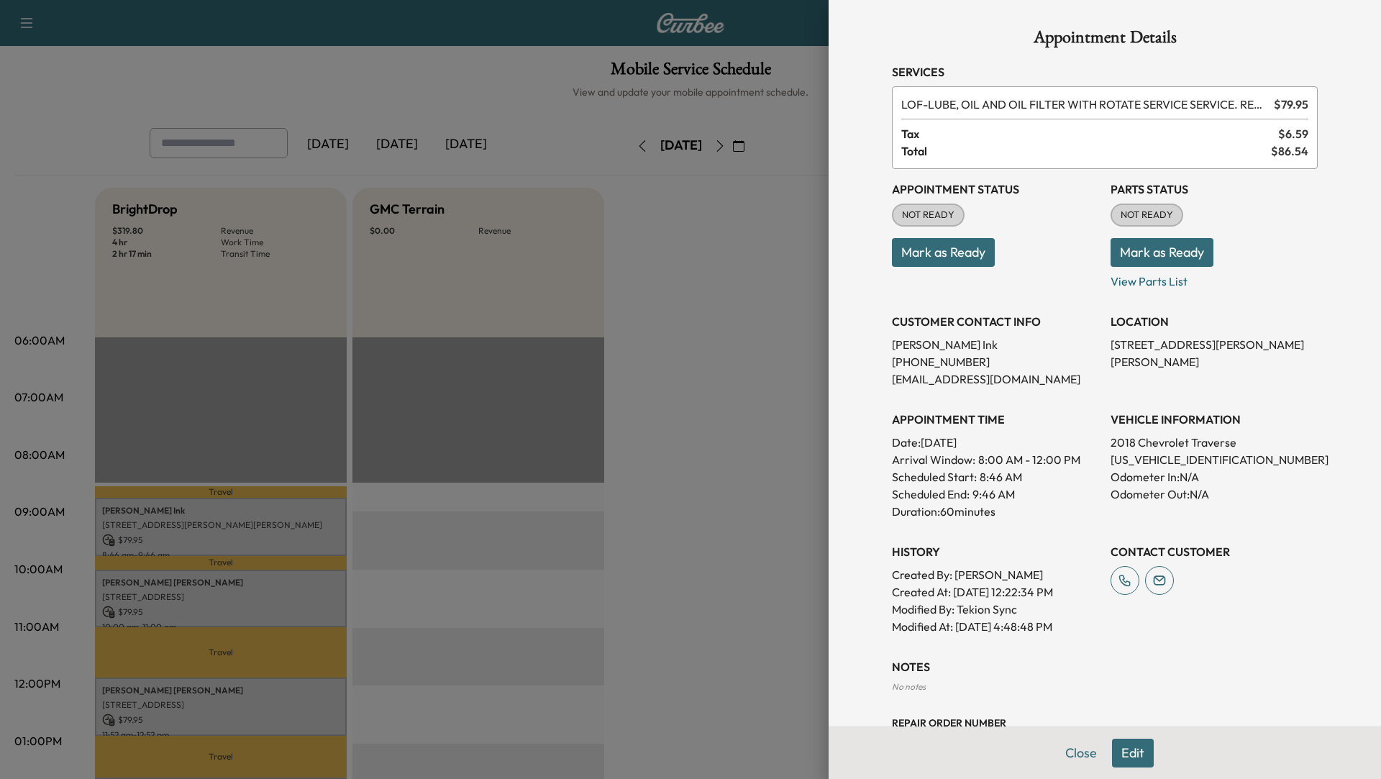
click at [738, 376] on div at bounding box center [690, 389] width 1381 height 779
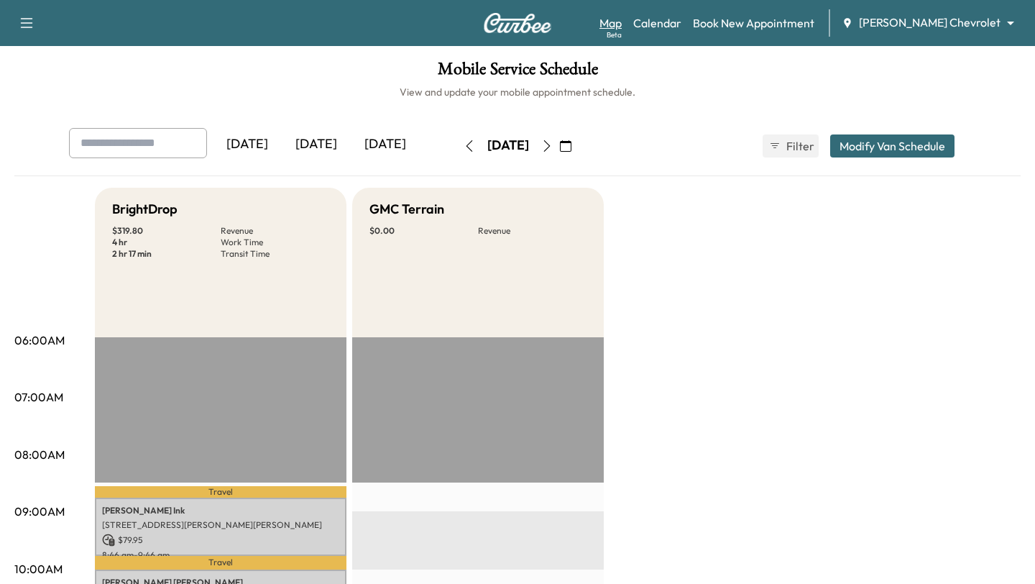
click at [622, 24] on link "Map Beta" at bounding box center [611, 22] width 22 height 17
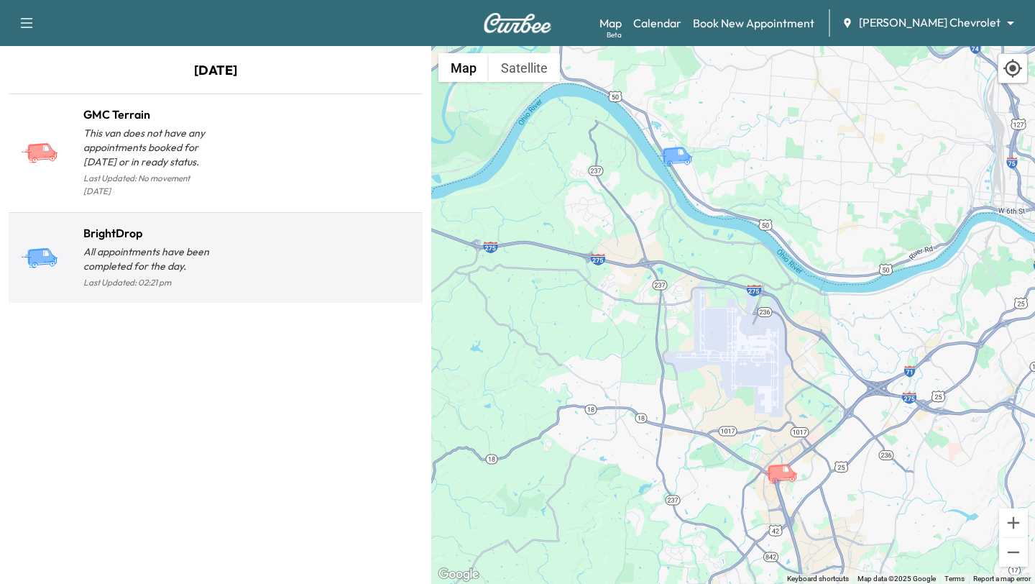
click at [166, 244] on p "All appointments have been completed for the day." at bounding box center [149, 258] width 132 height 29
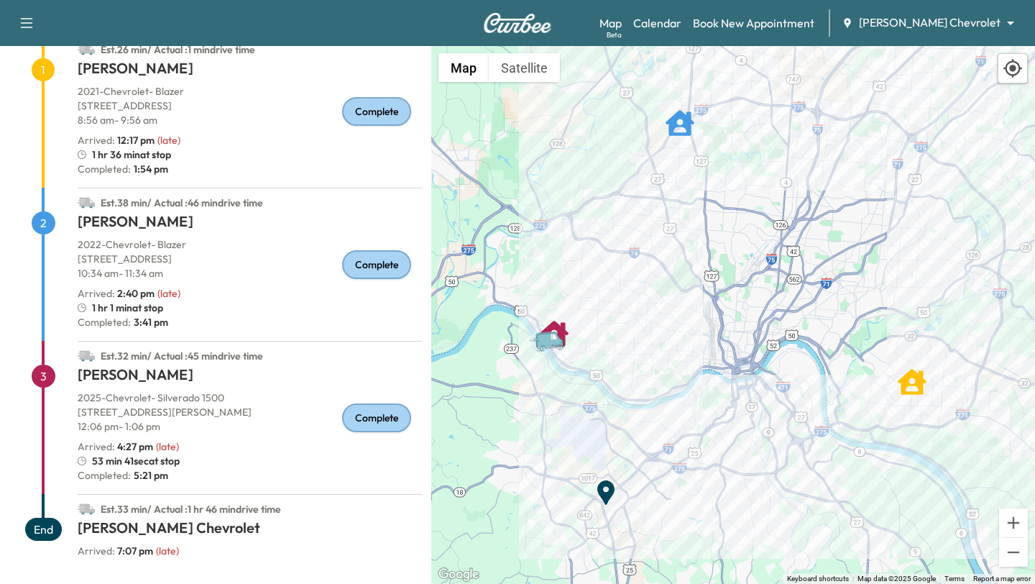
scroll to position [143, 0]
click at [228, 397] on p "2025 - Chevrolet - Silverado 1500" at bounding box center [250, 398] width 345 height 14
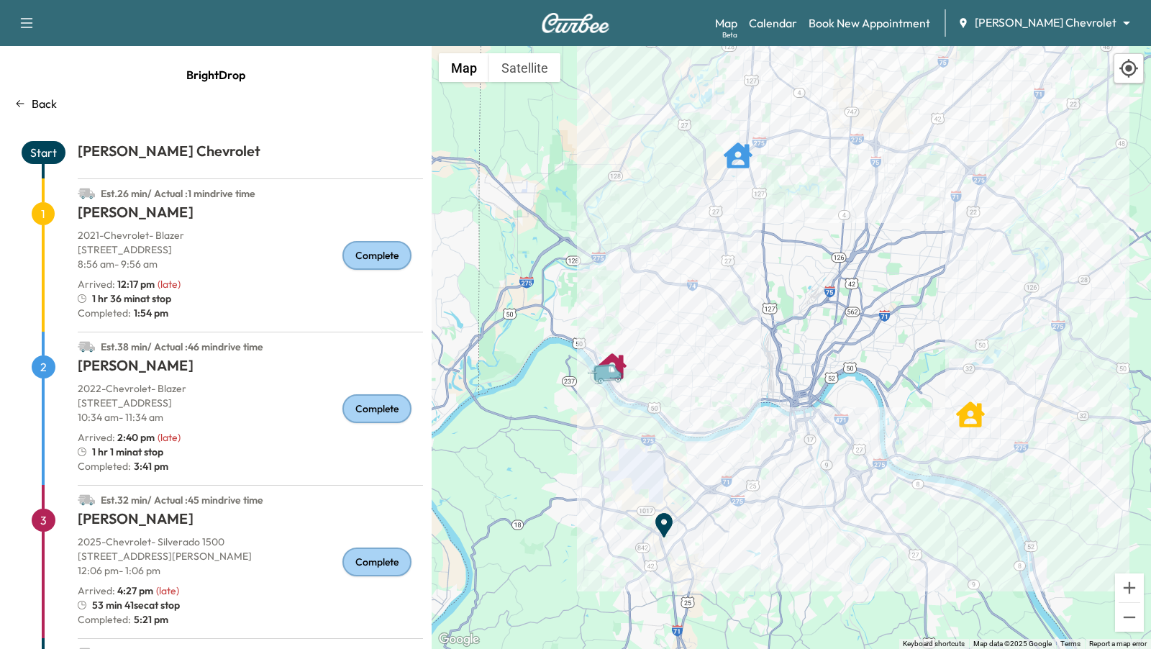
scroll to position [77, 0]
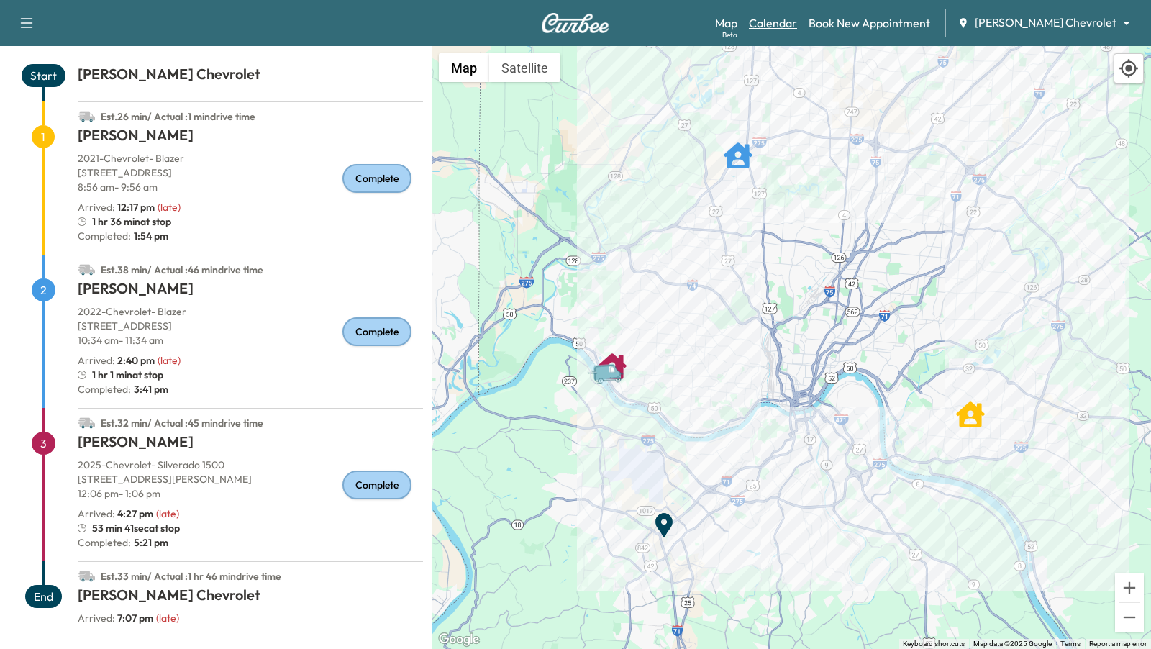
click at [797, 23] on link "Calendar" at bounding box center [773, 22] width 48 height 17
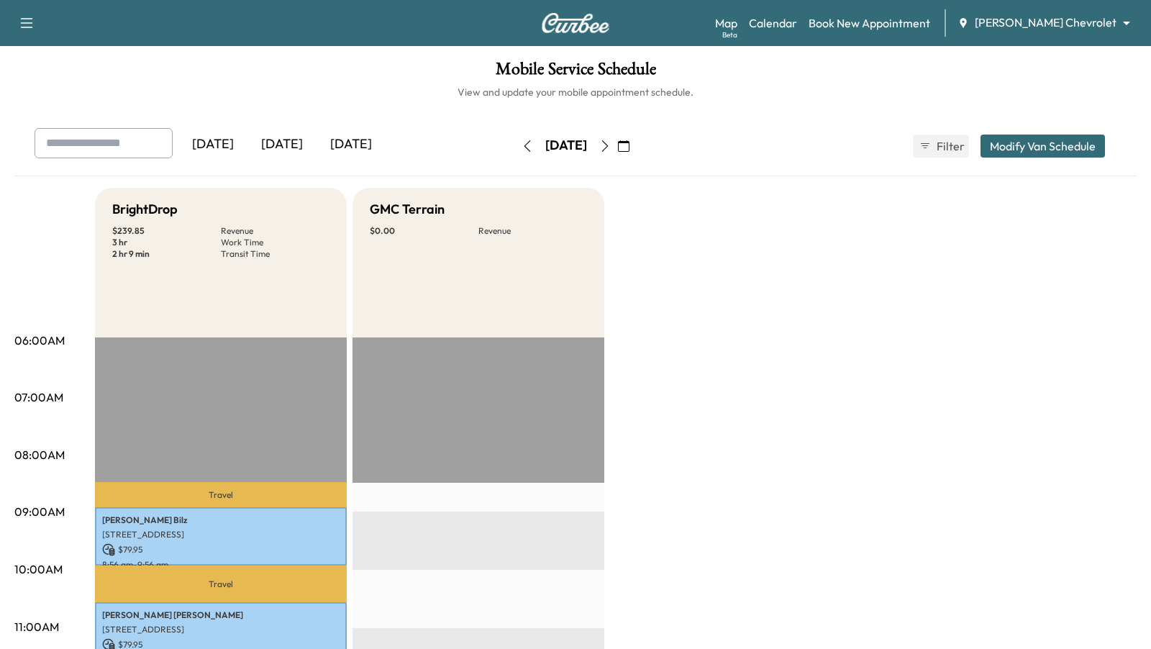
click at [1125, 19] on body "Support Log Out Map Beta Calendar Book New Appointment [PERSON_NAME] Chevrolet …" at bounding box center [575, 324] width 1151 height 649
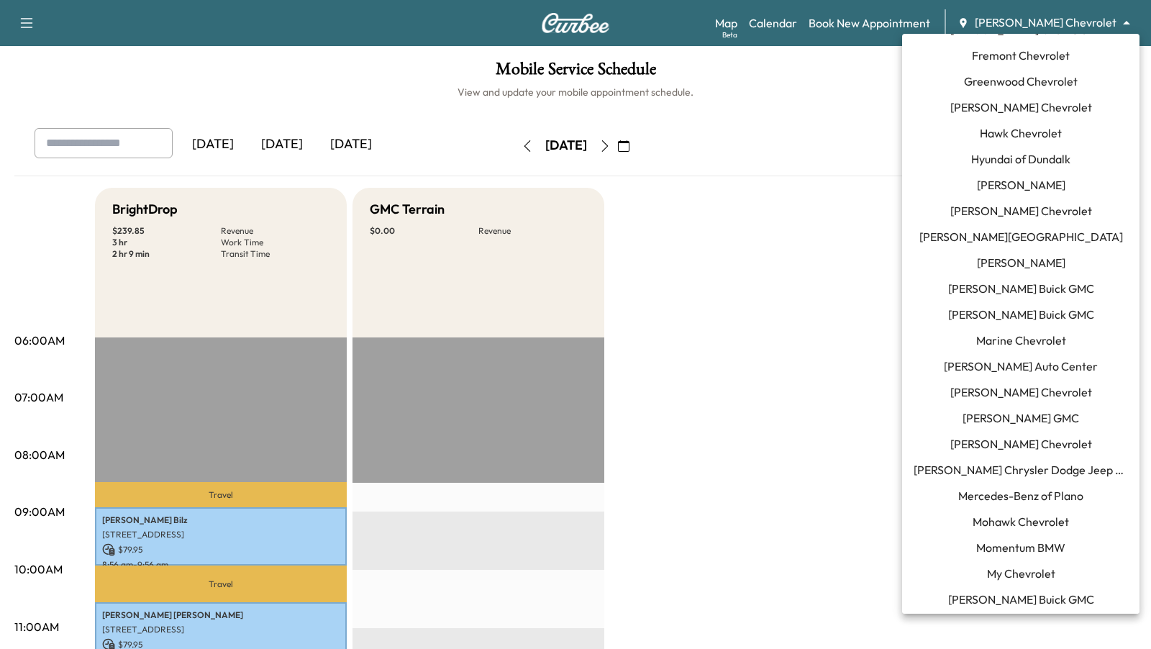
scroll to position [529, 0]
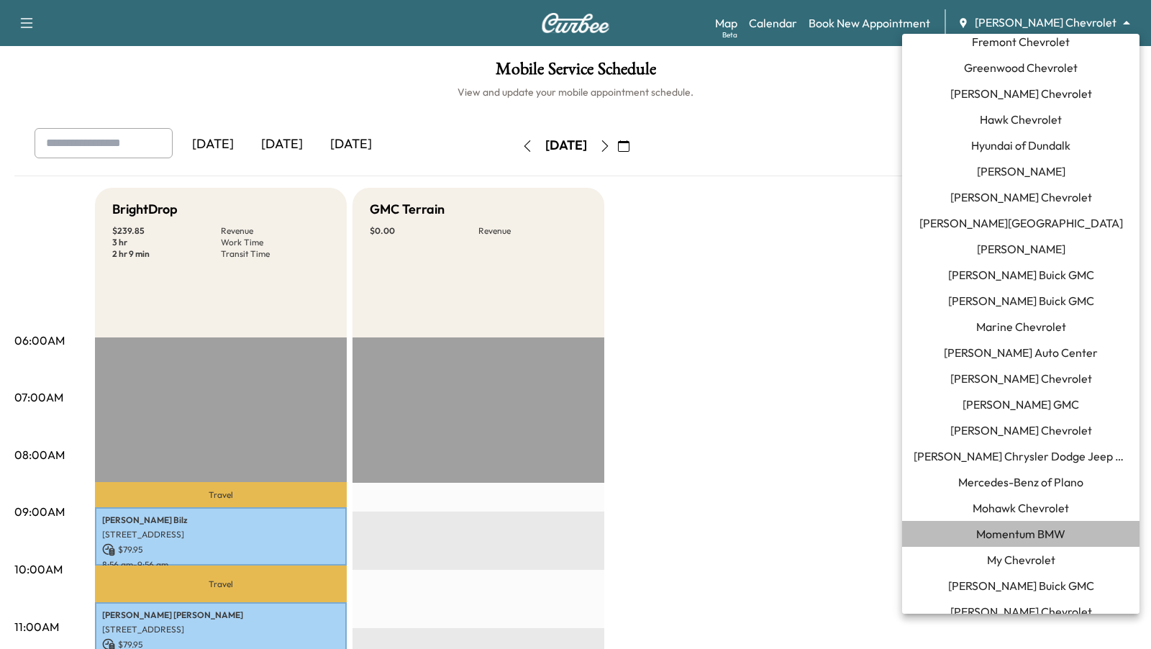
click at [1010, 537] on span "Momentum BMW" at bounding box center [1020, 533] width 89 height 17
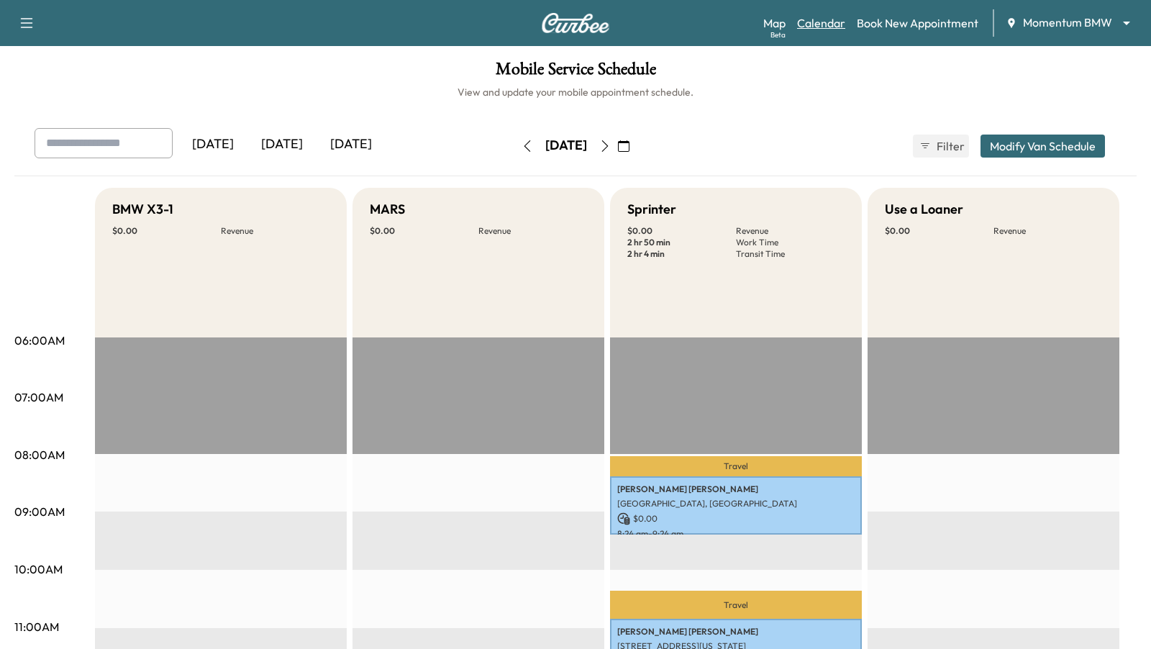
click at [823, 25] on link "Calendar" at bounding box center [821, 22] width 48 height 17
click at [777, 23] on link "Map Beta" at bounding box center [774, 22] width 22 height 17
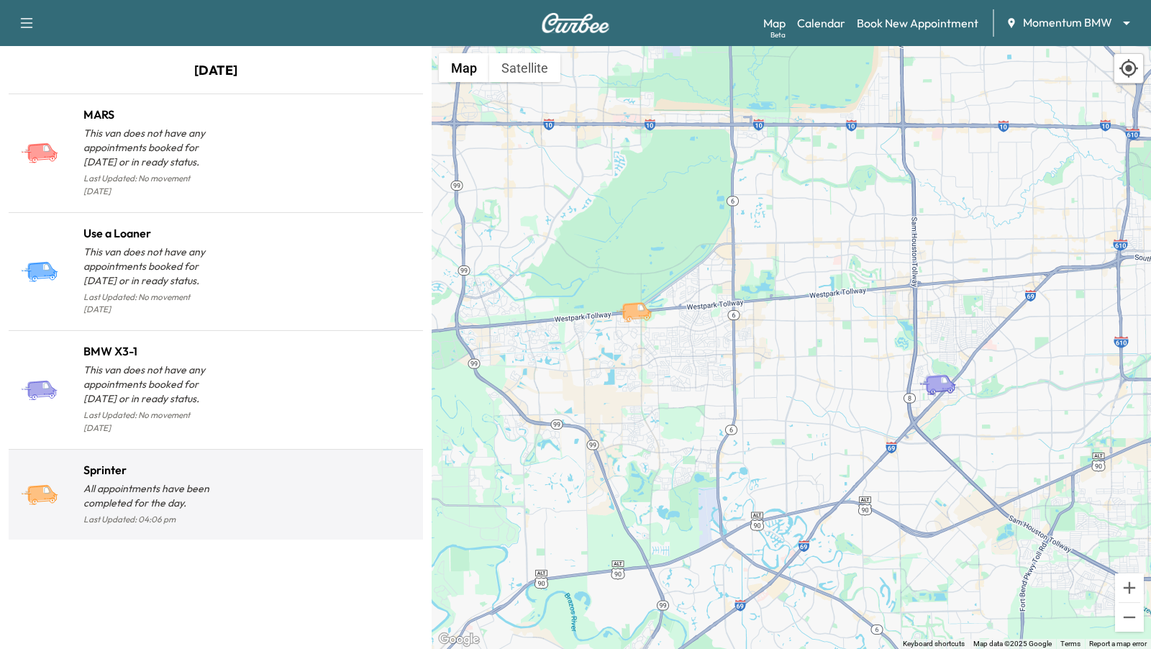
click at [221, 472] on div at bounding box center [316, 500] width 201 height 56
